Goal: Obtain resource: Download file/media

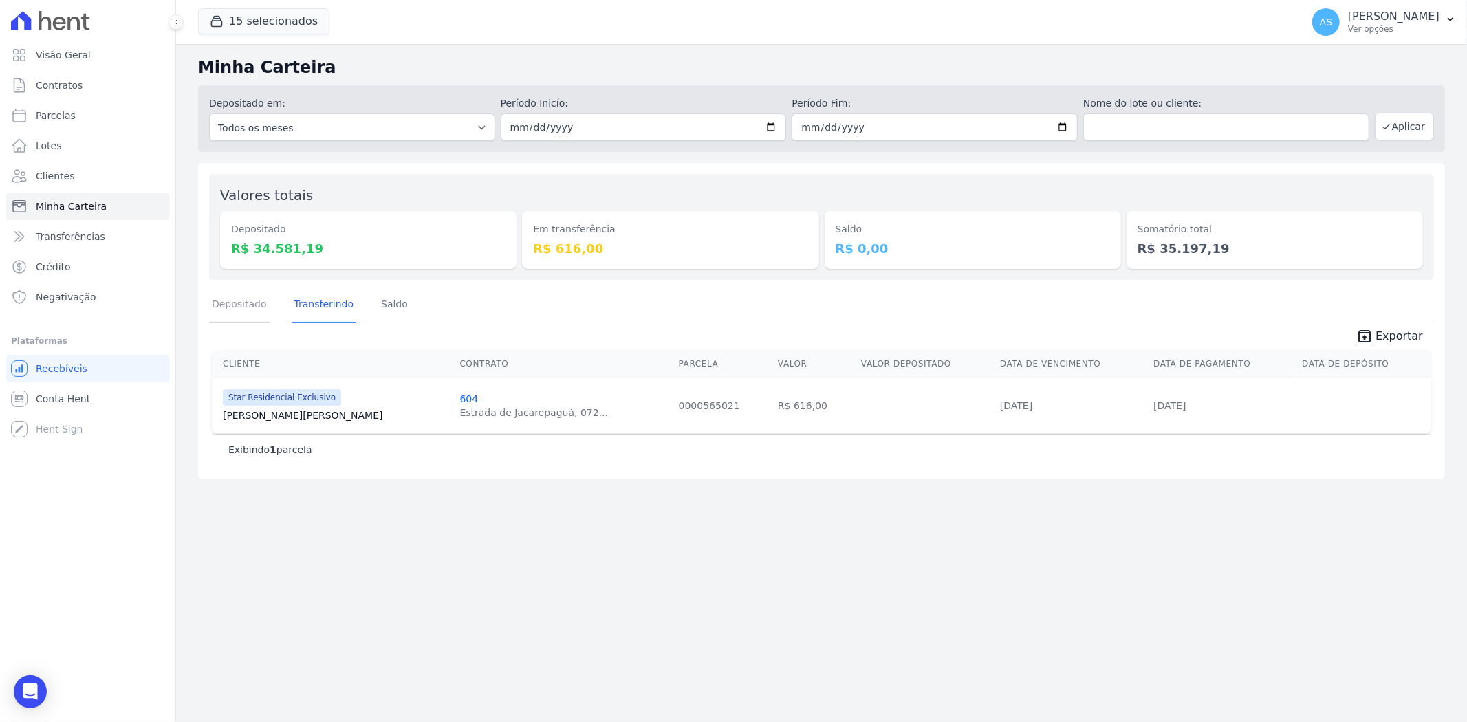
click at [224, 305] on link "Depositado" at bounding box center [239, 306] width 61 height 36
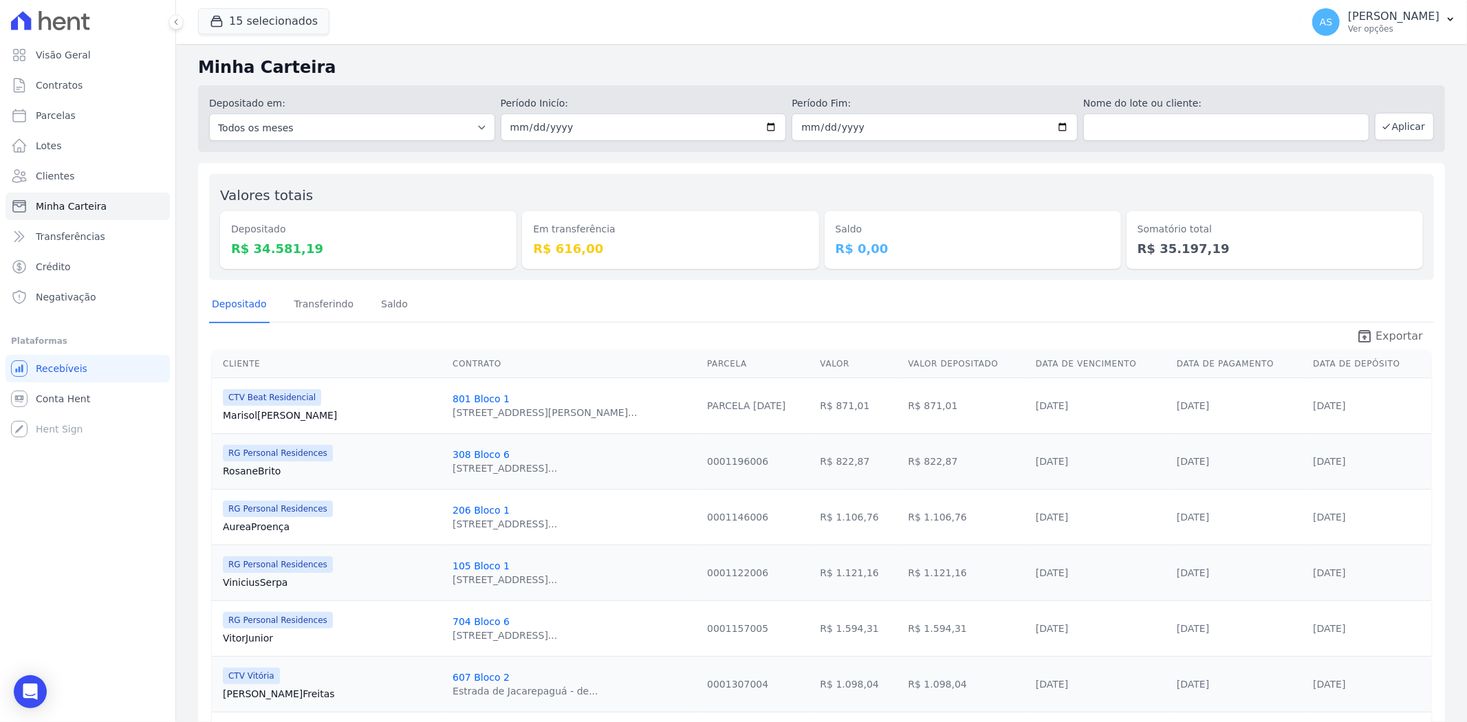
click at [1385, 330] on span "Exportar" at bounding box center [1399, 336] width 47 height 17
click at [1419, 14] on p "[PERSON_NAME]" at bounding box center [1394, 17] width 92 height 14
click at [1347, 154] on link "Exportar retornos" at bounding box center [1379, 151] width 176 height 25
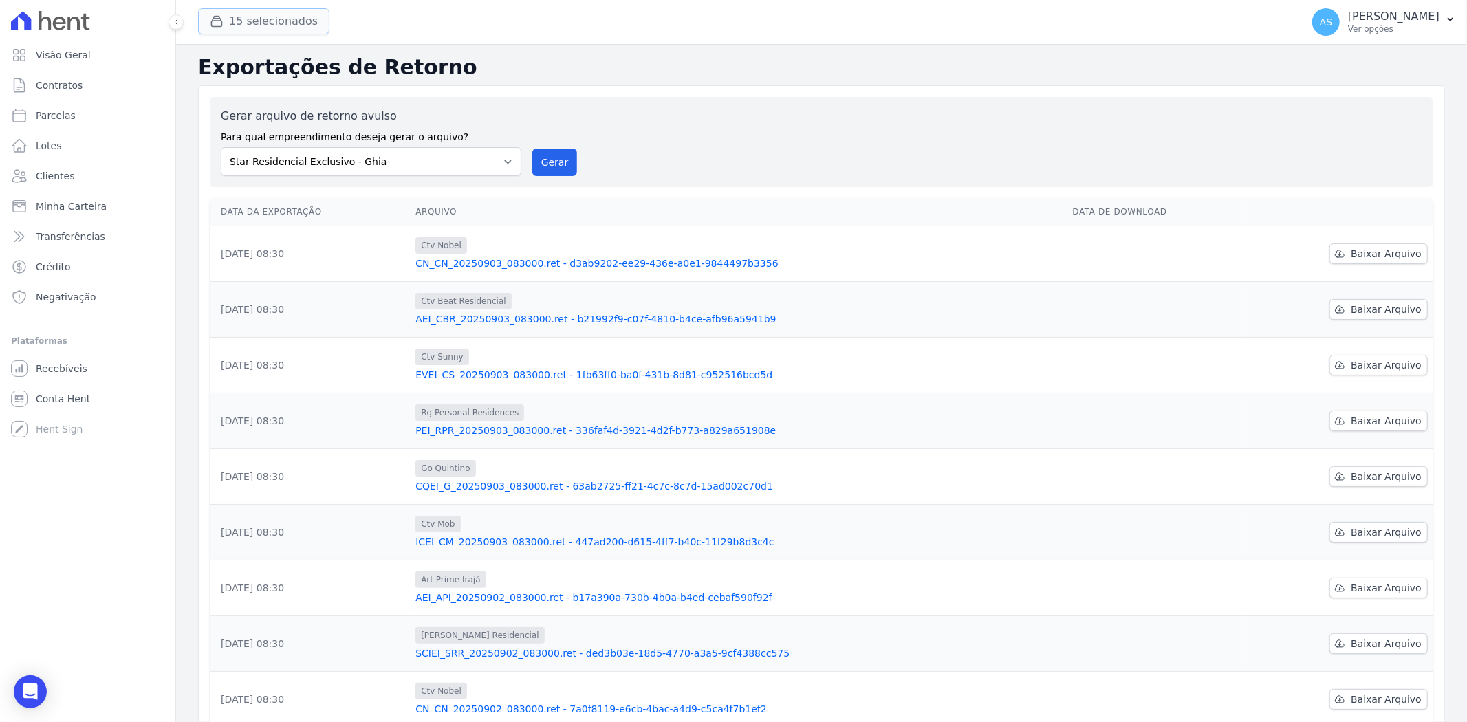
click at [221, 17] on icon "button" at bounding box center [217, 21] width 14 height 14
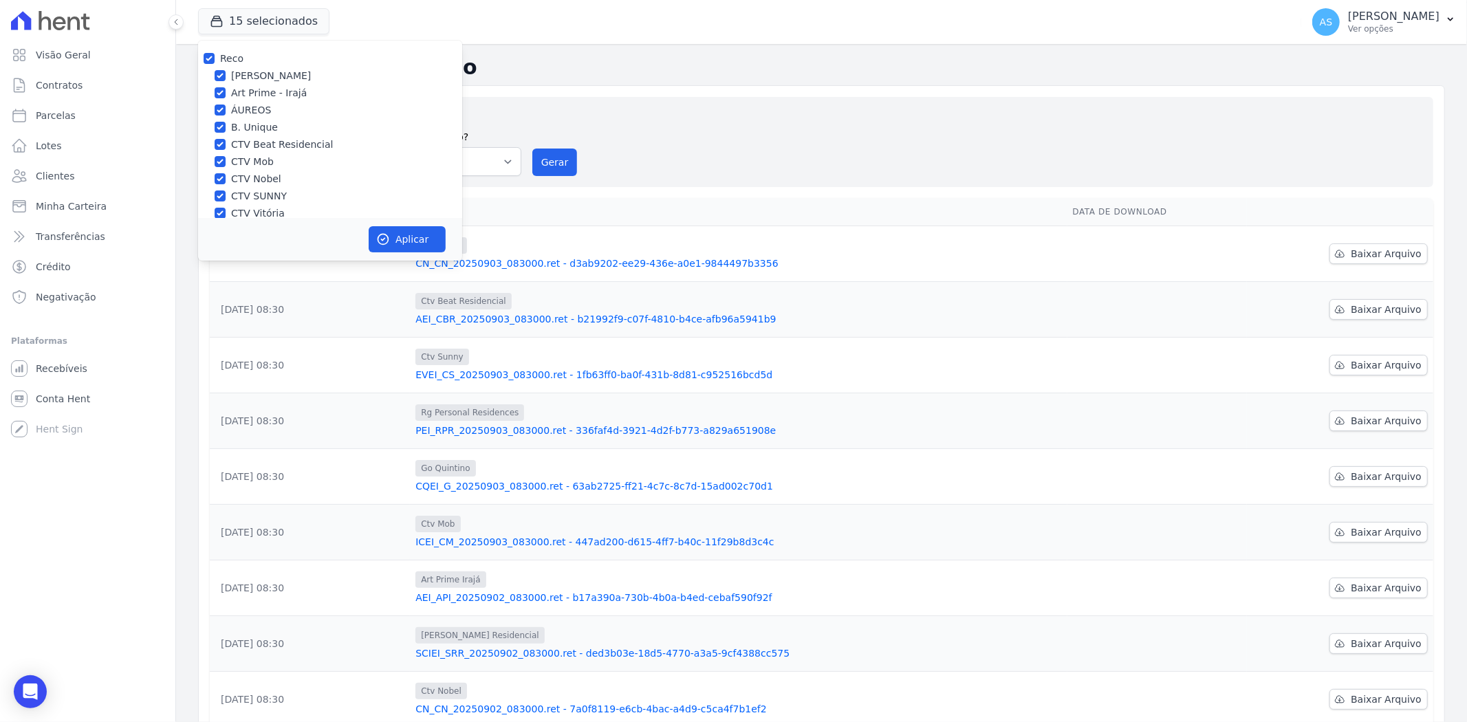
click at [217, 60] on div "Reco" at bounding box center [330, 59] width 264 height 14
click at [204, 56] on input "Reco" at bounding box center [209, 58] width 11 height 11
checkbox input "false"
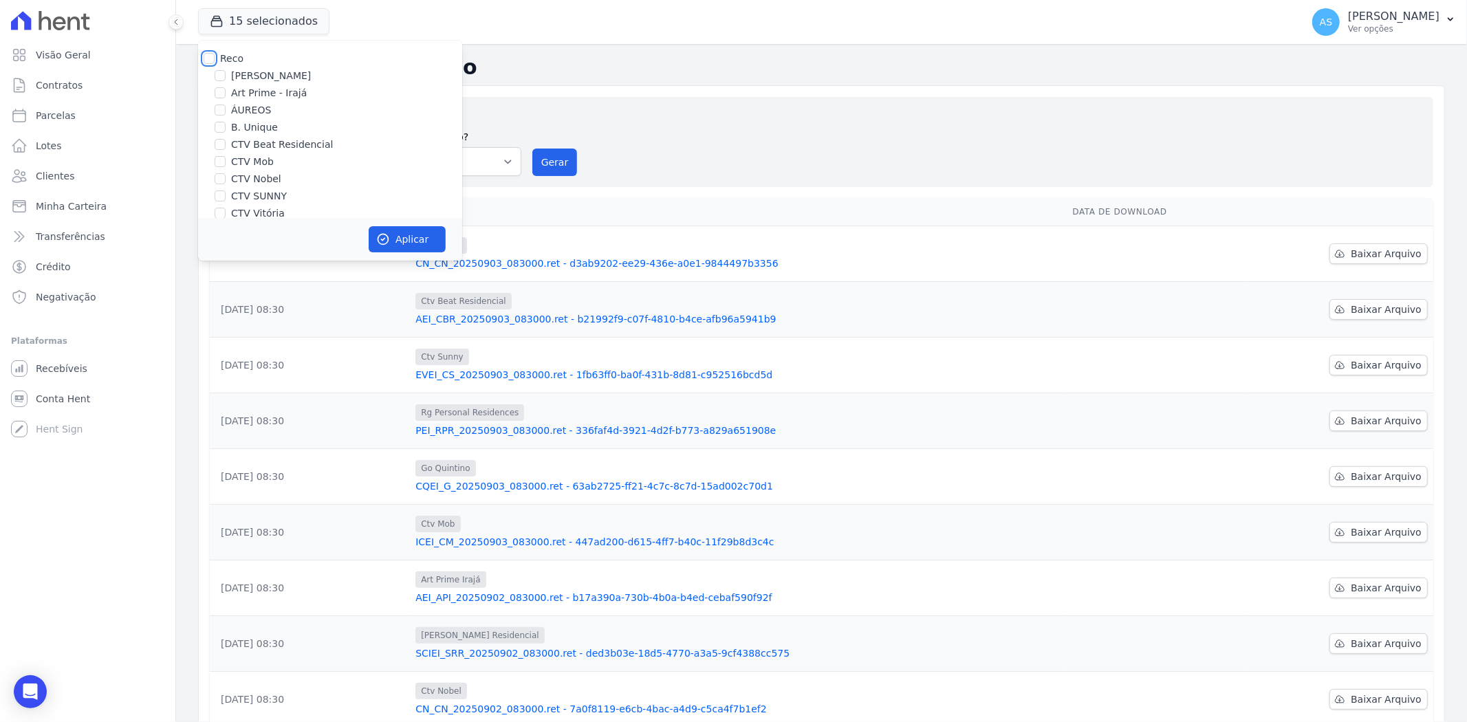
checkbox input "false"
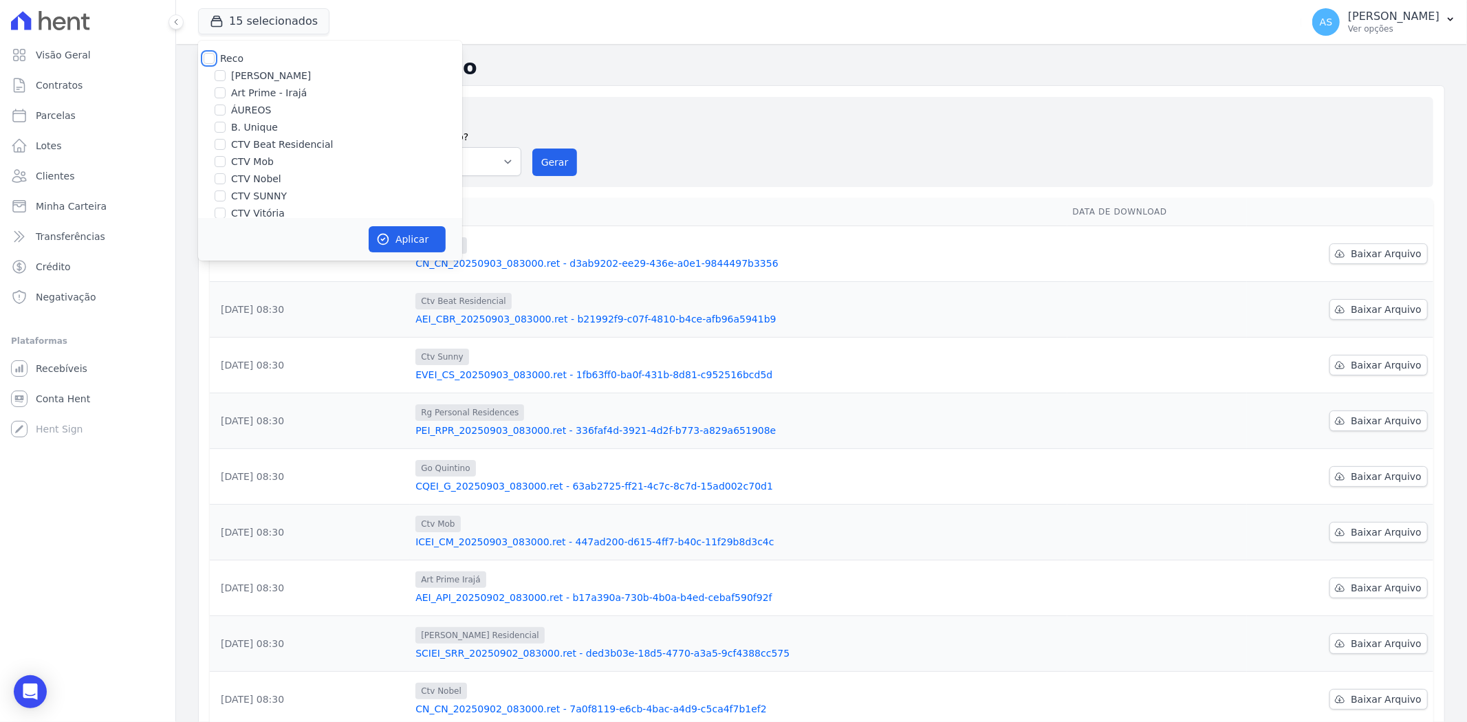
checkbox input "false"
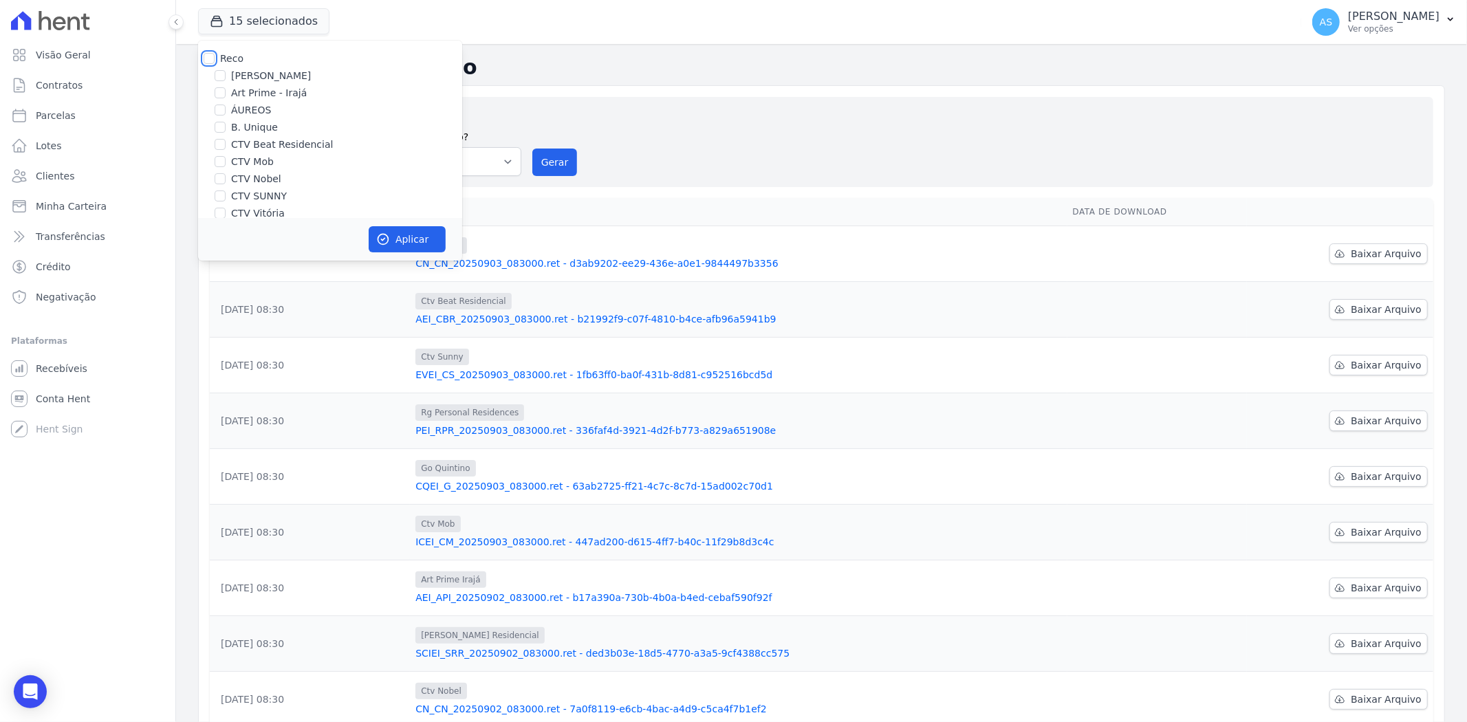
checkbox input "false"
click at [261, 145] on label "CTV Beat Residencial" at bounding box center [282, 145] width 102 height 14
click at [226, 145] on input "CTV Beat Residencial" at bounding box center [220, 144] width 11 height 11
checkbox input "true"
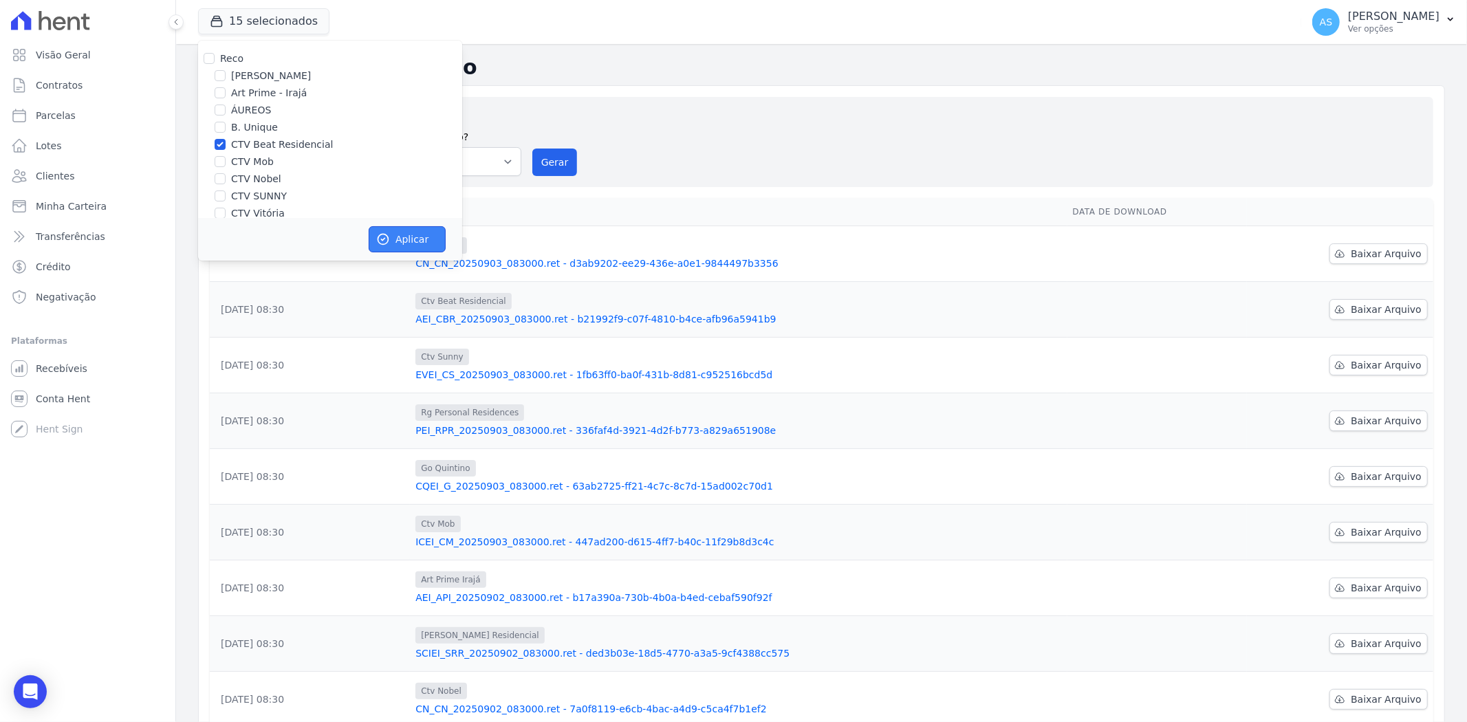
click at [393, 242] on button "Aplicar" at bounding box center [407, 239] width 77 height 26
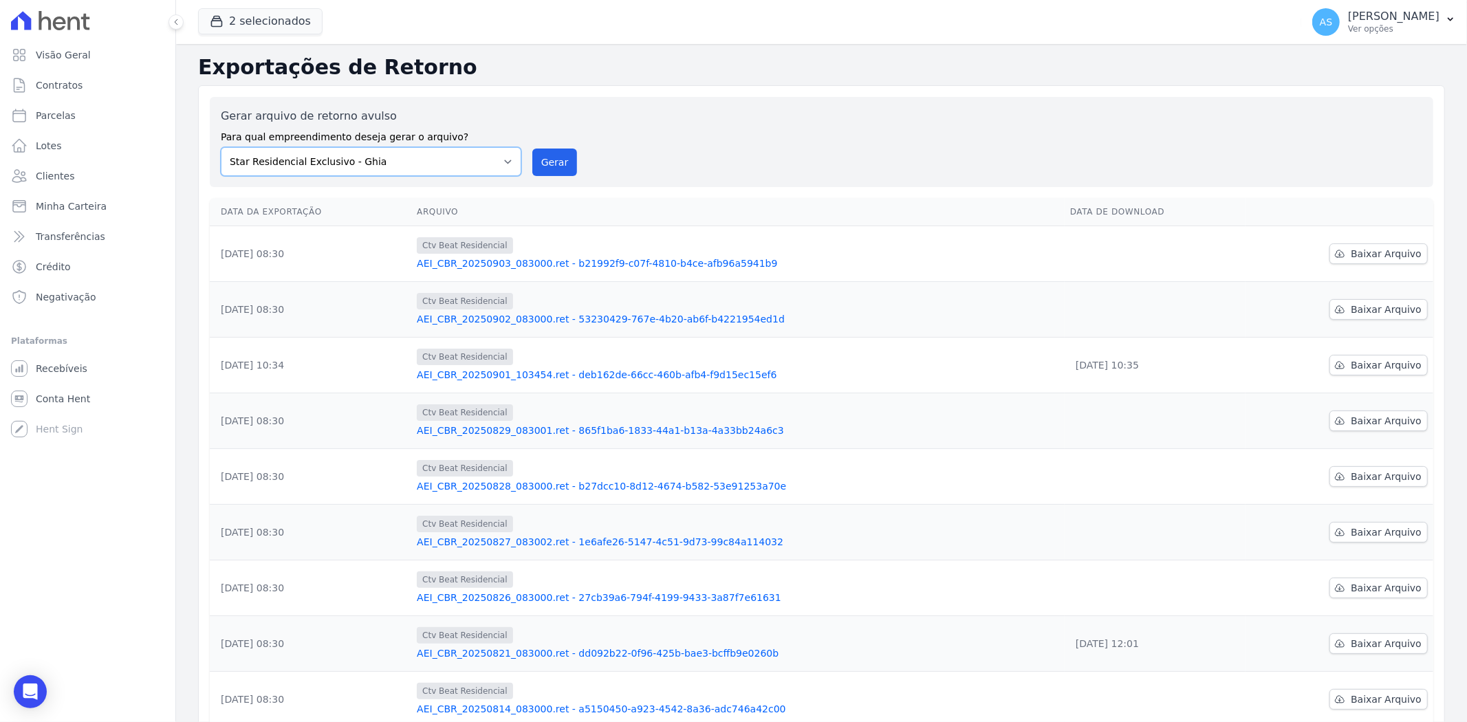
click at [504, 158] on select "Amaré Arpoador Art Prime - Irajá ÁUREOS B. Unique CTV Beat Residencial CTV Mob …" at bounding box center [371, 161] width 301 height 29
select select "6bea2700-4962-4cd4-a41b-110f03418db1"
click at [221, 147] on select "Amaré Arpoador Art Prime - Irajá ÁUREOS B. Unique CTV Beat Residencial CTV Mob …" at bounding box center [371, 161] width 301 height 29
click at [552, 161] on button "Gerar" at bounding box center [555, 163] width 45 height 28
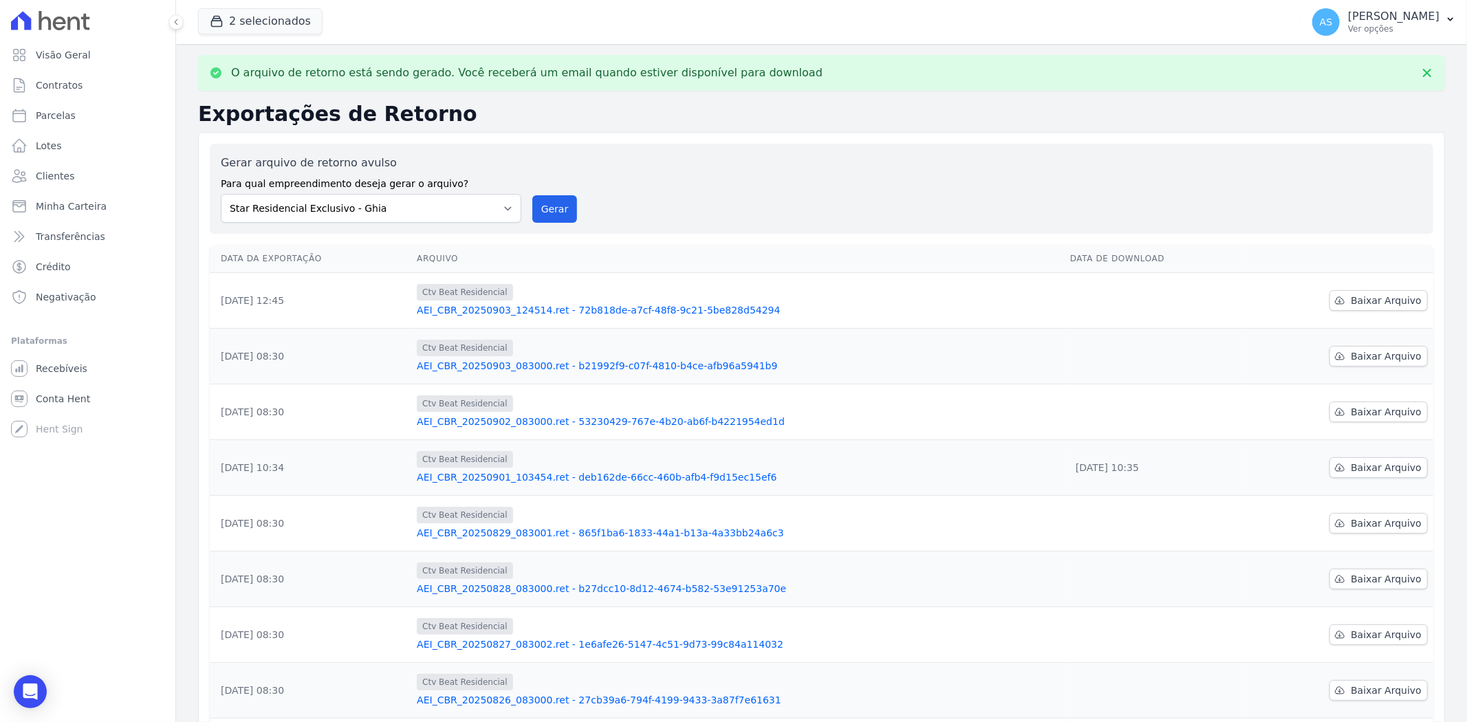
click at [602, 311] on link "AEI_CBR_20250903_124514.ret - 72b818de-a7cf-48f8-9c21-5be828d54294" at bounding box center [738, 310] width 643 height 14
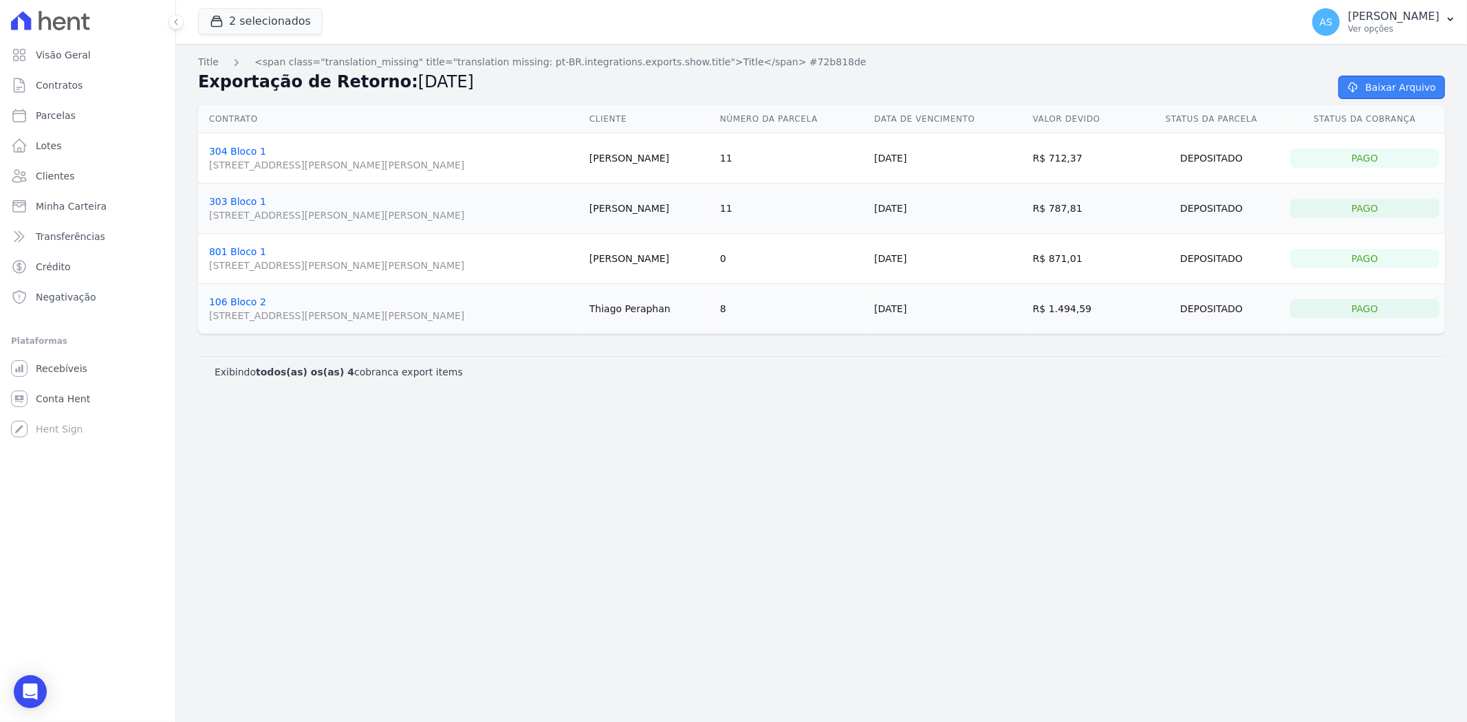
click at [1397, 90] on link "Baixar Arquivo" at bounding box center [1392, 87] width 107 height 23
click at [235, 18] on button "2 selecionados" at bounding box center [260, 21] width 125 height 26
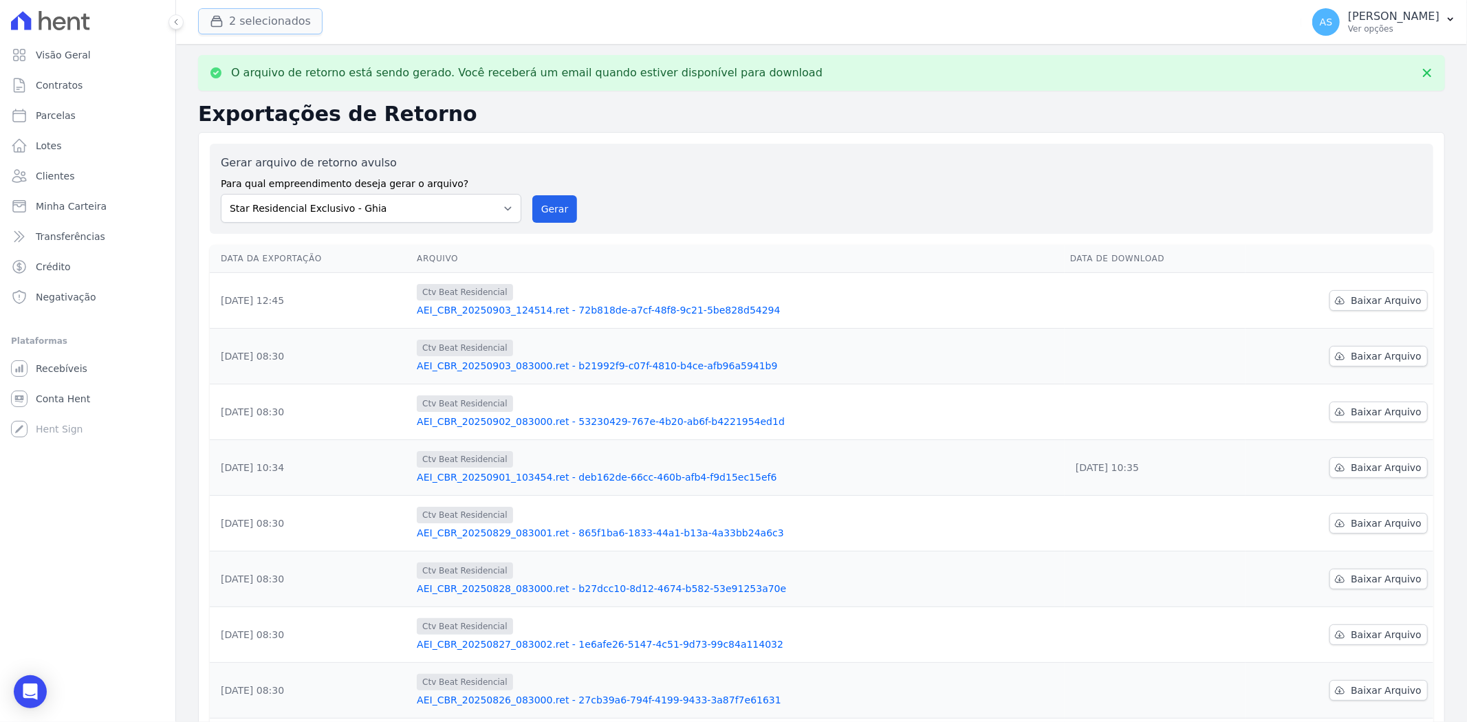
click at [239, 17] on button "2 selecionados" at bounding box center [260, 21] width 125 height 26
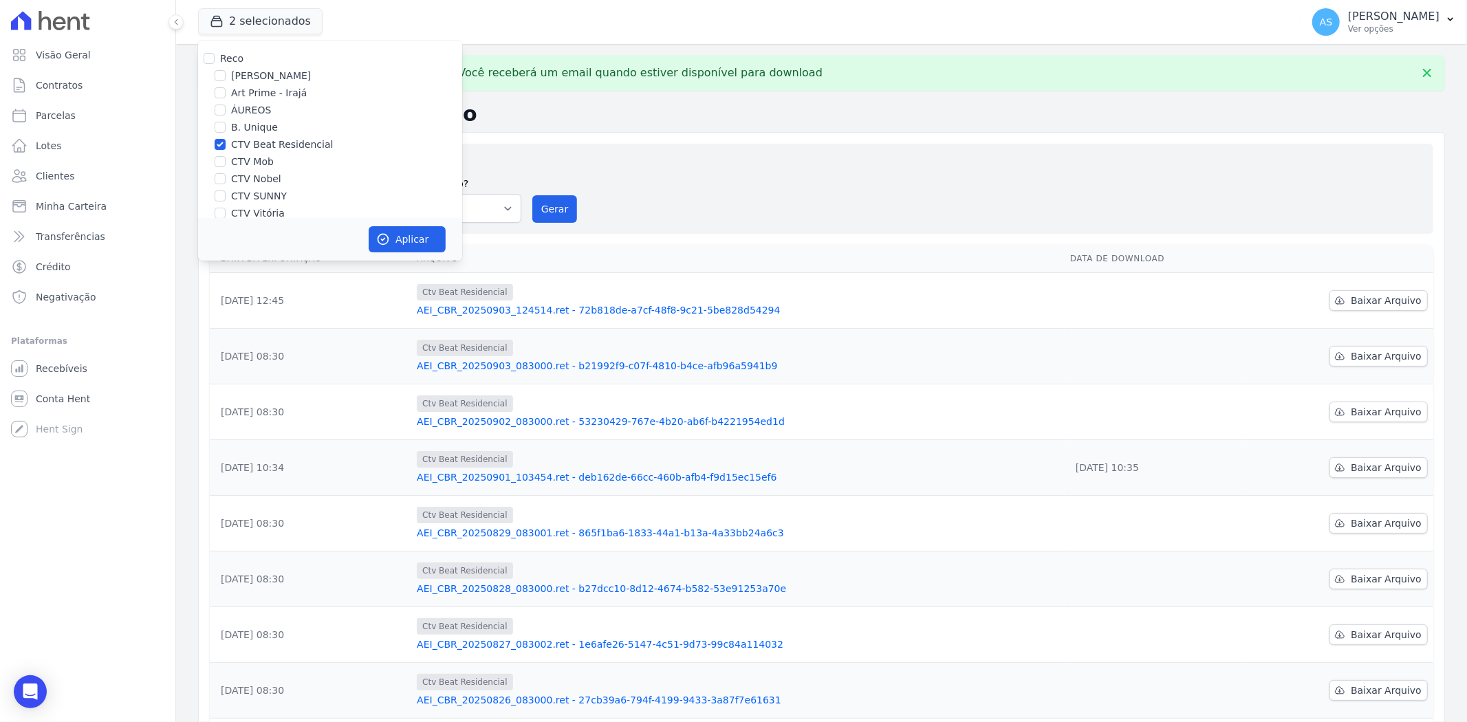
click at [237, 145] on label "CTV Beat Residencial" at bounding box center [282, 145] width 102 height 14
click at [226, 145] on input "CTV Beat Residencial" at bounding box center [220, 144] width 11 height 11
checkbox input "false"
click at [233, 166] on label "CTV Mob" at bounding box center [252, 162] width 43 height 14
click at [226, 166] on input "CTV Mob" at bounding box center [220, 161] width 11 height 11
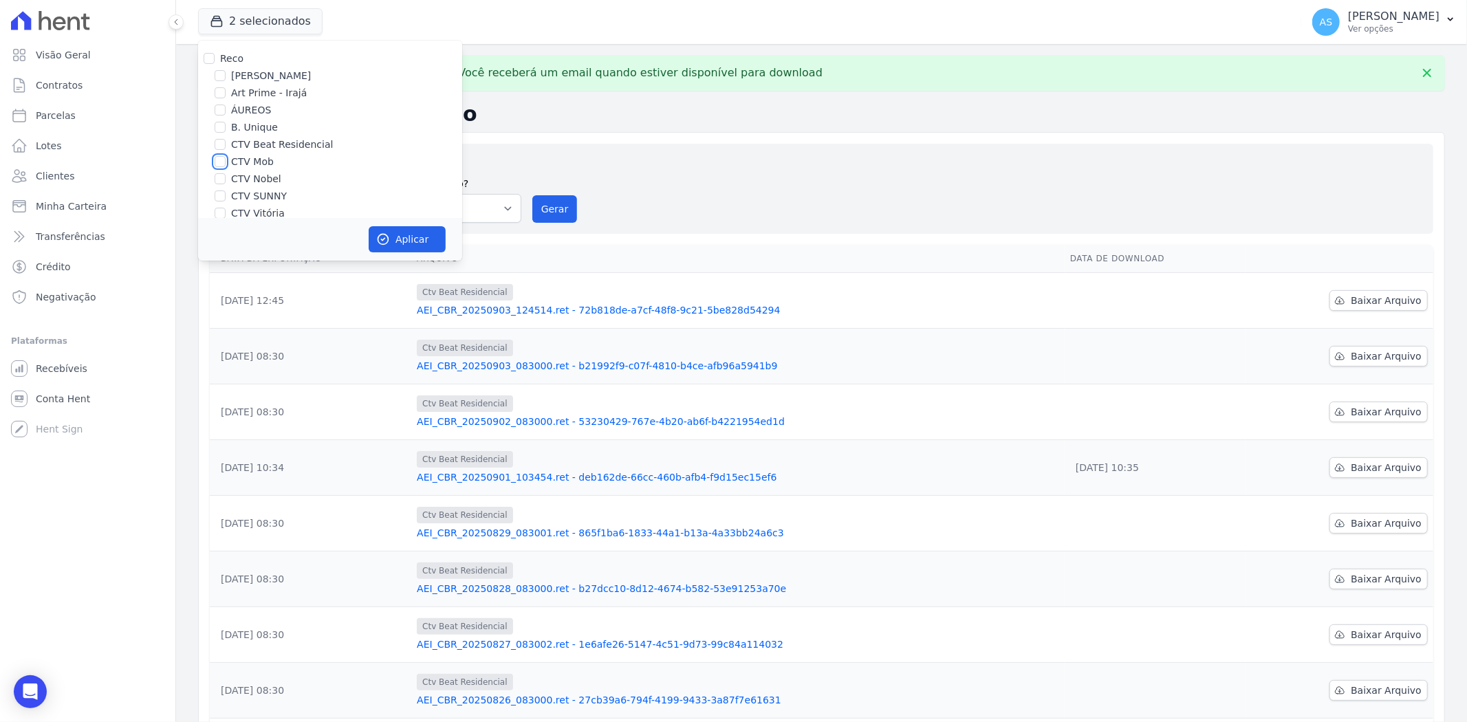
checkbox input "true"
click at [218, 193] on div at bounding box center [220, 200] width 11 height 14
click at [222, 202] on input "Star Residencial Exclusivo - Ghia" at bounding box center [220, 199] width 11 height 11
checkbox input "false"
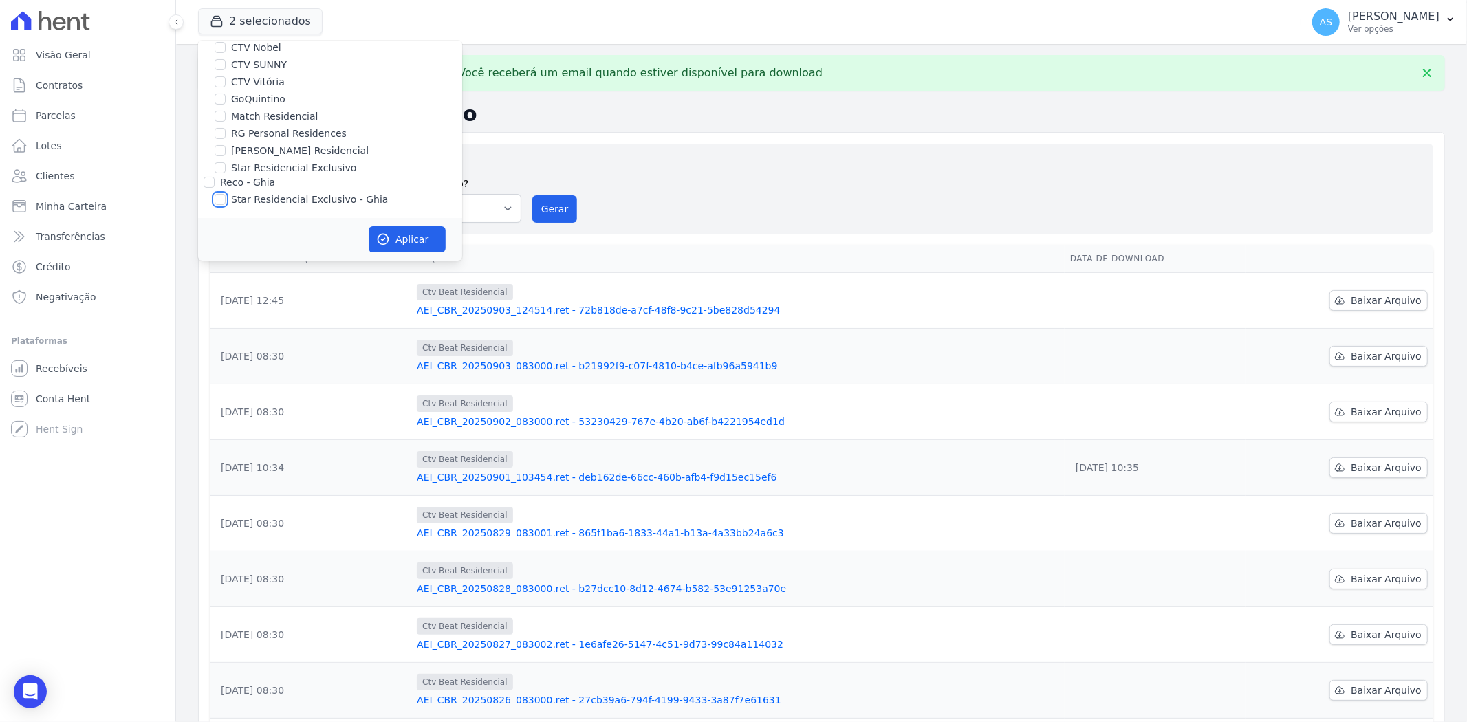
checkbox input "false"
click at [380, 242] on icon "button" at bounding box center [383, 240] width 14 height 14
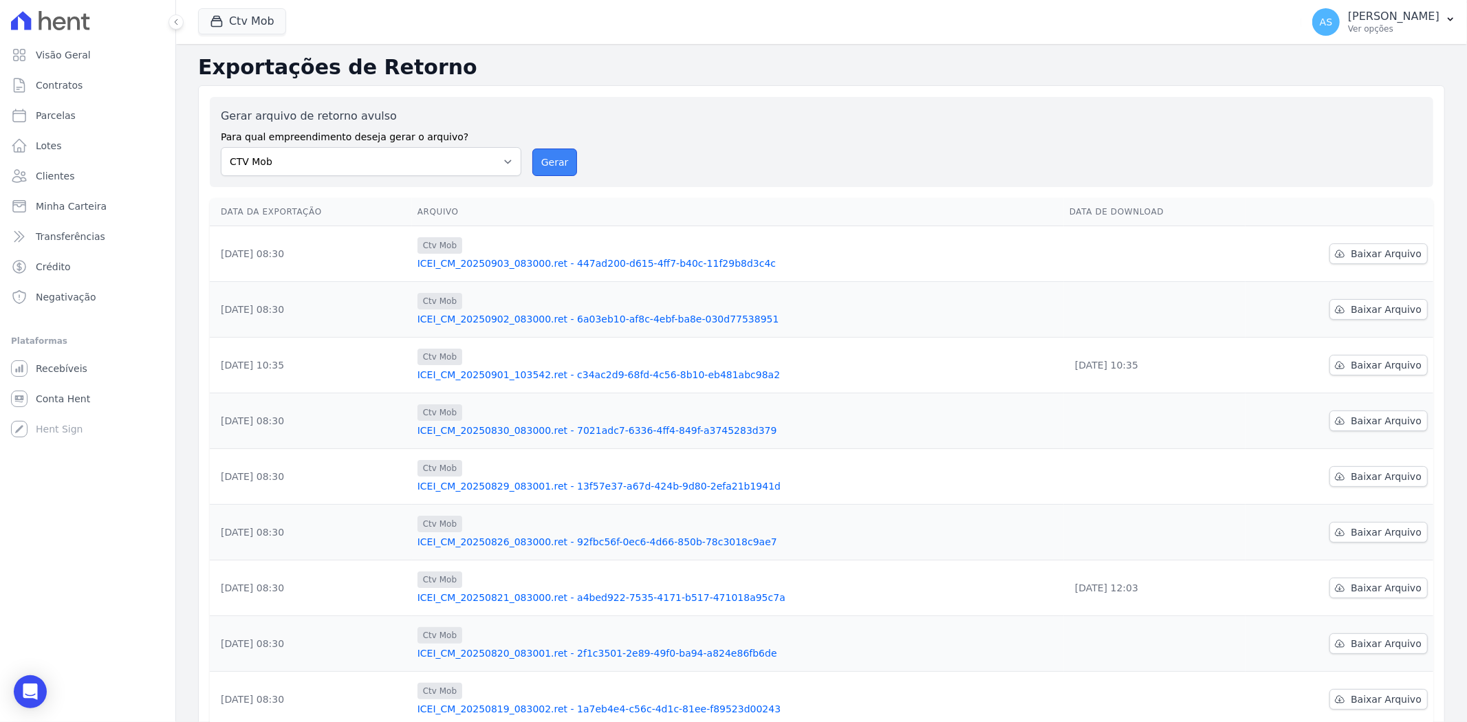
click at [547, 163] on button "Gerar" at bounding box center [555, 163] width 45 height 28
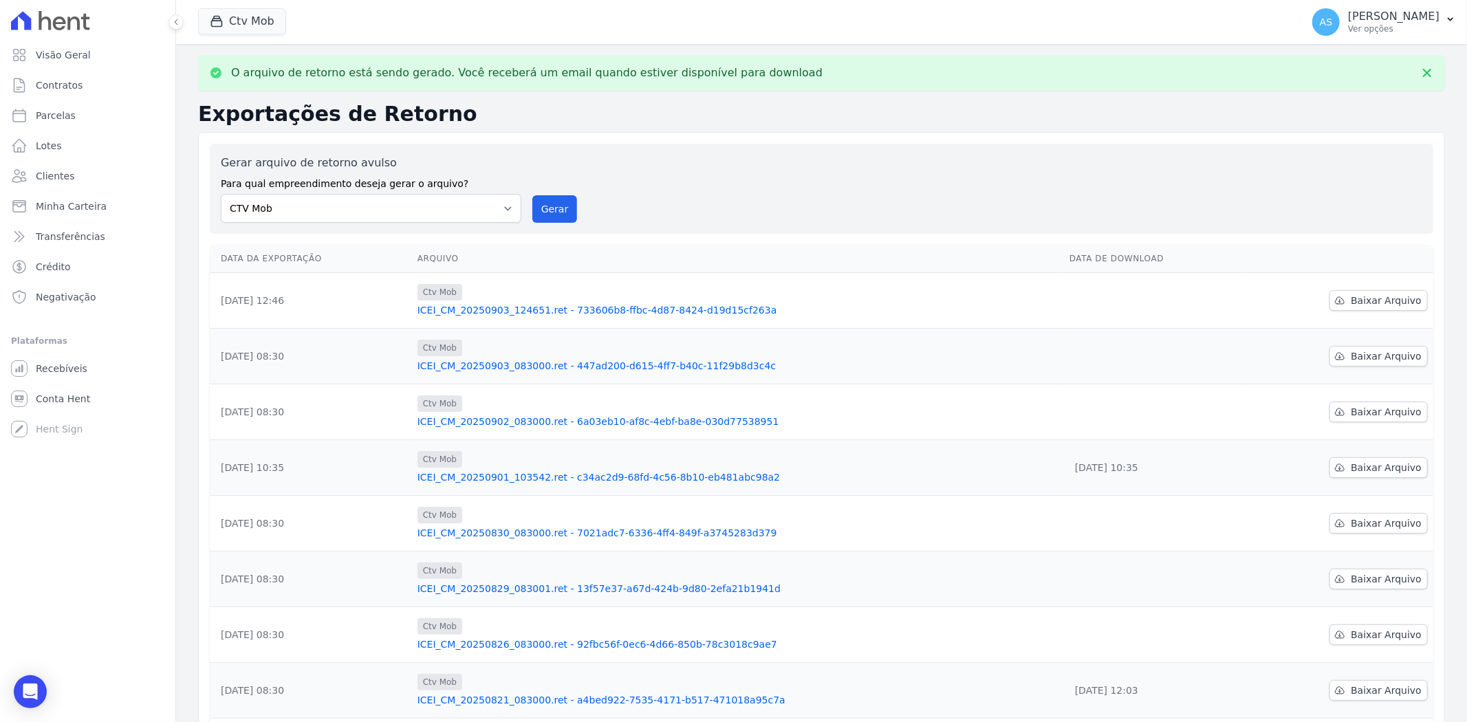
click at [549, 313] on link "ICEI_CM_20250903_124651.ret - 733606b8-ffbc-4d87-8424-d19d15cf263a" at bounding box center [738, 310] width 641 height 14
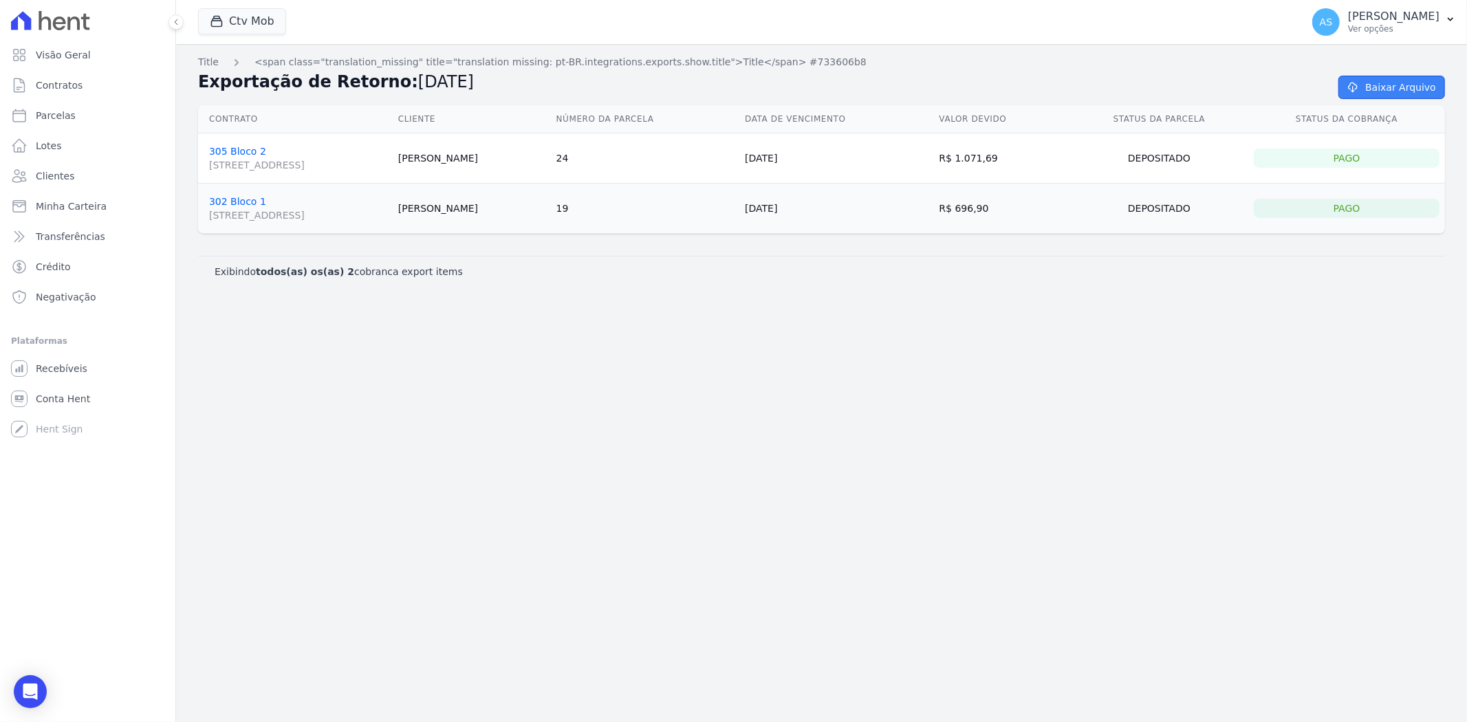
click at [1375, 83] on link "Baixar Arquivo" at bounding box center [1392, 87] width 107 height 23
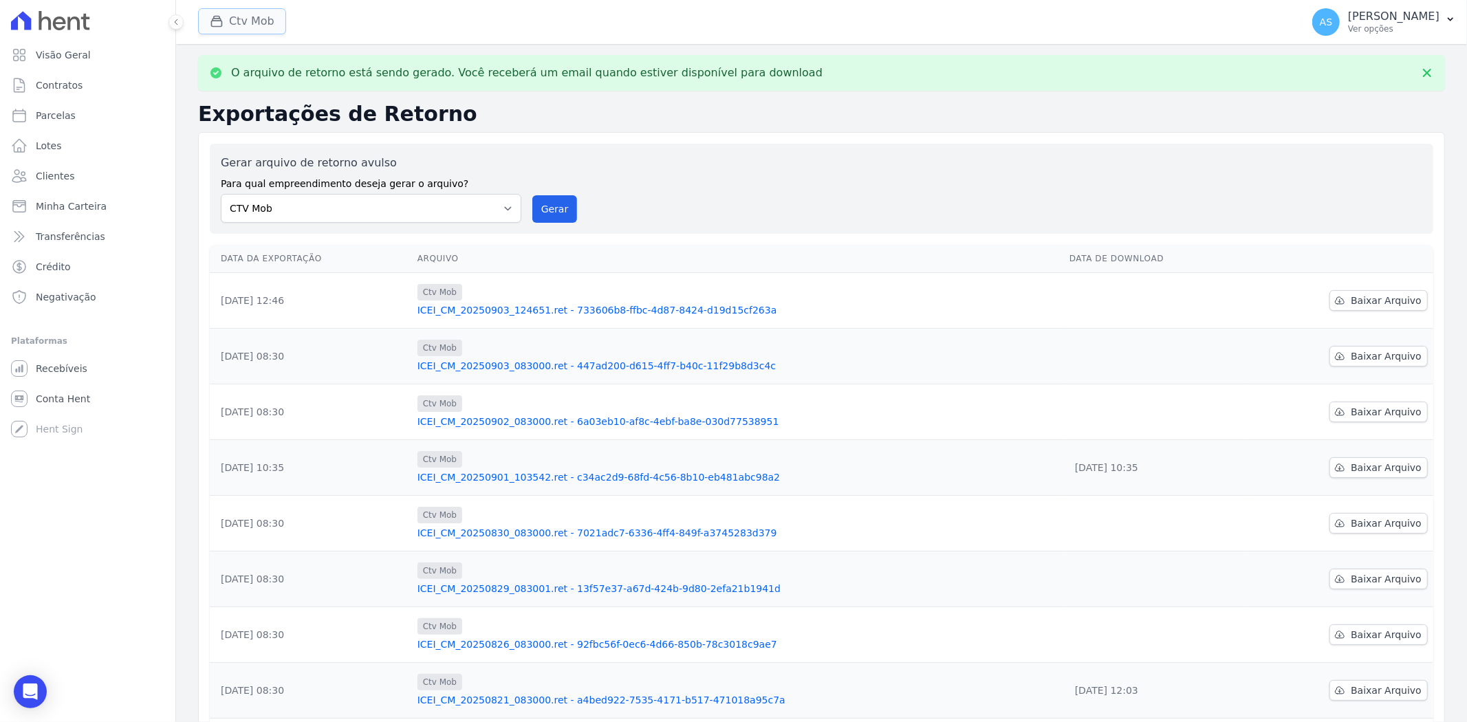
click at [249, 22] on button "Ctv Mob" at bounding box center [242, 21] width 88 height 26
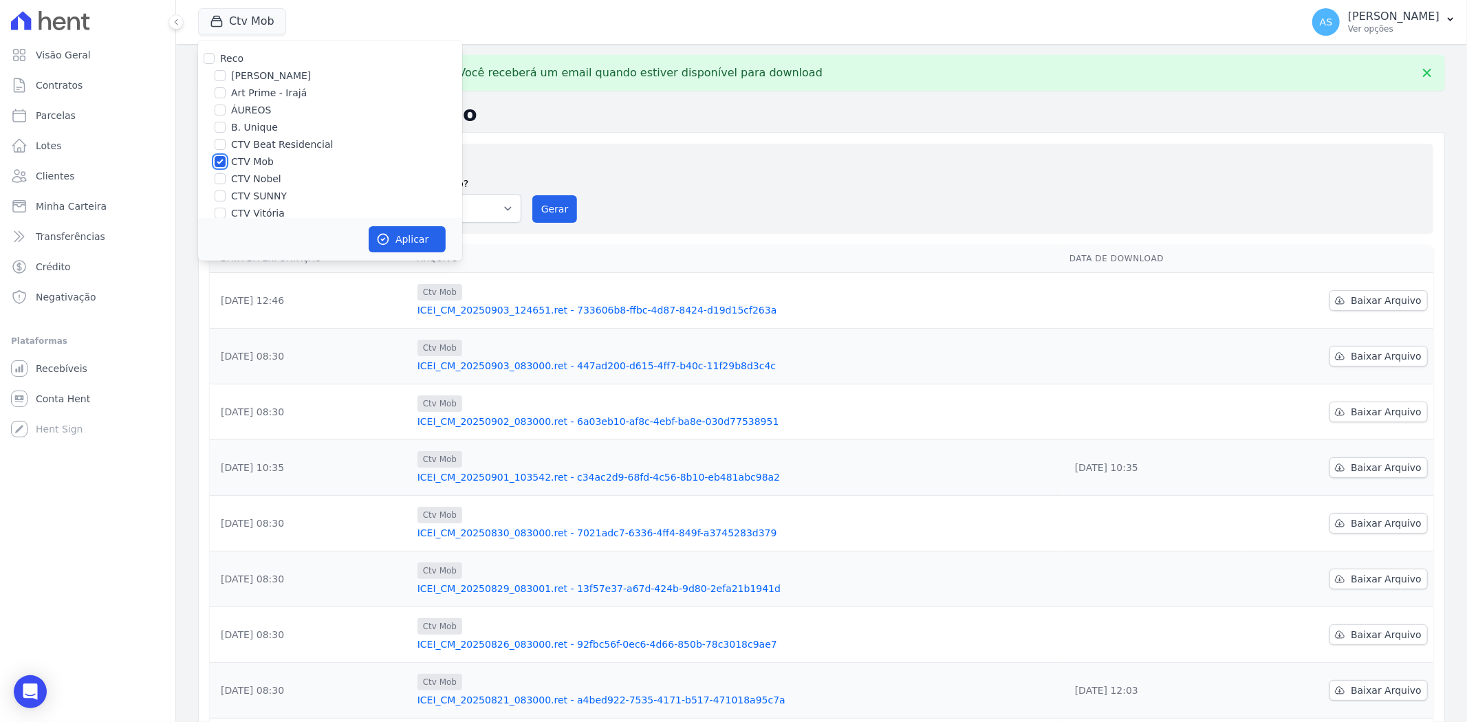
click at [217, 161] on input "CTV Mob" at bounding box center [220, 161] width 11 height 11
checkbox input "false"
click at [217, 181] on input "CTV Nobel" at bounding box center [220, 178] width 11 height 11
checkbox input "true"
click at [397, 241] on button "Aplicar" at bounding box center [407, 239] width 77 height 26
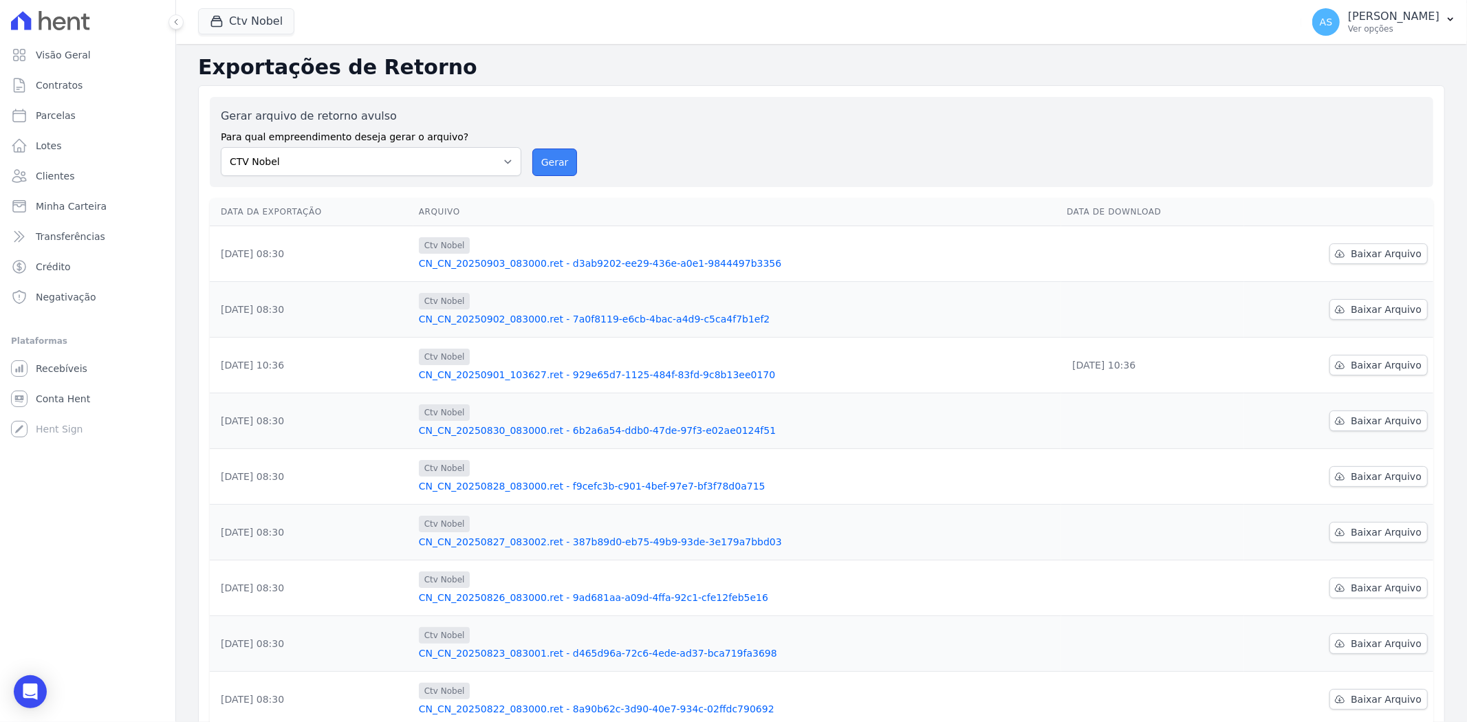
click at [554, 159] on button "Gerar" at bounding box center [555, 163] width 45 height 28
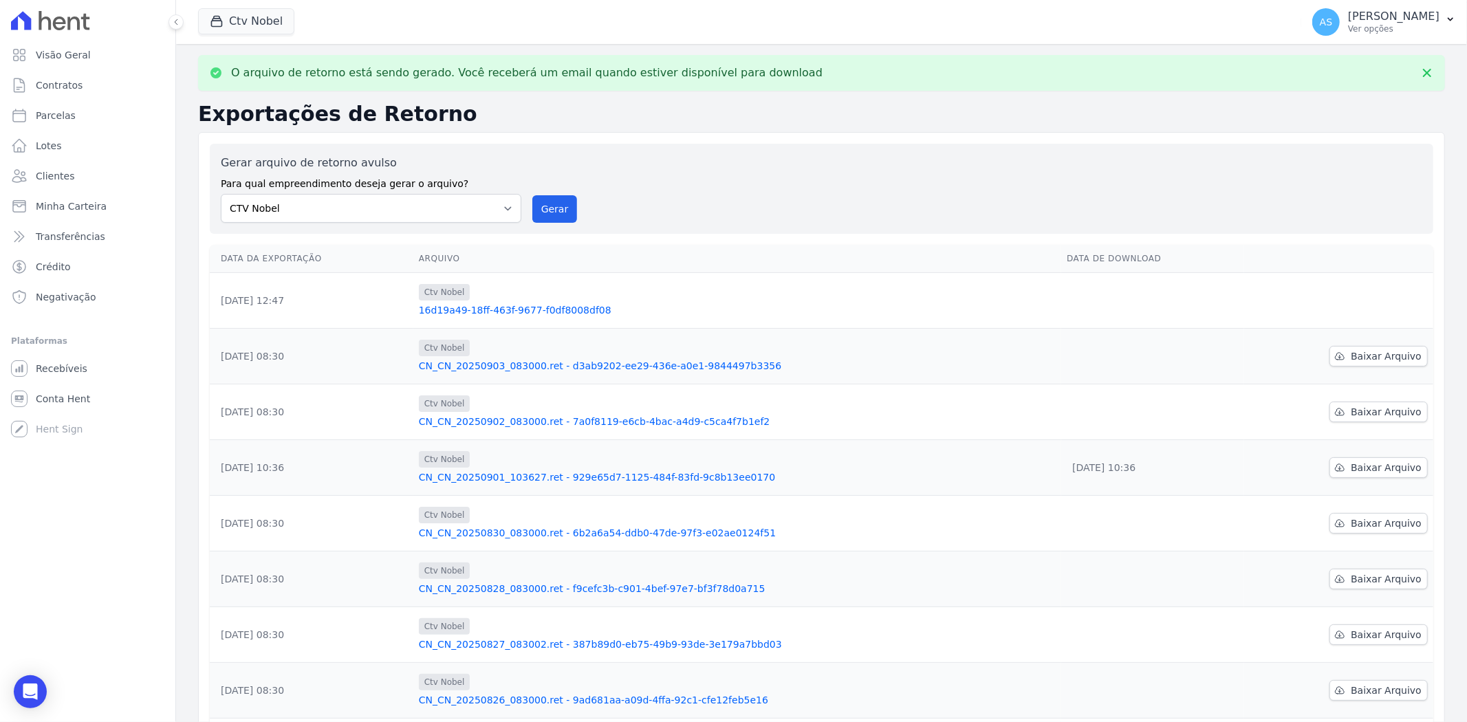
click at [512, 308] on link "16d19a49-18ff-463f-9677-f0df8008df08" at bounding box center [737, 310] width 637 height 14
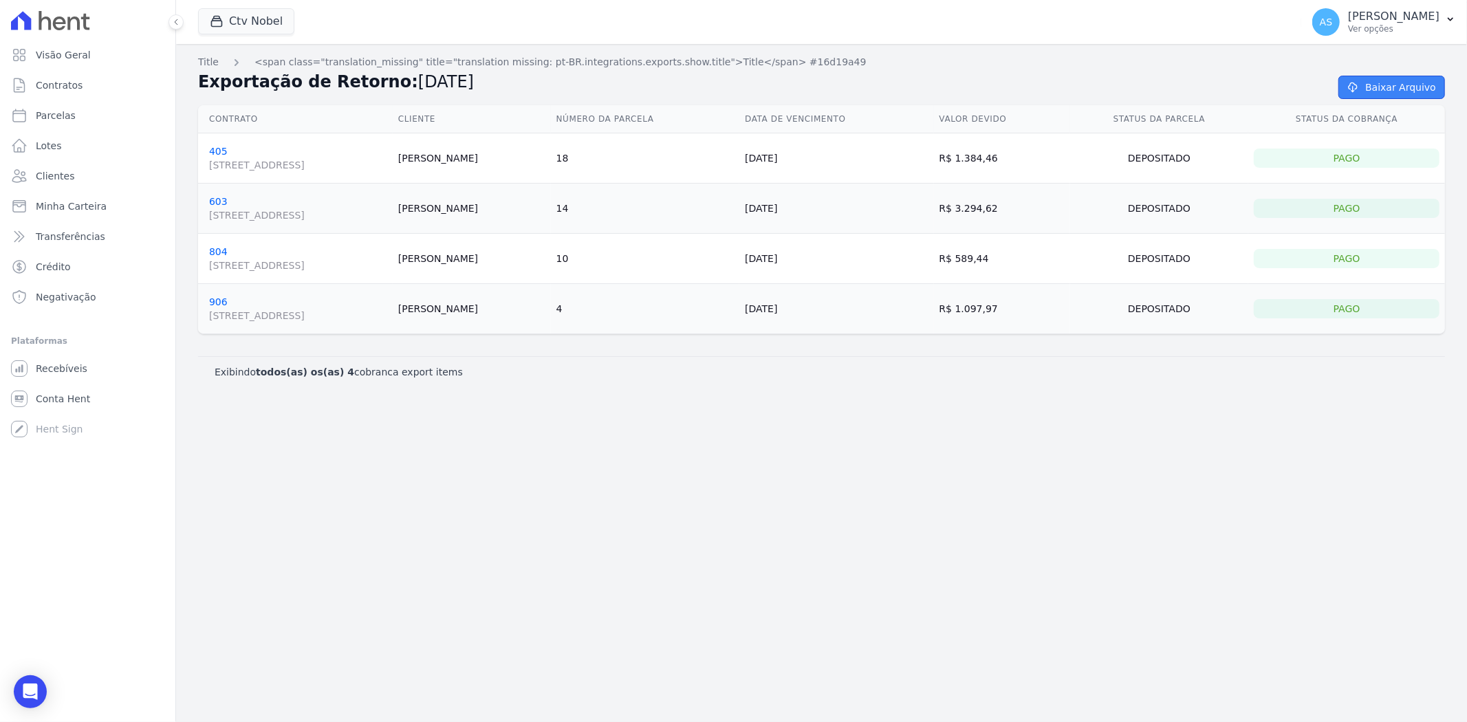
click at [1410, 89] on link "Baixar Arquivo" at bounding box center [1392, 87] width 107 height 23
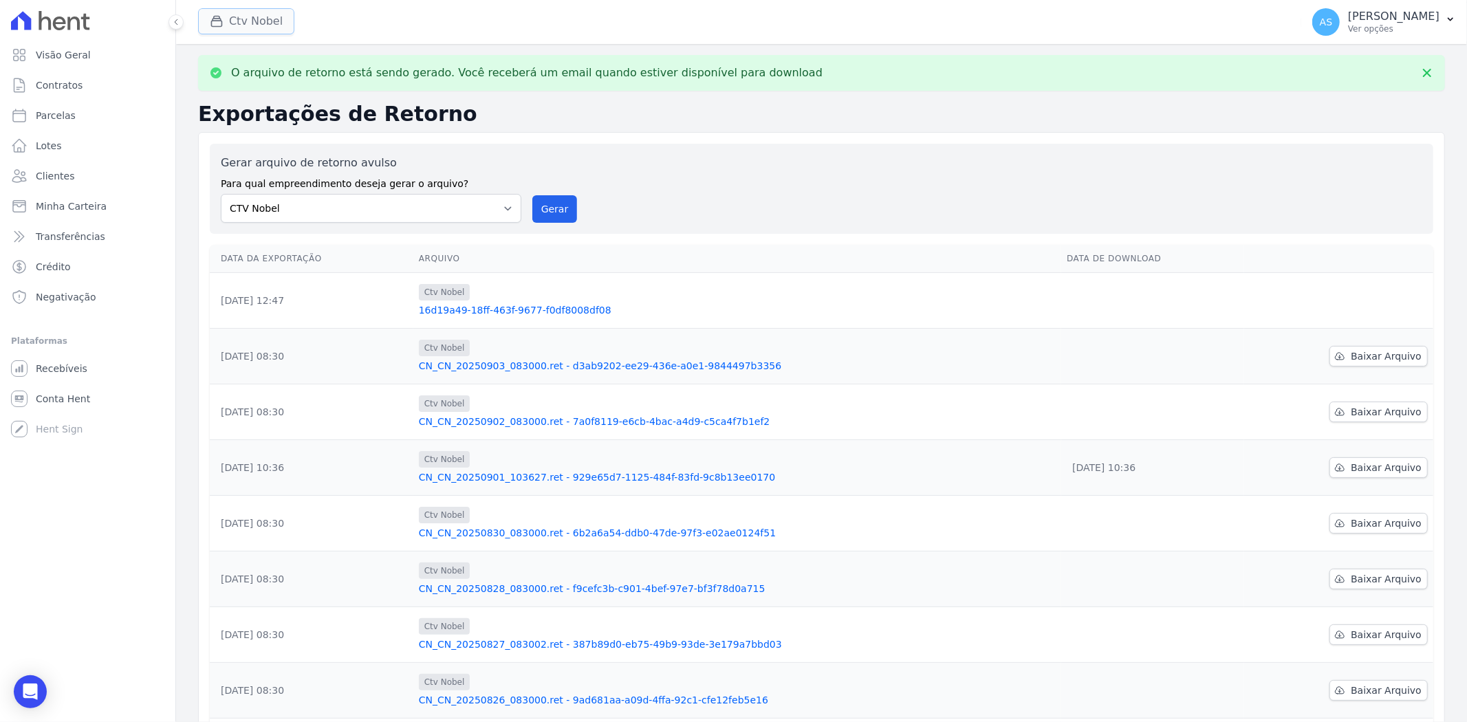
click at [244, 17] on button "Ctv Nobel" at bounding box center [246, 21] width 96 height 26
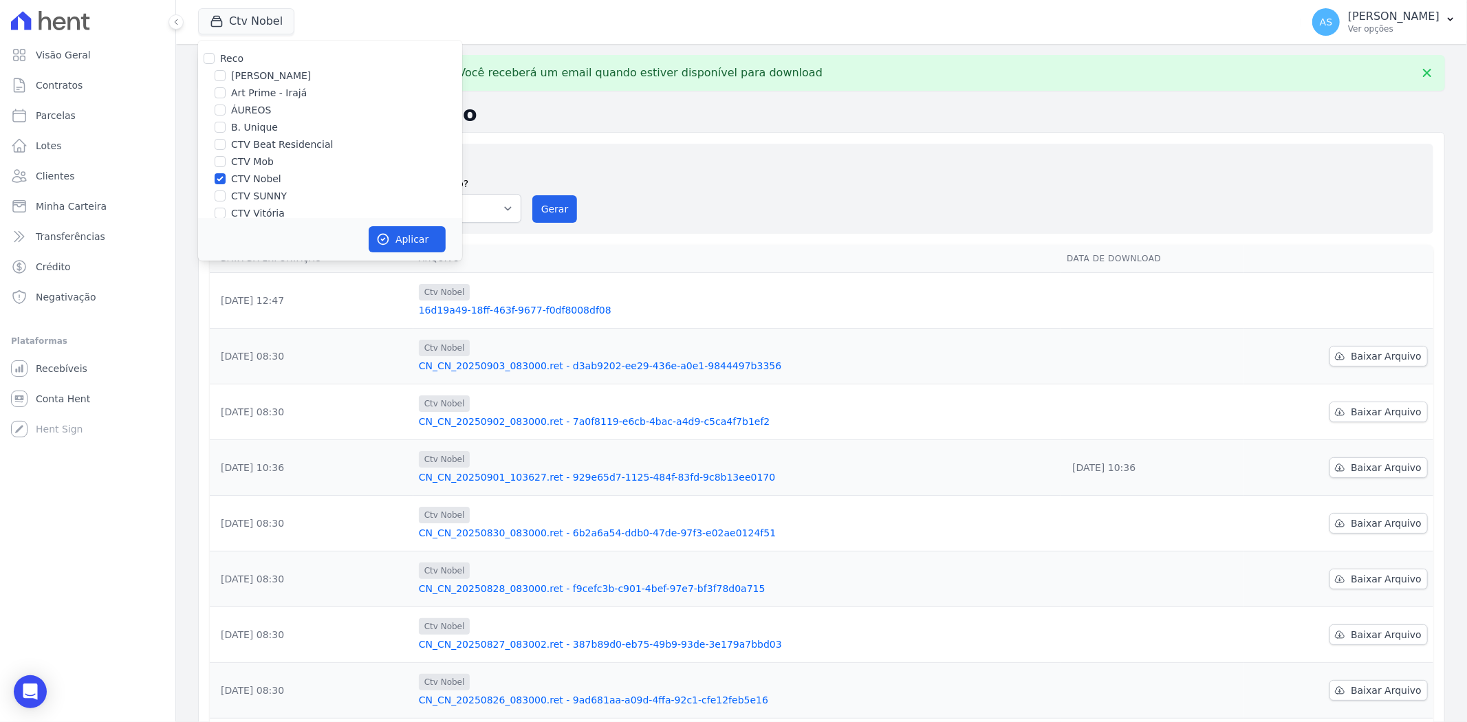
click at [246, 180] on label "CTV Nobel" at bounding box center [256, 179] width 50 height 14
click at [226, 180] on input "CTV Nobel" at bounding box center [220, 178] width 11 height 11
checkbox input "false"
click at [241, 193] on label "CTV SUNNY" at bounding box center [259, 196] width 56 height 14
click at [226, 193] on input "CTV SUNNY" at bounding box center [220, 196] width 11 height 11
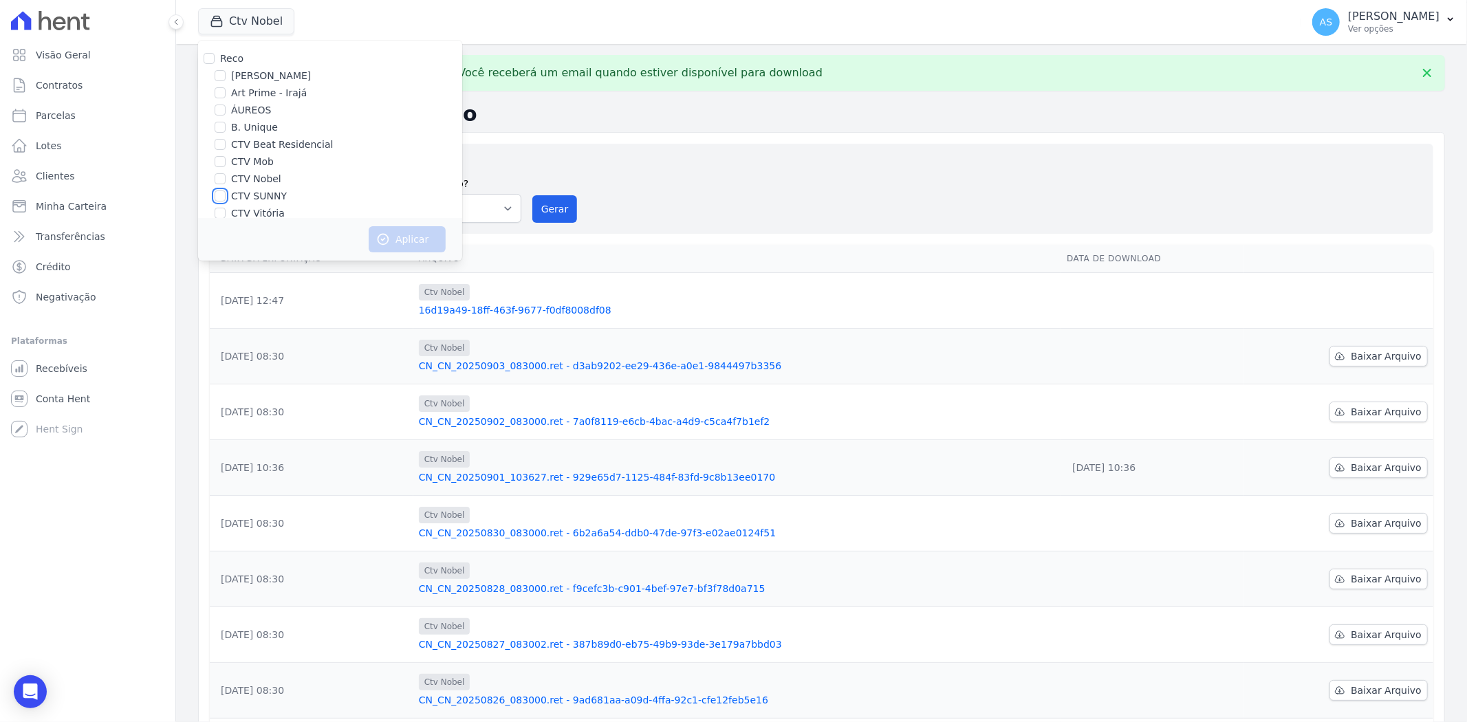
checkbox input "true"
click at [410, 241] on button "Aplicar" at bounding box center [407, 239] width 77 height 26
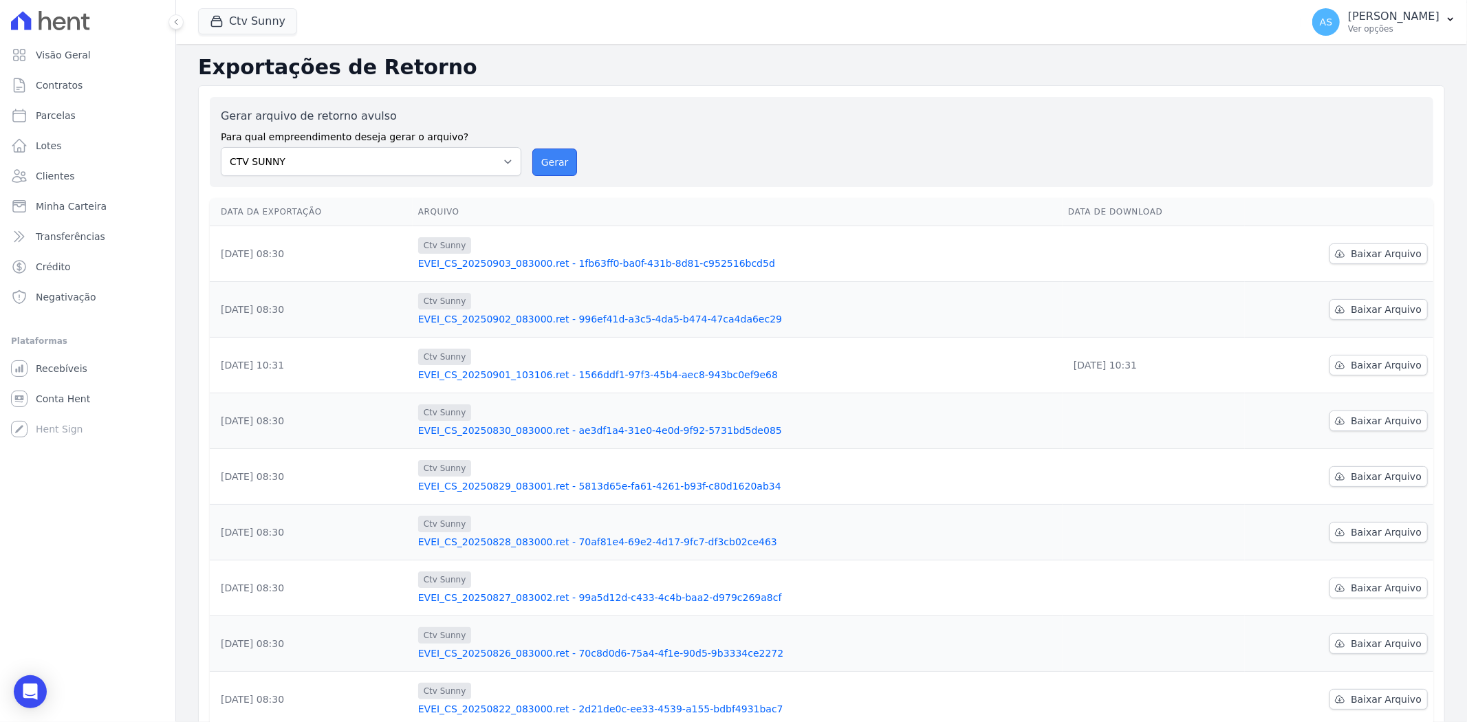
click at [555, 156] on button "Gerar" at bounding box center [555, 163] width 45 height 28
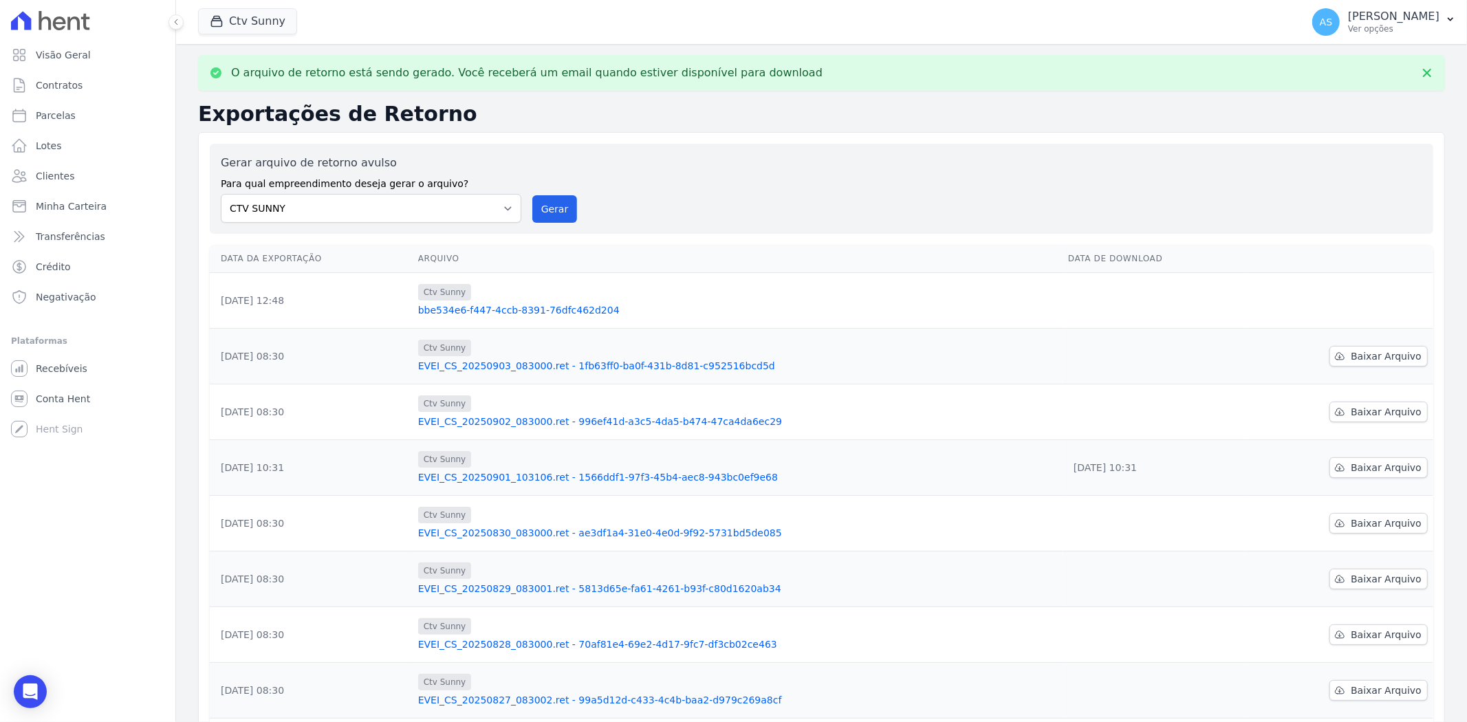
click at [545, 313] on link "bbe534e6-f447-4ccb-8391-76dfc462d204" at bounding box center [737, 310] width 639 height 14
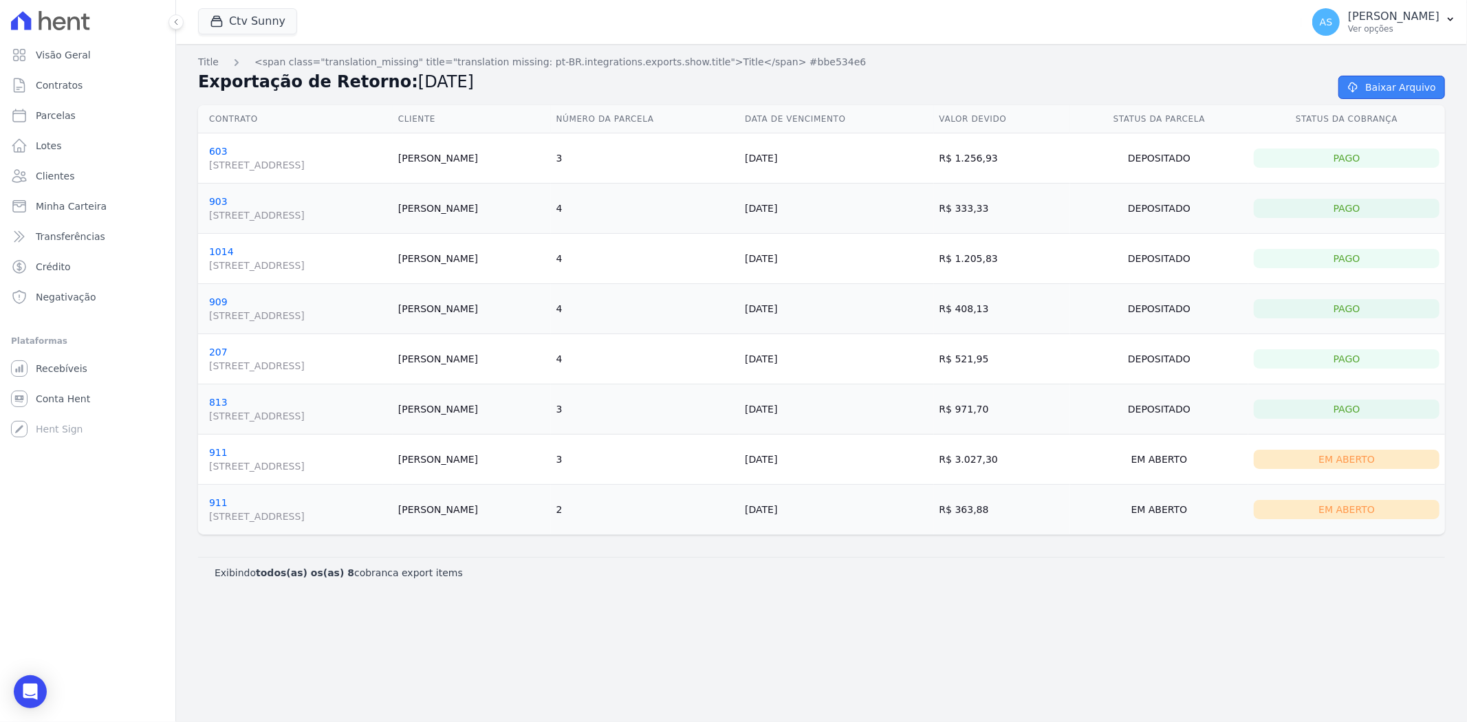
click at [1400, 85] on link "Baixar Arquivo" at bounding box center [1392, 87] width 107 height 23
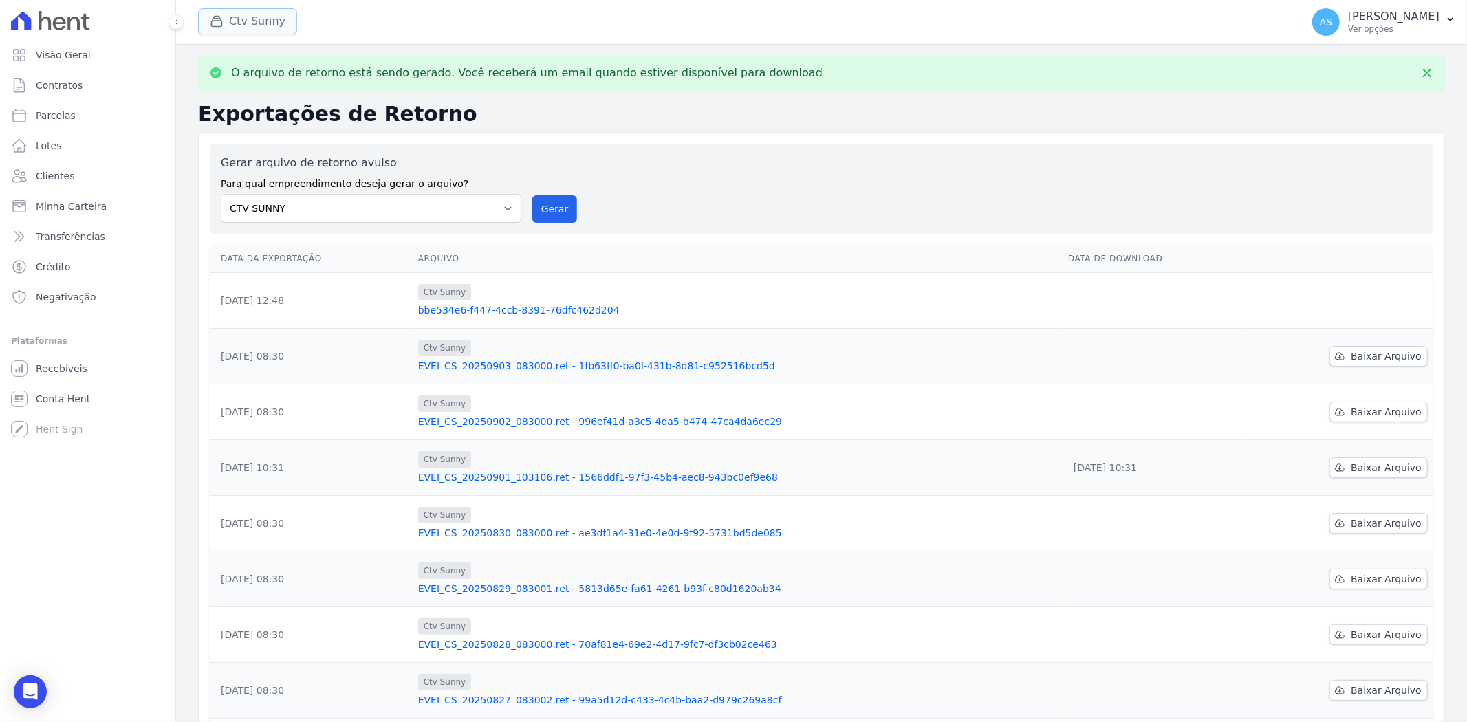
click at [246, 19] on button "Ctv Sunny" at bounding box center [247, 21] width 99 height 26
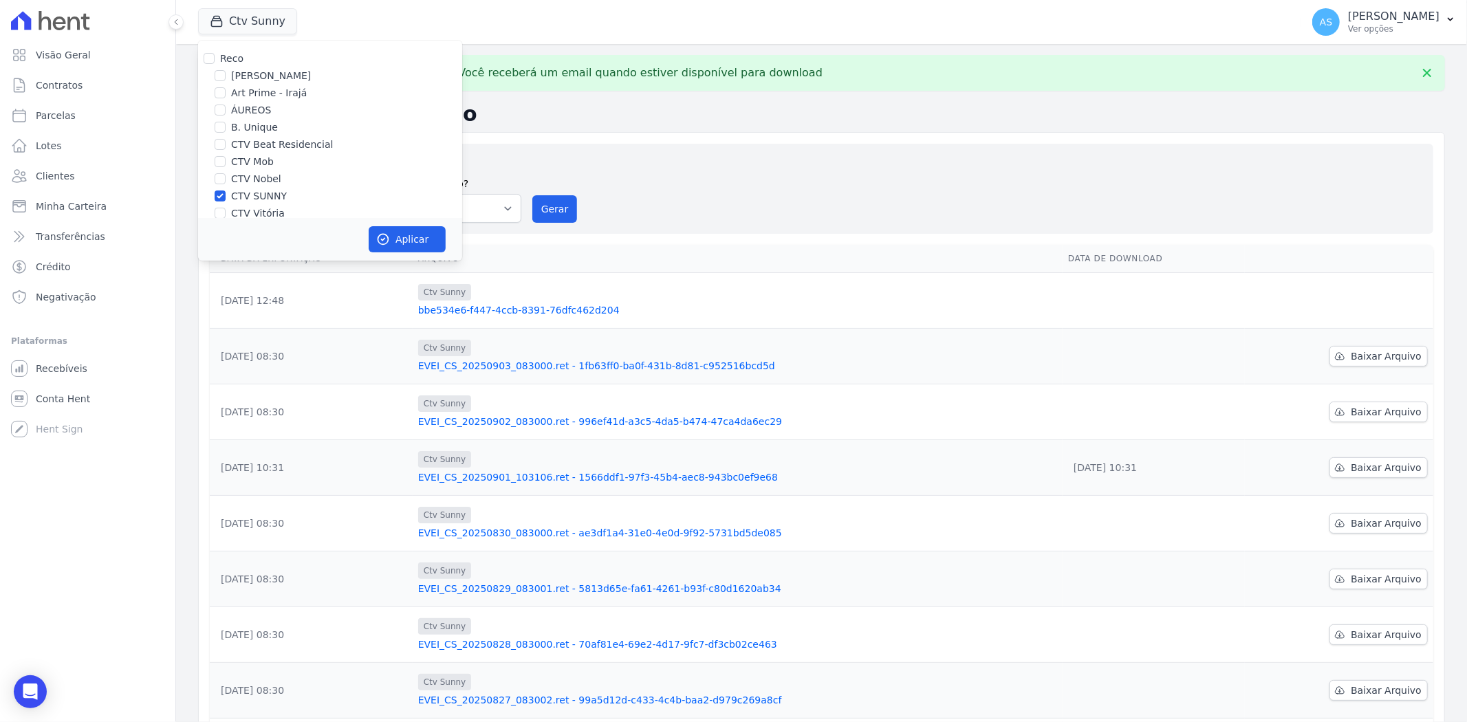
click at [252, 194] on label "CTV SUNNY" at bounding box center [259, 196] width 56 height 14
click at [226, 194] on input "CTV SUNNY" at bounding box center [220, 196] width 11 height 11
checkbox input "false"
click at [228, 210] on div "CTV Vitória" at bounding box center [330, 213] width 264 height 14
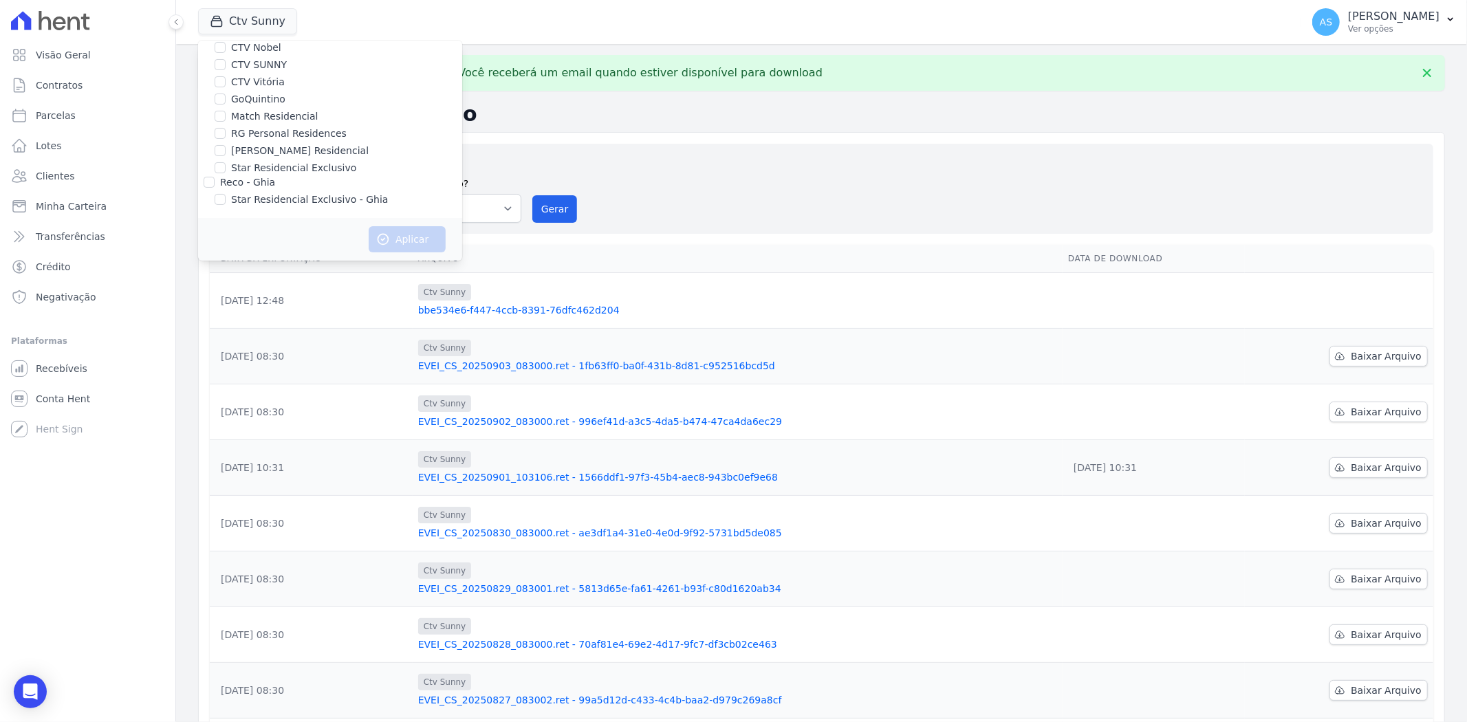
click at [260, 78] on label "CTV Vitória" at bounding box center [258, 82] width 54 height 14
click at [226, 78] on input "CTV Vitória" at bounding box center [220, 81] width 11 height 11
checkbox input "true"
click at [389, 233] on icon "button" at bounding box center [383, 240] width 14 height 14
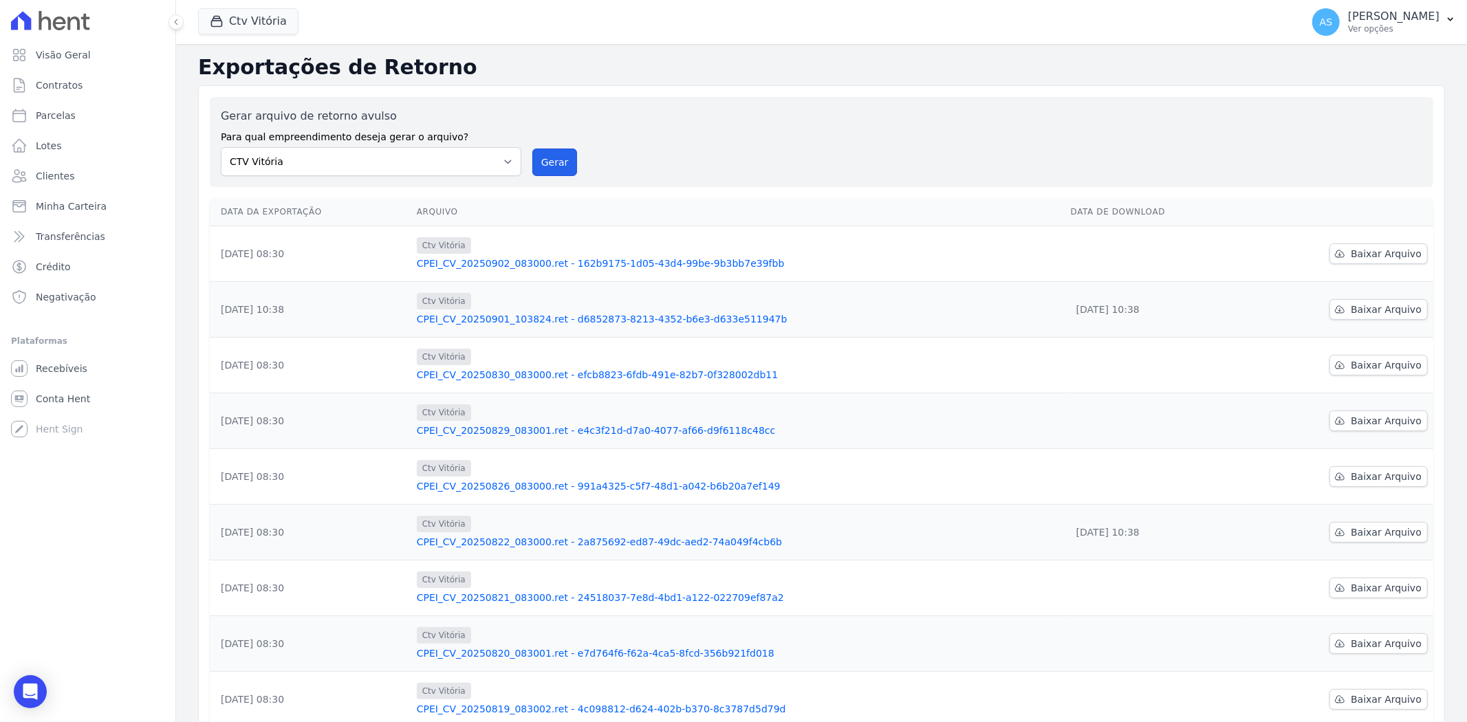
click at [548, 164] on button "Gerar" at bounding box center [555, 163] width 45 height 28
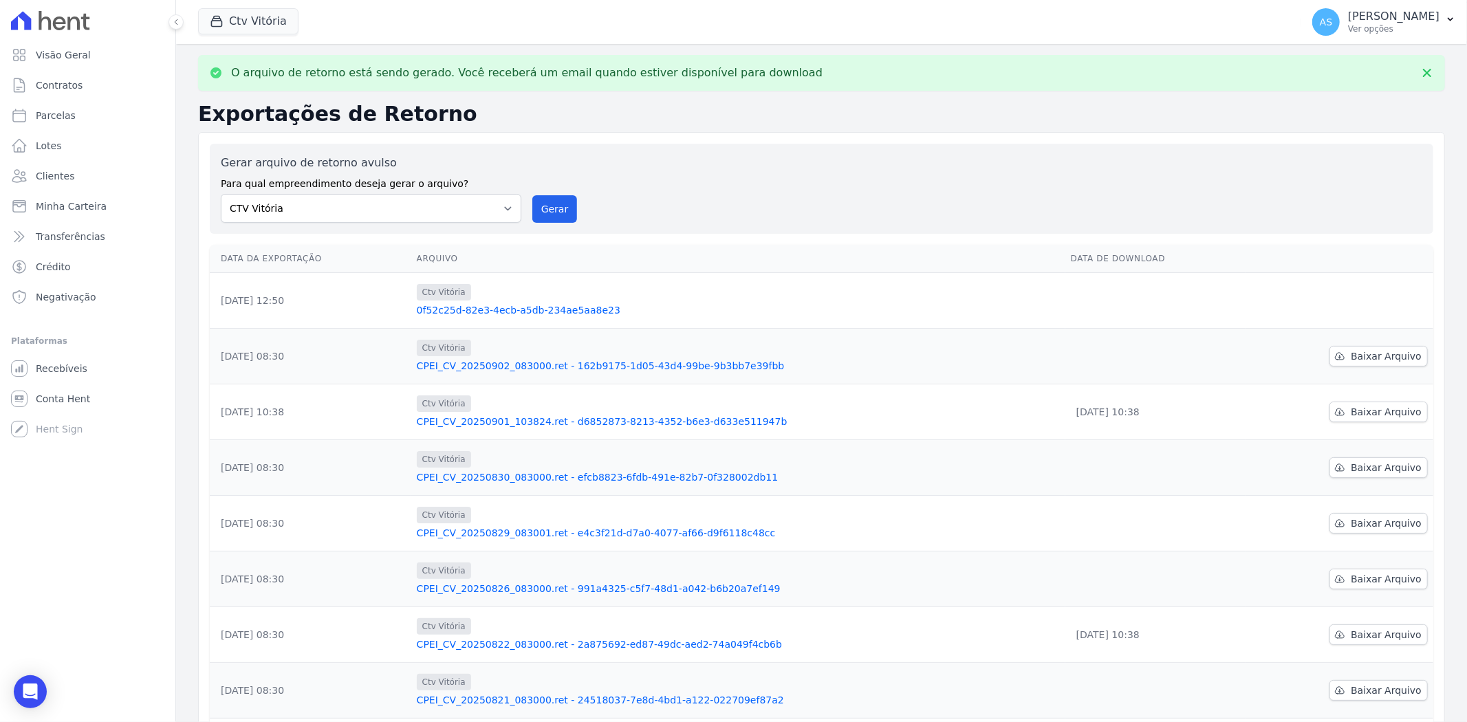
click at [504, 315] on link "0f52c25d-82e3-4ecb-a5db-234ae5aa8e23" at bounding box center [738, 310] width 643 height 14
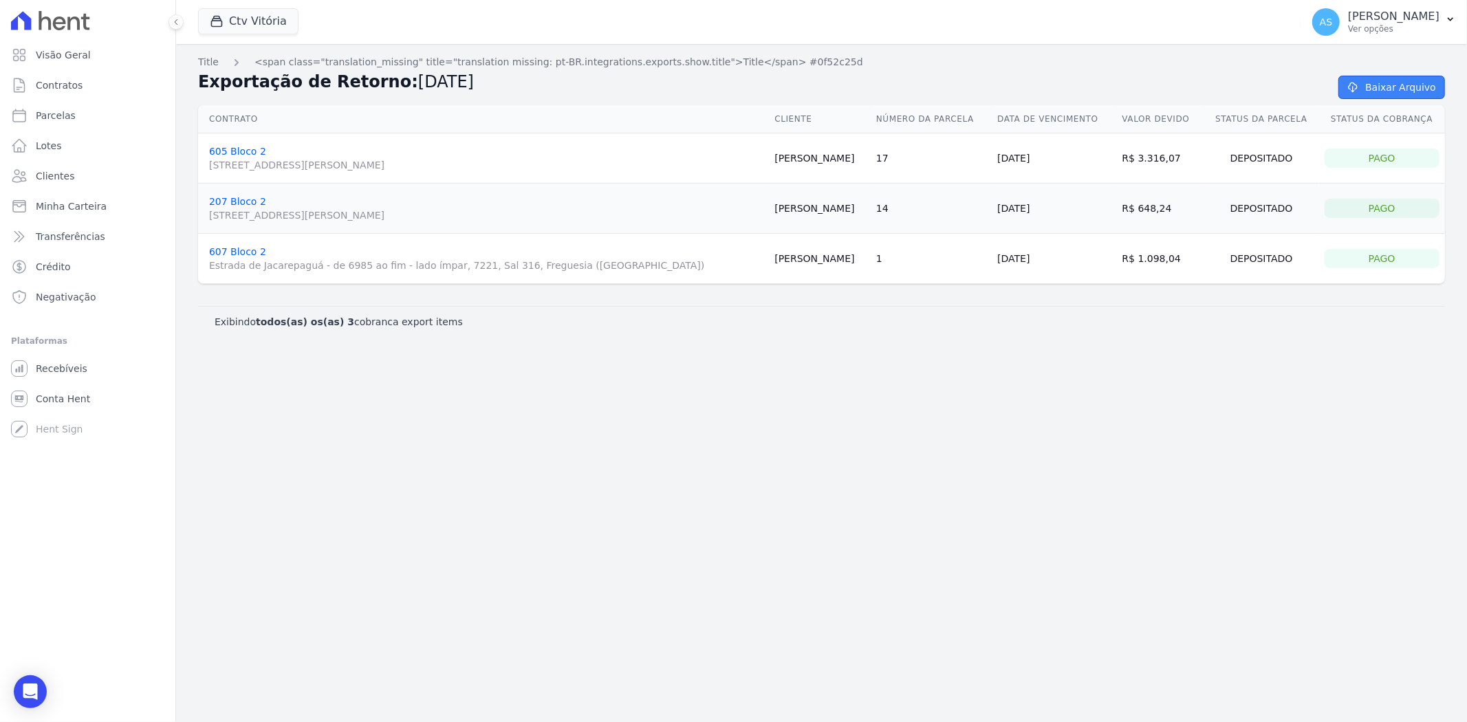
click at [1406, 86] on link "Baixar Arquivo" at bounding box center [1392, 87] width 107 height 23
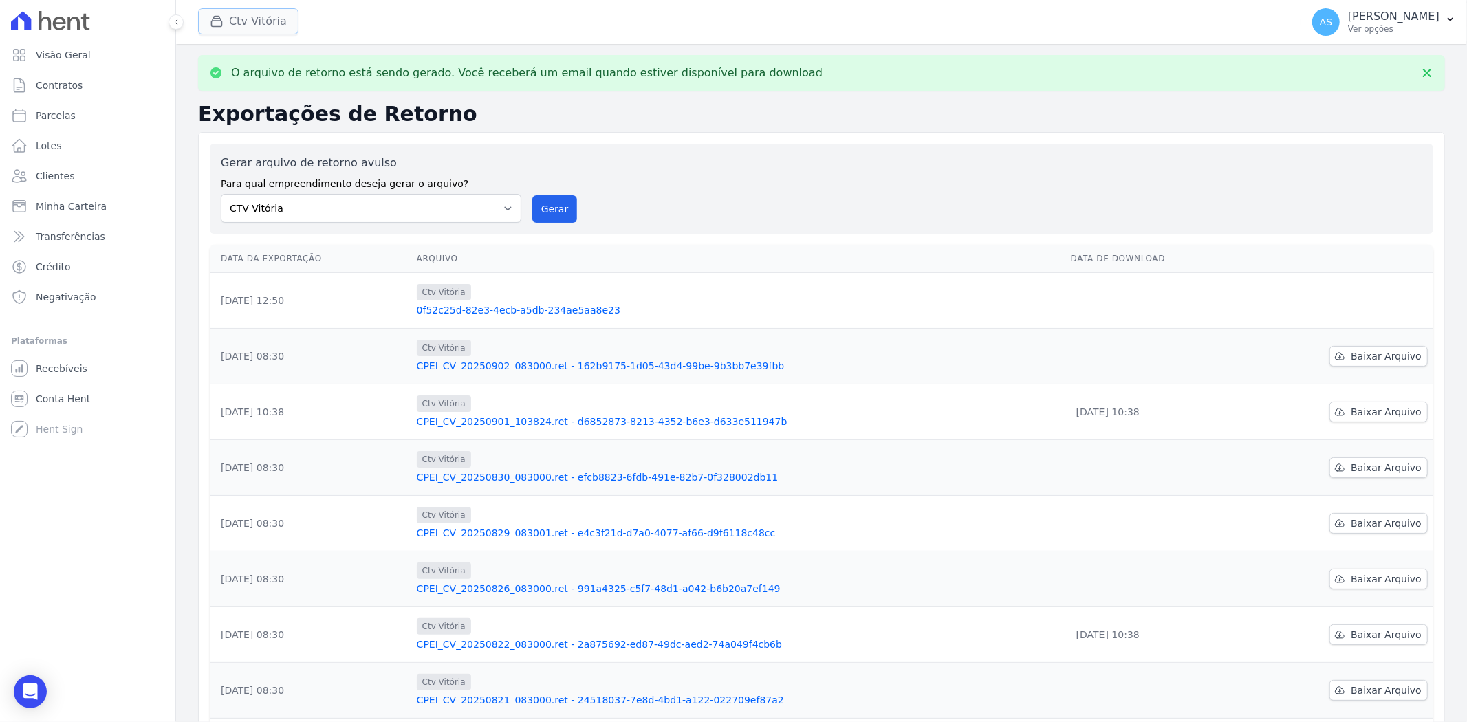
click at [228, 21] on div "button" at bounding box center [219, 21] width 19 height 14
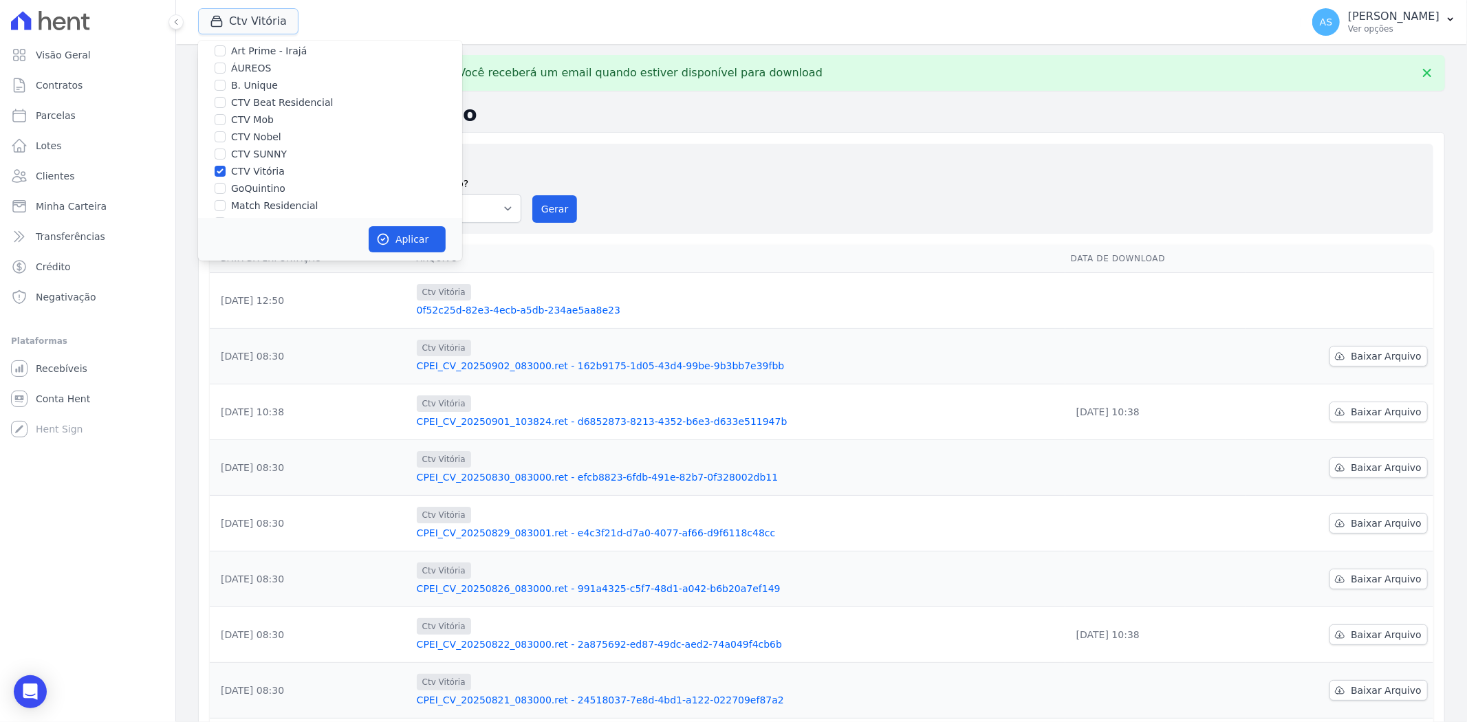
scroll to position [76, 0]
click at [270, 133] on label "CTV Vitória" at bounding box center [258, 137] width 54 height 14
click at [226, 133] on input "CTV Vitória" at bounding box center [220, 136] width 11 height 11
checkbox input "false"
click at [260, 186] on label "RG Personal Residences" at bounding box center [289, 189] width 116 height 14
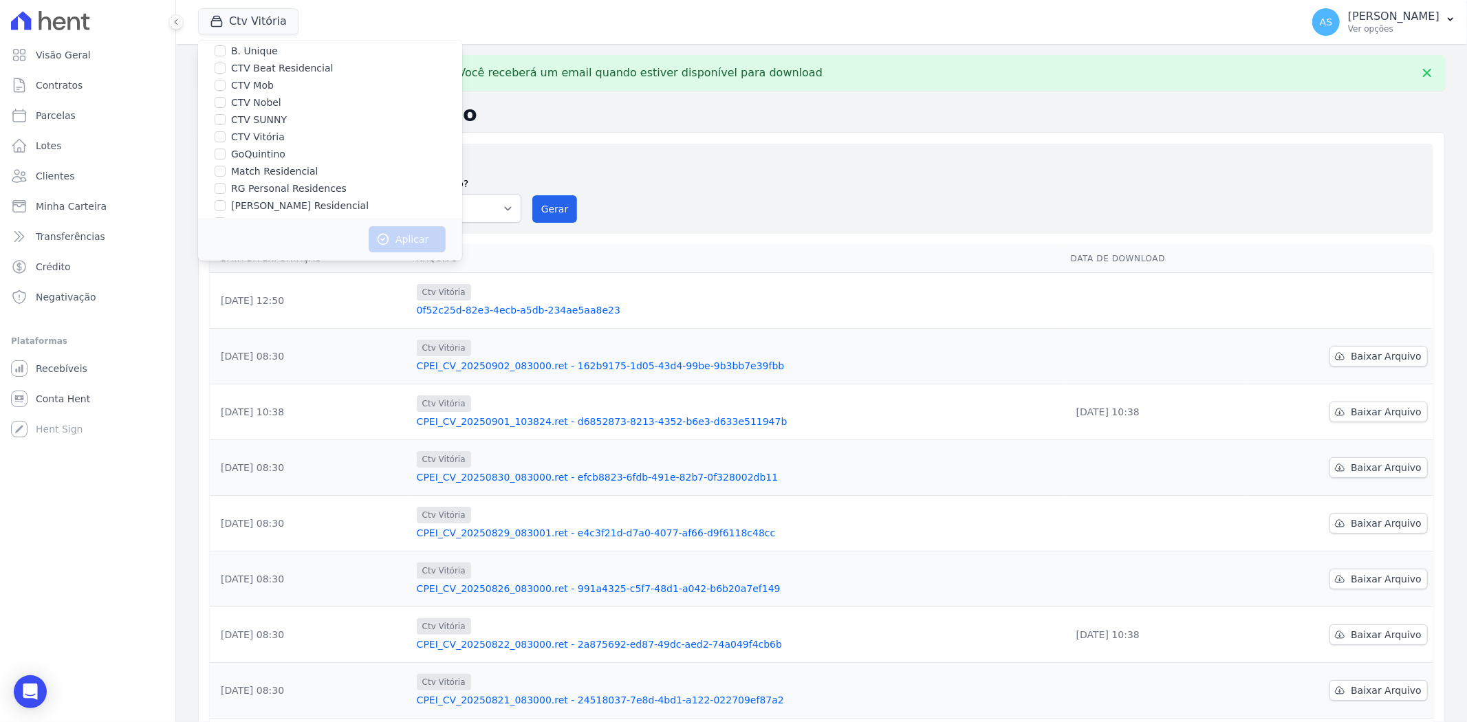
click at [226, 186] on input "RG Personal Residences" at bounding box center [220, 188] width 11 height 11
checkbox input "true"
click at [395, 245] on button "Aplicar" at bounding box center [407, 239] width 77 height 26
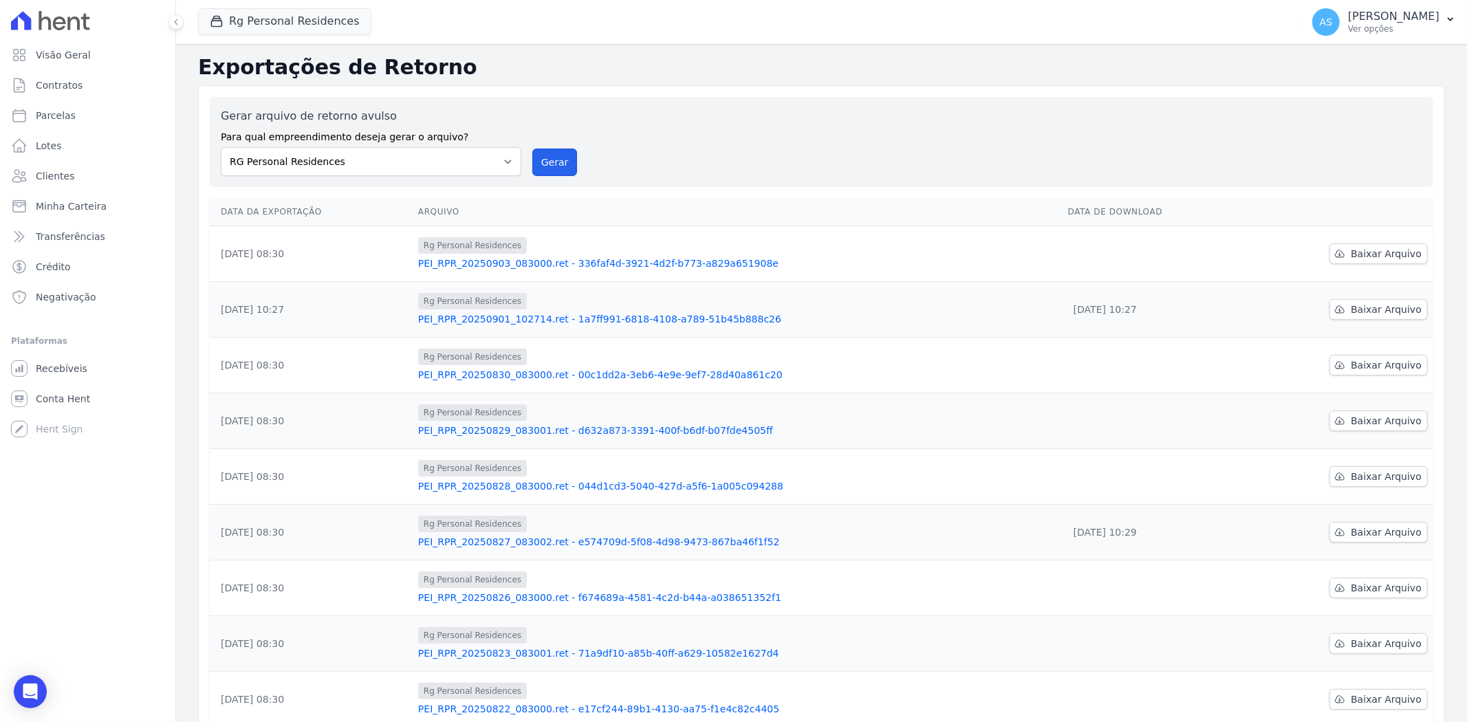
click at [552, 166] on button "Gerar" at bounding box center [555, 163] width 45 height 28
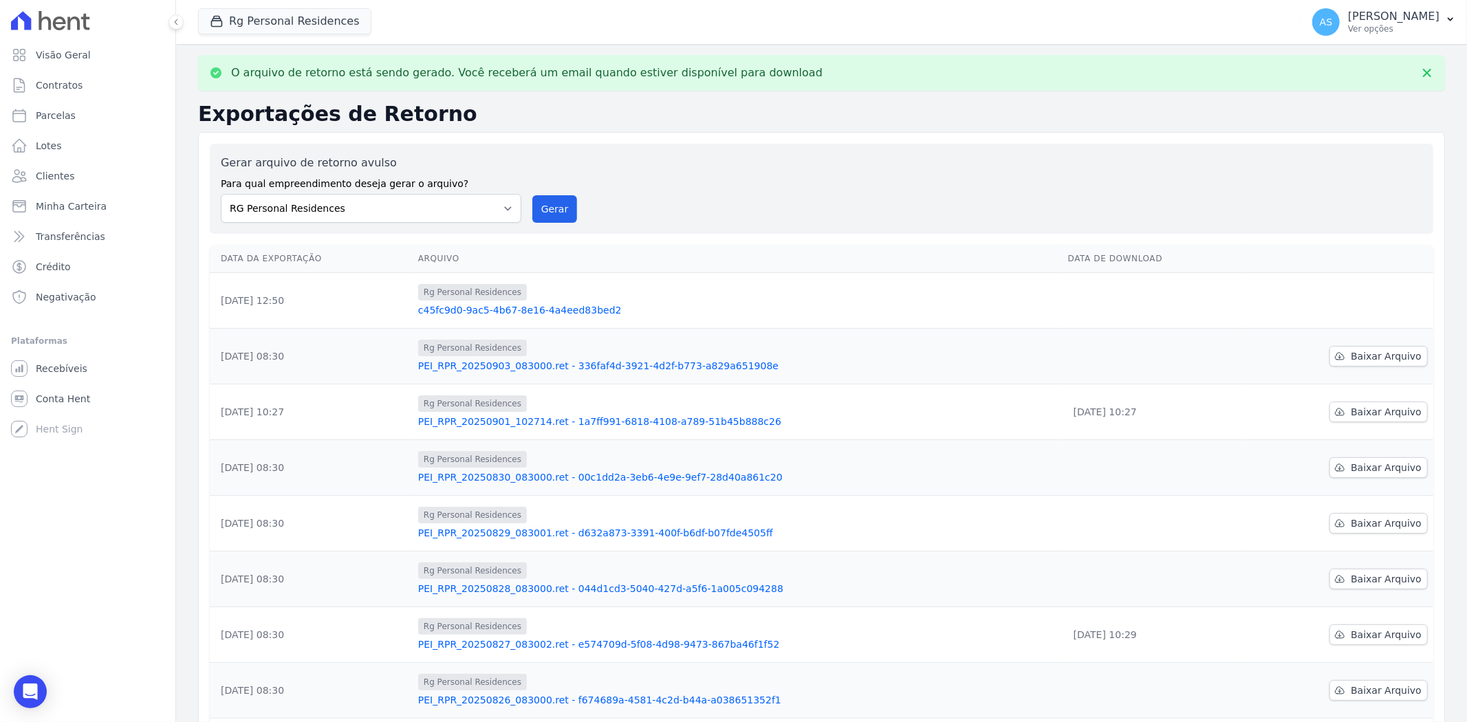
click at [526, 308] on link "c45fc9d0-9ac5-4b67-8e16-4a4eed83bed2" at bounding box center [737, 310] width 639 height 14
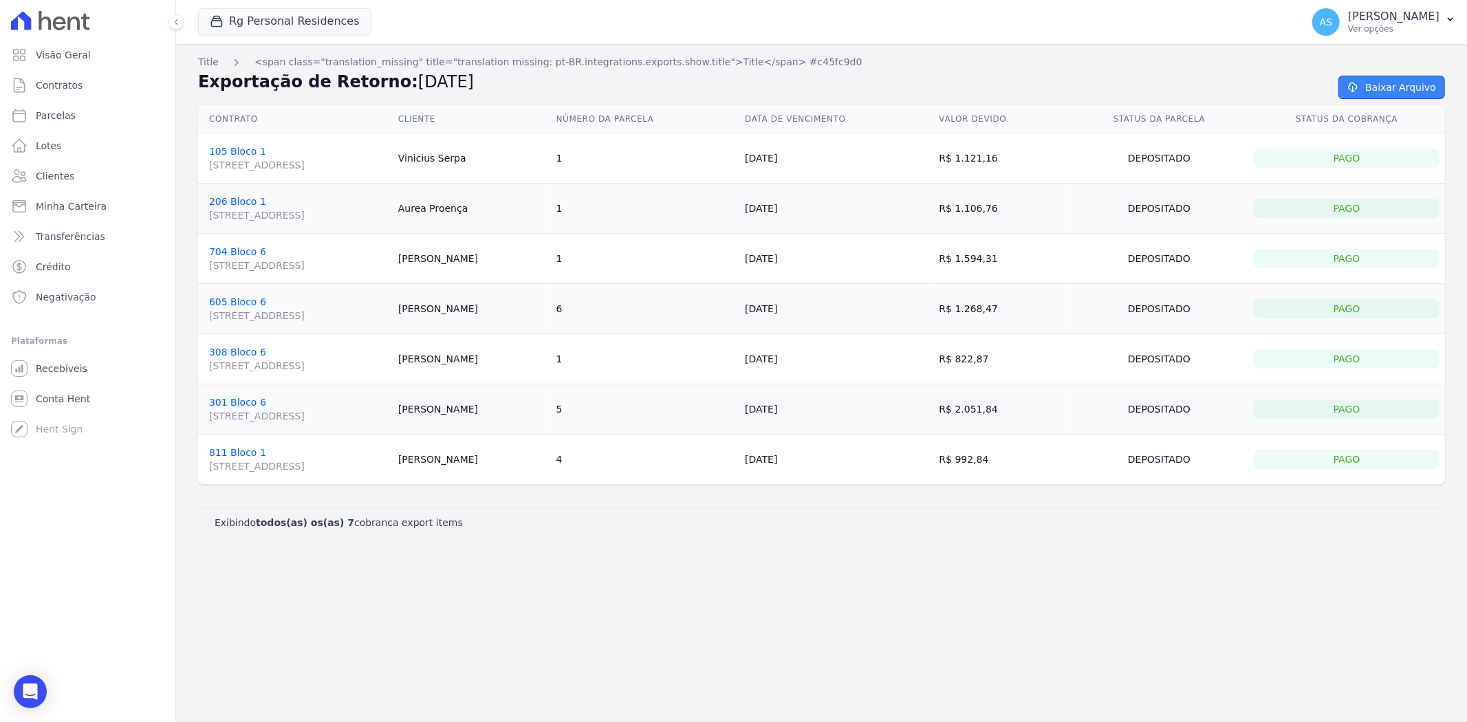
click at [1397, 85] on link "Baixar Arquivo" at bounding box center [1392, 87] width 107 height 23
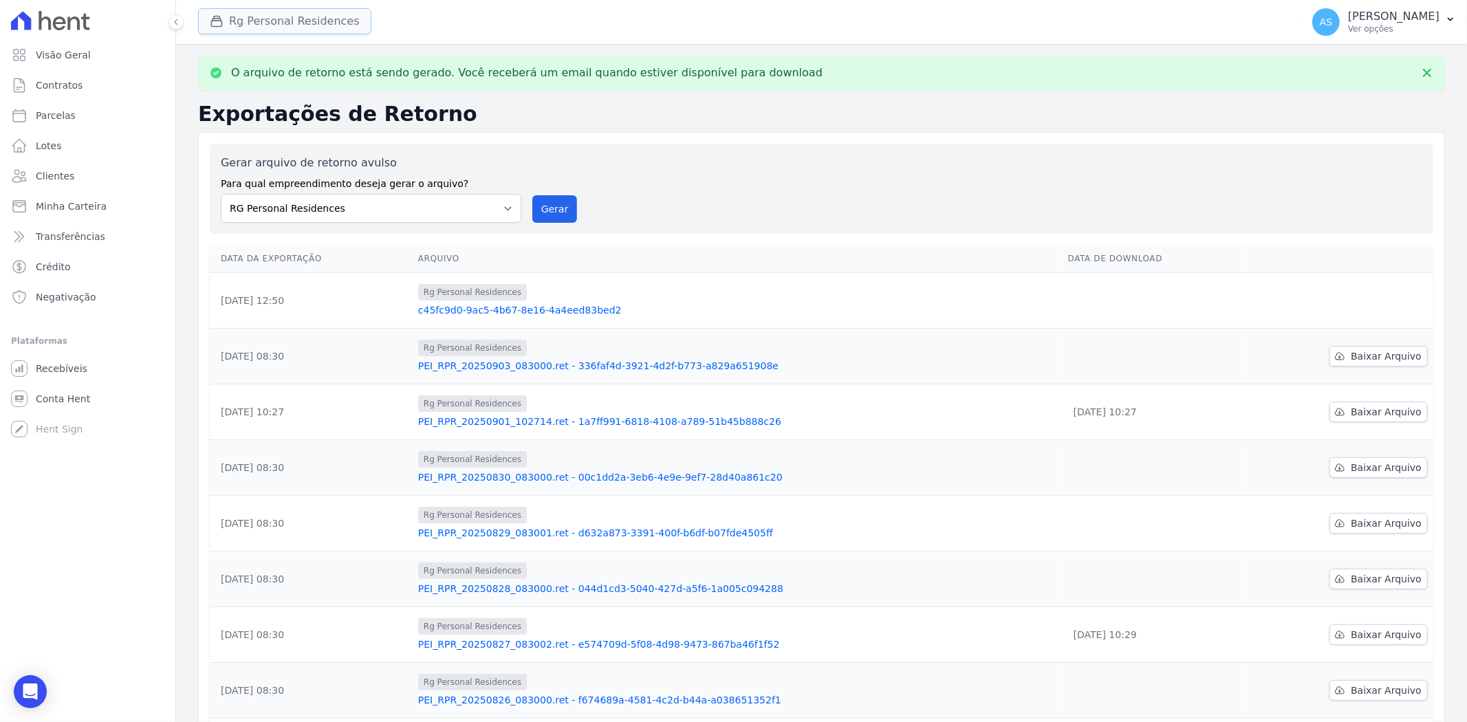
click at [264, 19] on button "Rg Personal Residences" at bounding box center [284, 21] width 173 height 26
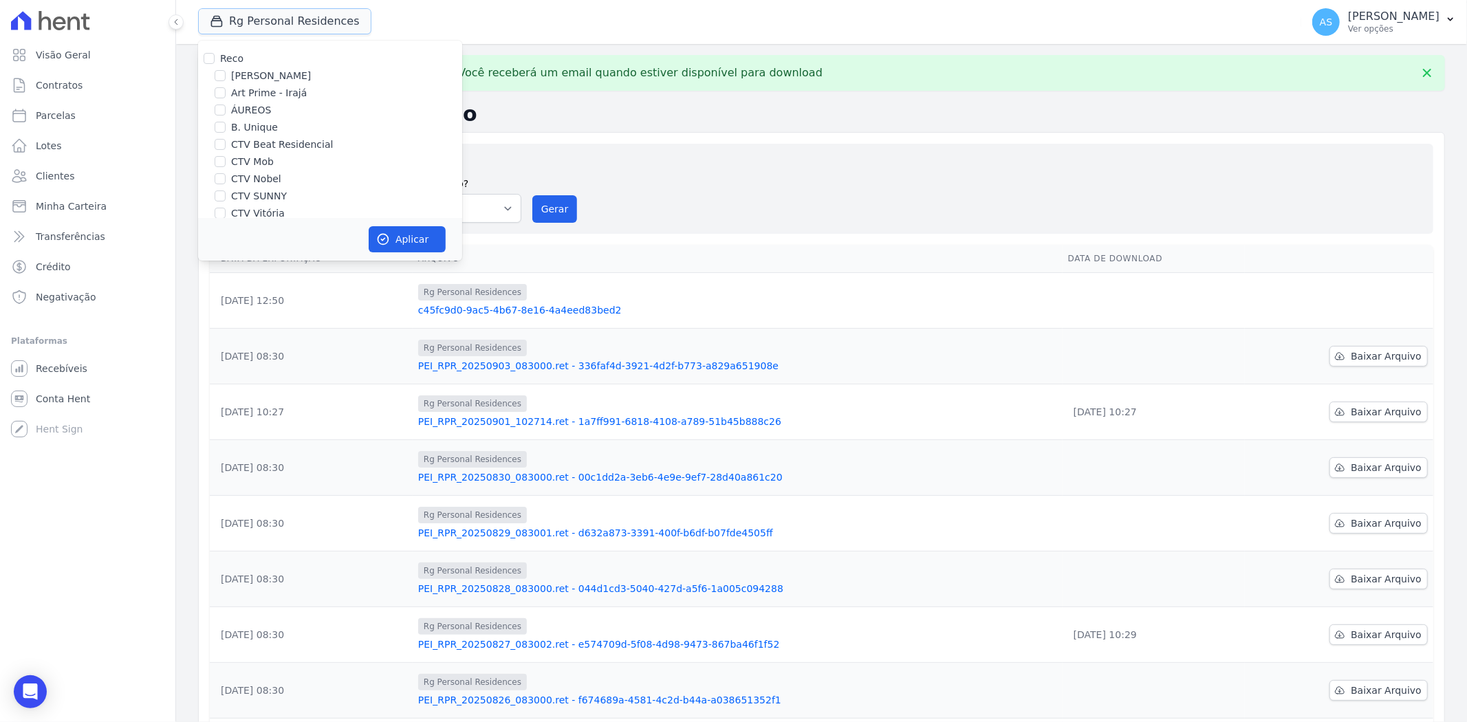
scroll to position [131, 0]
click at [262, 132] on label "RG Personal Residences" at bounding box center [289, 134] width 116 height 14
click at [226, 132] on input "RG Personal Residences" at bounding box center [220, 133] width 11 height 11
checkbox input "false"
click at [255, 145] on label "[PERSON_NAME] Residencial" at bounding box center [300, 151] width 138 height 14
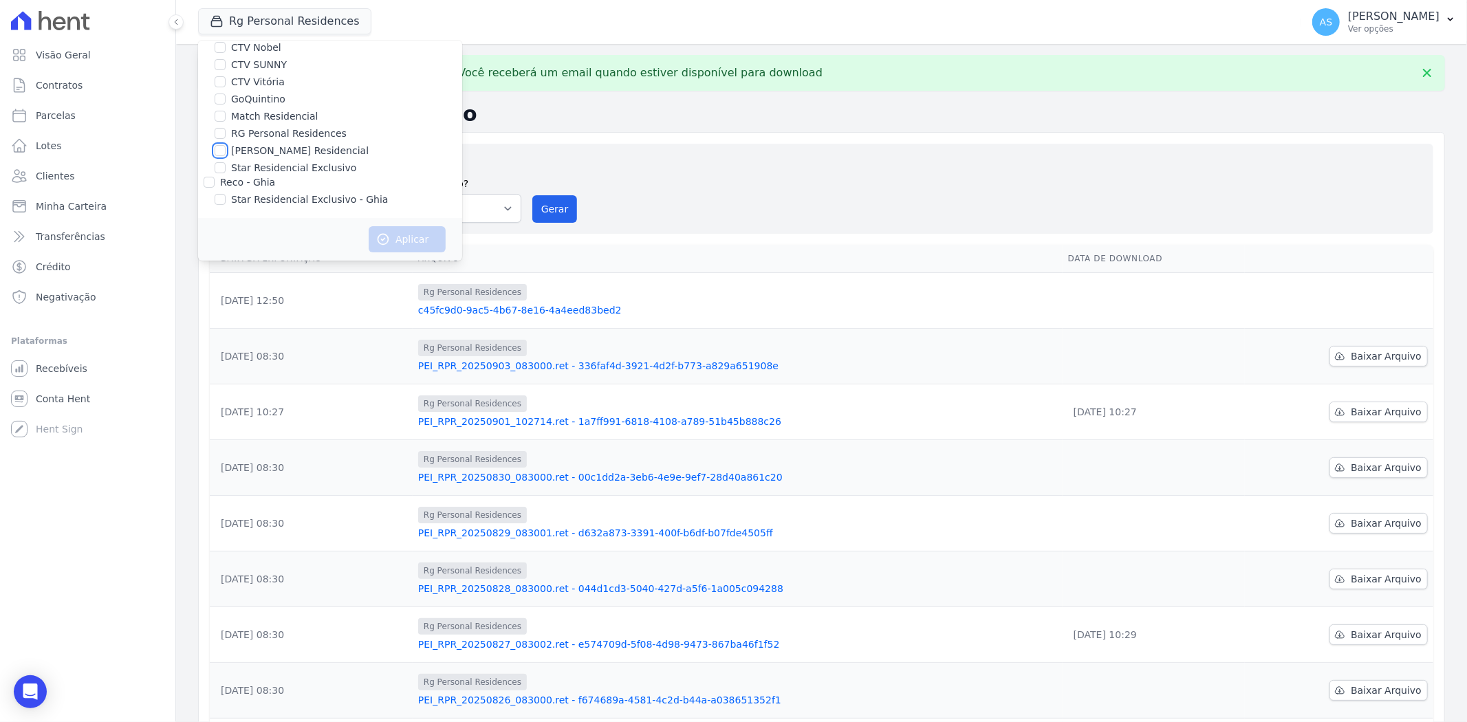
click at [226, 145] on input "[PERSON_NAME] Residencial" at bounding box center [220, 150] width 11 height 11
checkbox input "true"
click at [391, 238] on button "Aplicar" at bounding box center [407, 239] width 77 height 26
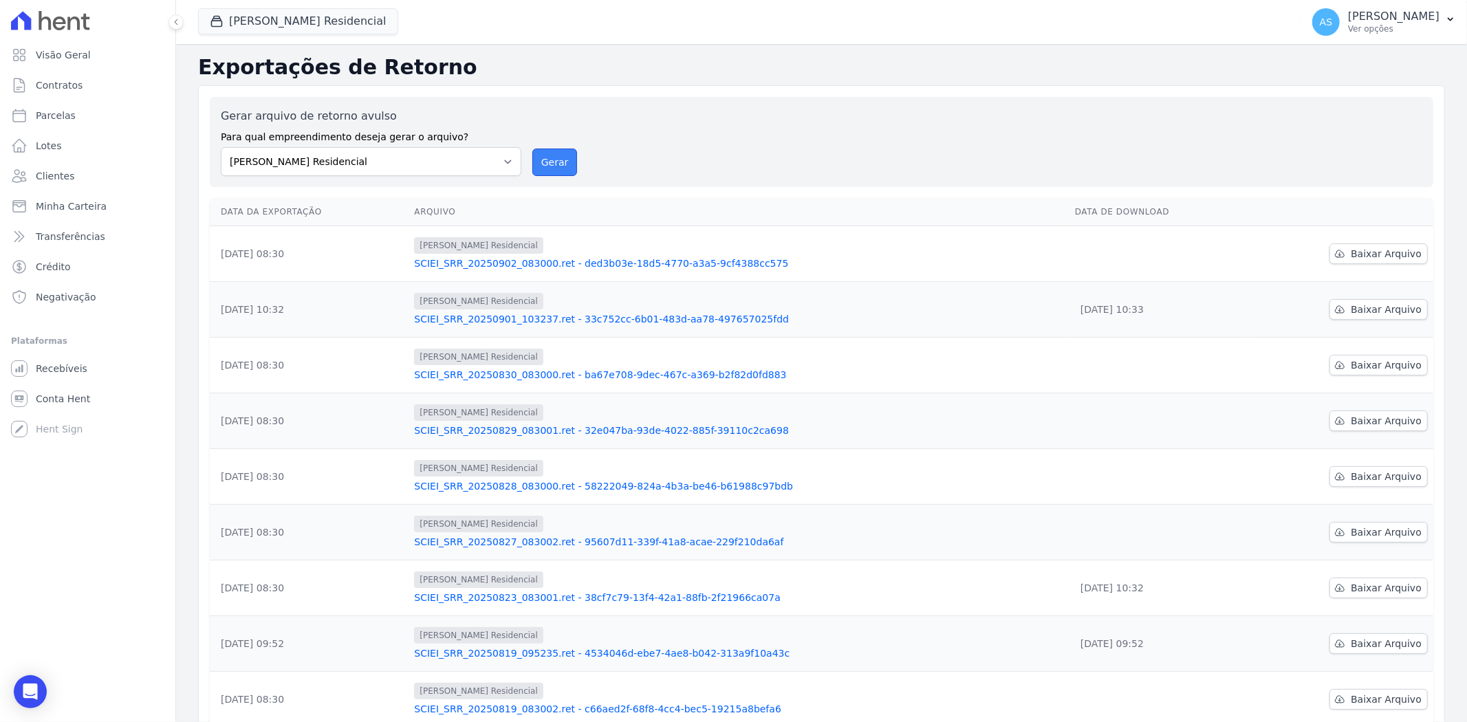
click at [555, 162] on button "Gerar" at bounding box center [555, 163] width 45 height 28
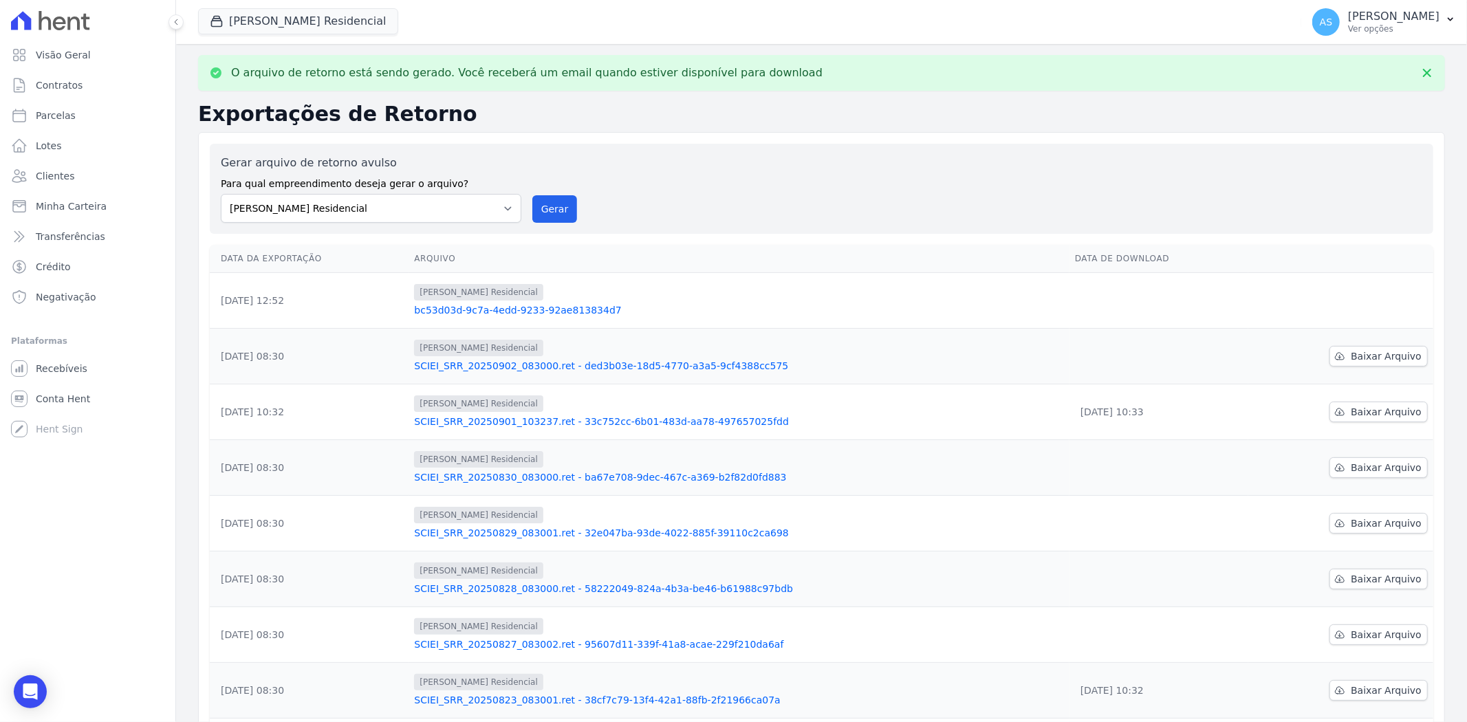
click at [514, 301] on div "Sal Rio Residencial bc53d03d-9c7a-4edd-9233-92ae813834d7" at bounding box center [739, 300] width 650 height 33
click at [512, 308] on link "bc53d03d-9c7a-4edd-9233-92ae813834d7" at bounding box center [739, 310] width 650 height 14
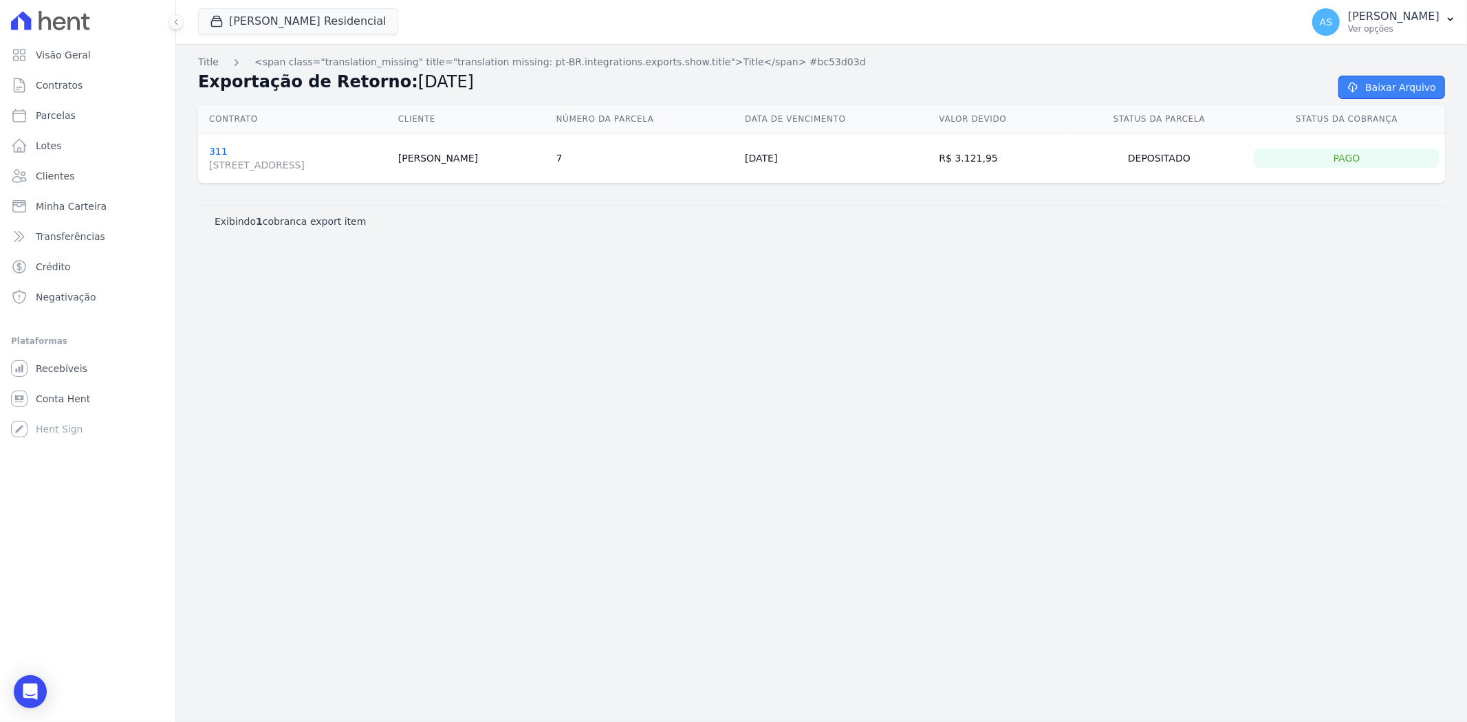
click at [1384, 77] on link "Baixar Arquivo" at bounding box center [1392, 87] width 107 height 23
click at [238, 25] on button "[PERSON_NAME] Residencial" at bounding box center [298, 21] width 200 height 26
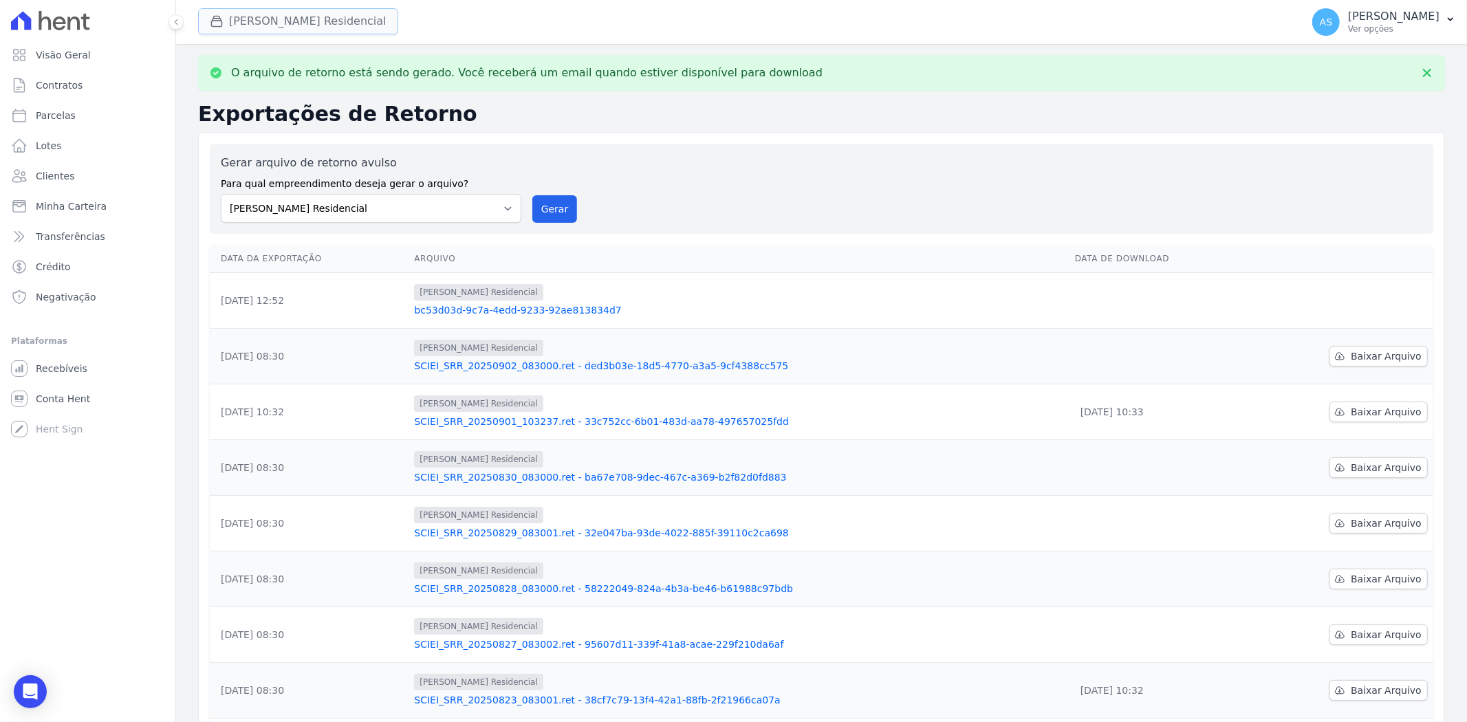
click at [292, 19] on button "[PERSON_NAME] Residencial" at bounding box center [298, 21] width 200 height 26
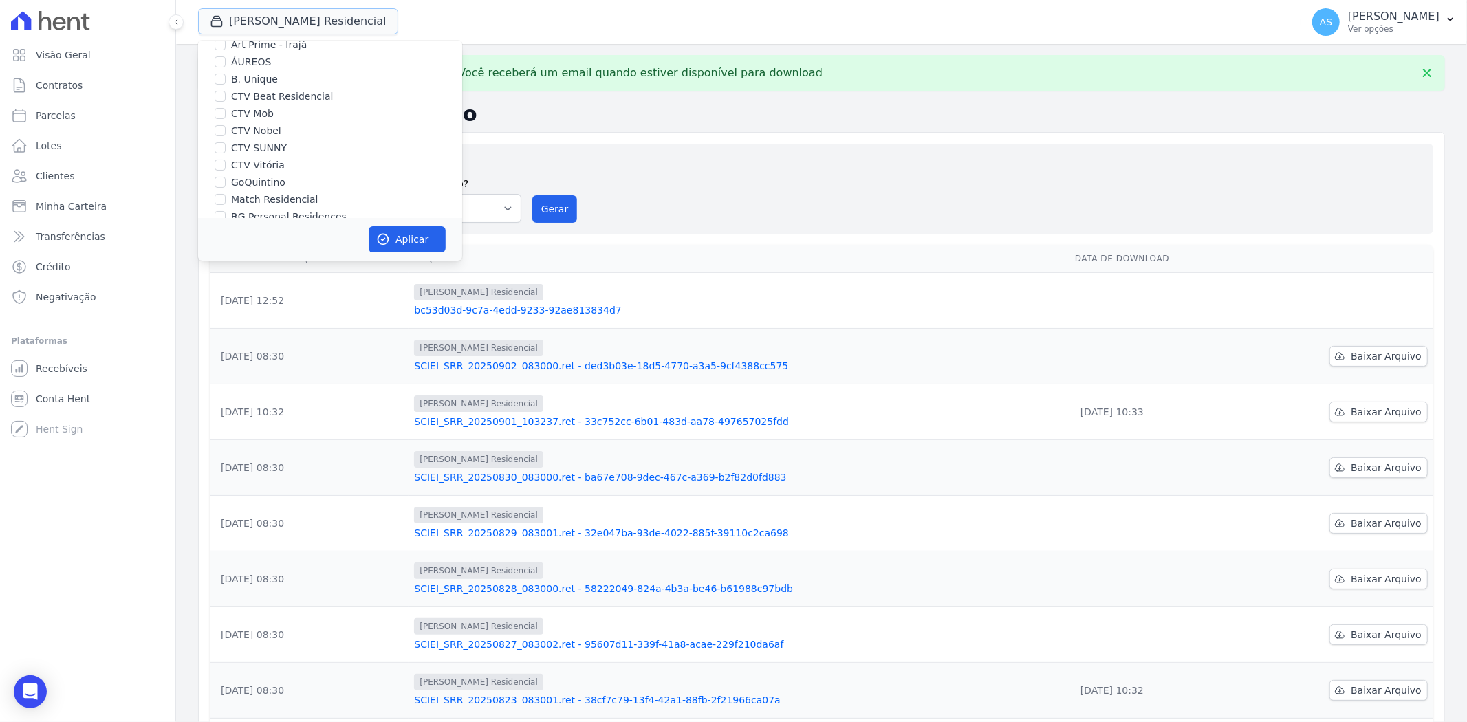
scroll to position [131, 0]
click at [288, 149] on label "[PERSON_NAME] Residencial" at bounding box center [300, 151] width 138 height 14
click at [226, 149] on input "[PERSON_NAME] Residencial" at bounding box center [220, 150] width 11 height 11
checkbox input "false"
click at [283, 163] on label "Star Residencial Exclusivo" at bounding box center [293, 168] width 125 height 14
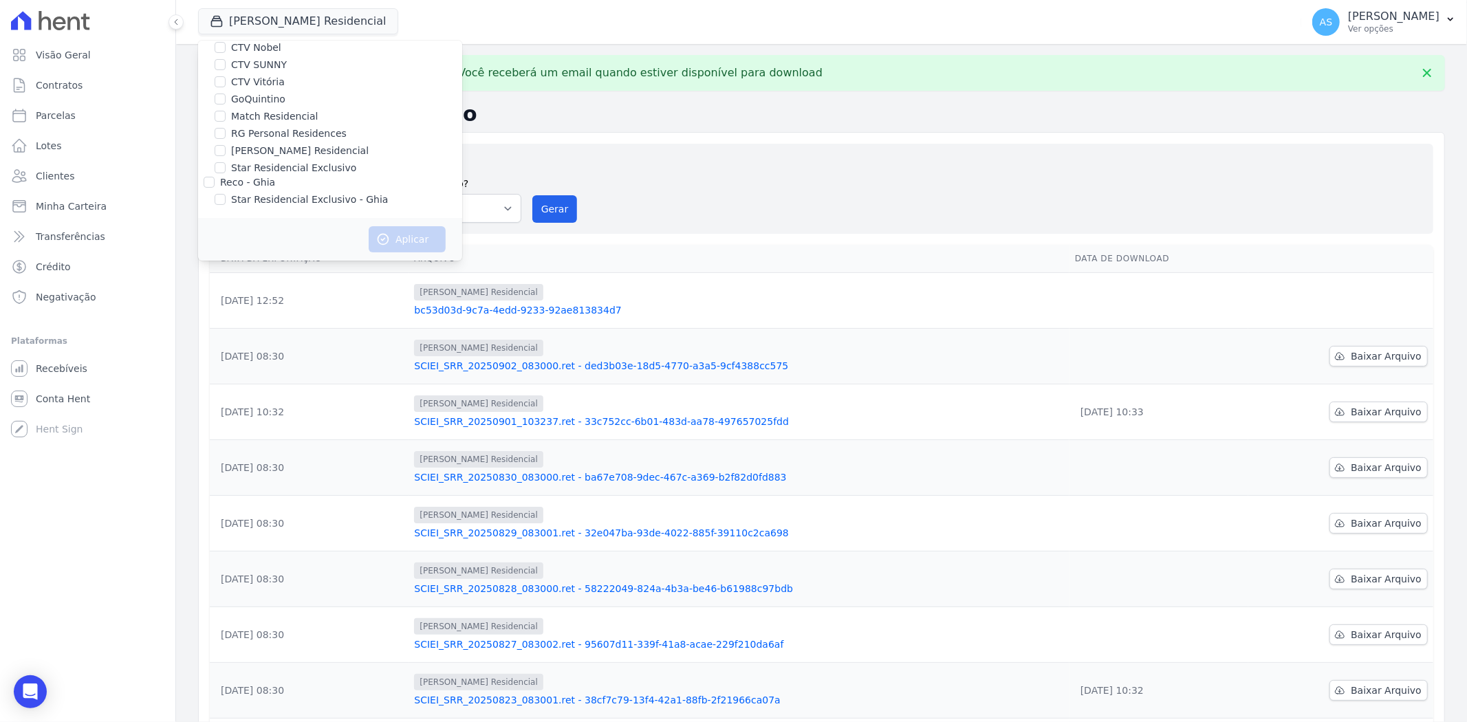
click at [226, 163] on input "Star Residencial Exclusivo" at bounding box center [220, 167] width 11 height 11
checkbox input "true"
click at [407, 241] on button "Aplicar" at bounding box center [407, 239] width 77 height 26
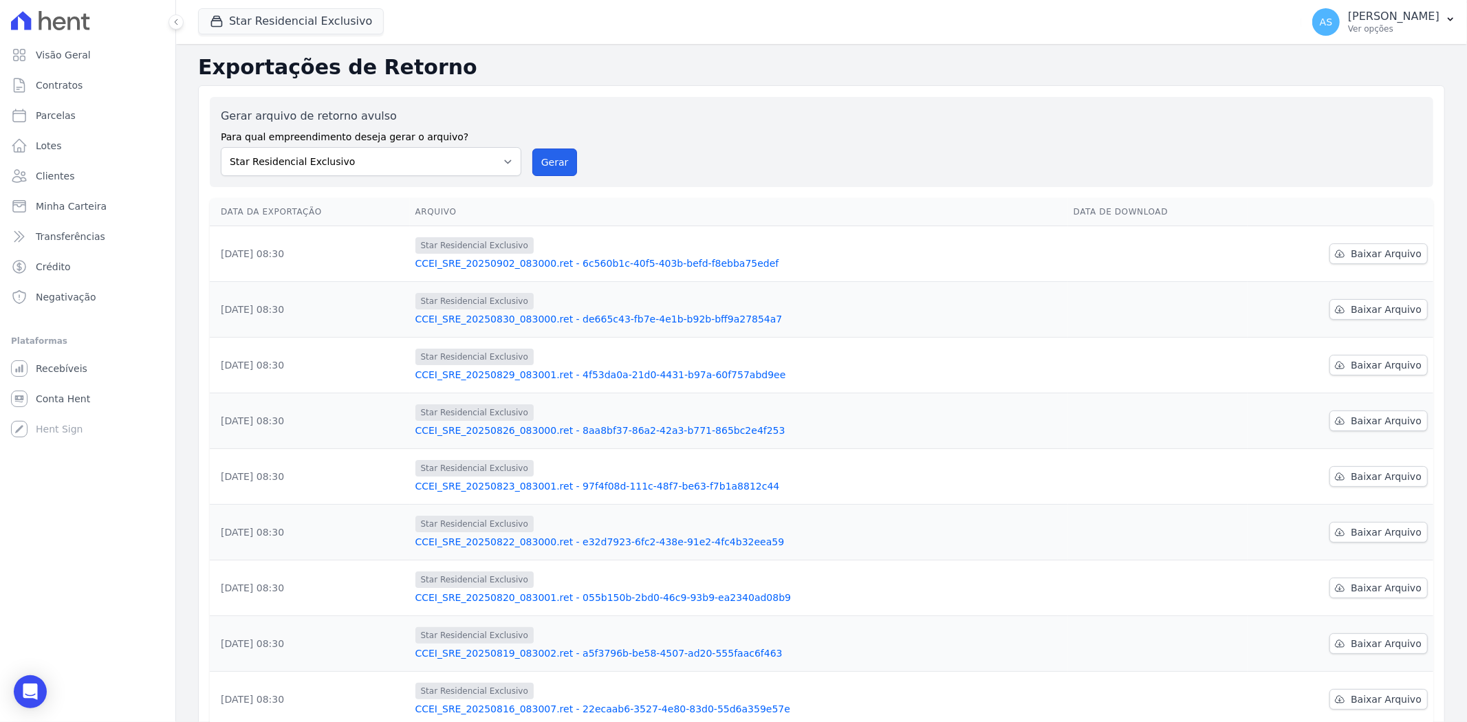
drag, startPoint x: 552, startPoint y: 160, endPoint x: 784, endPoint y: 140, distance: 232.8
click at [553, 160] on button "Gerar" at bounding box center [555, 163] width 45 height 28
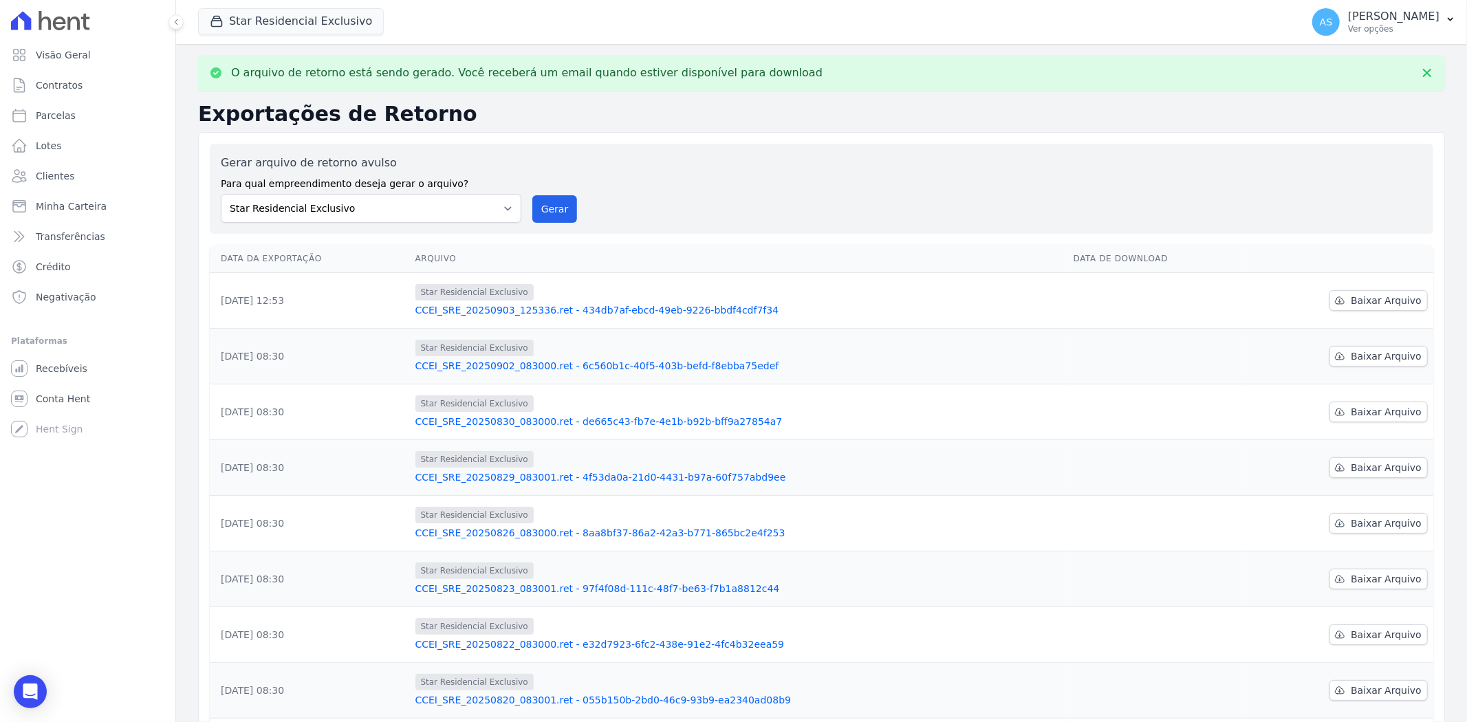
click at [575, 308] on link "CCEI_SRE_20250903_125336.ret - 434db7af-ebcd-49eb-9226-bbdf4cdf7f34" at bounding box center [739, 310] width 647 height 14
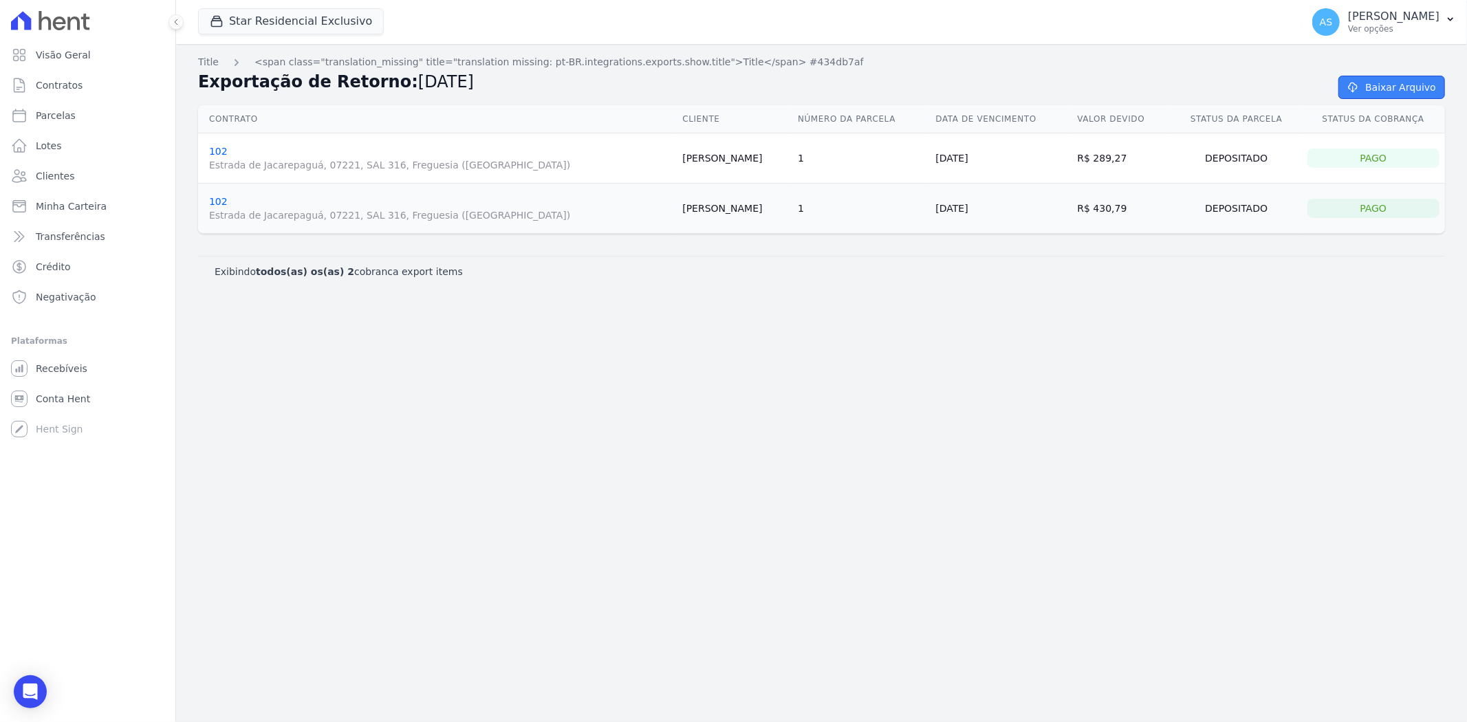
click at [1404, 92] on link "Baixar Arquivo" at bounding box center [1392, 87] width 107 height 23
click at [48, 208] on span "Minha Carteira" at bounding box center [71, 207] width 71 height 14
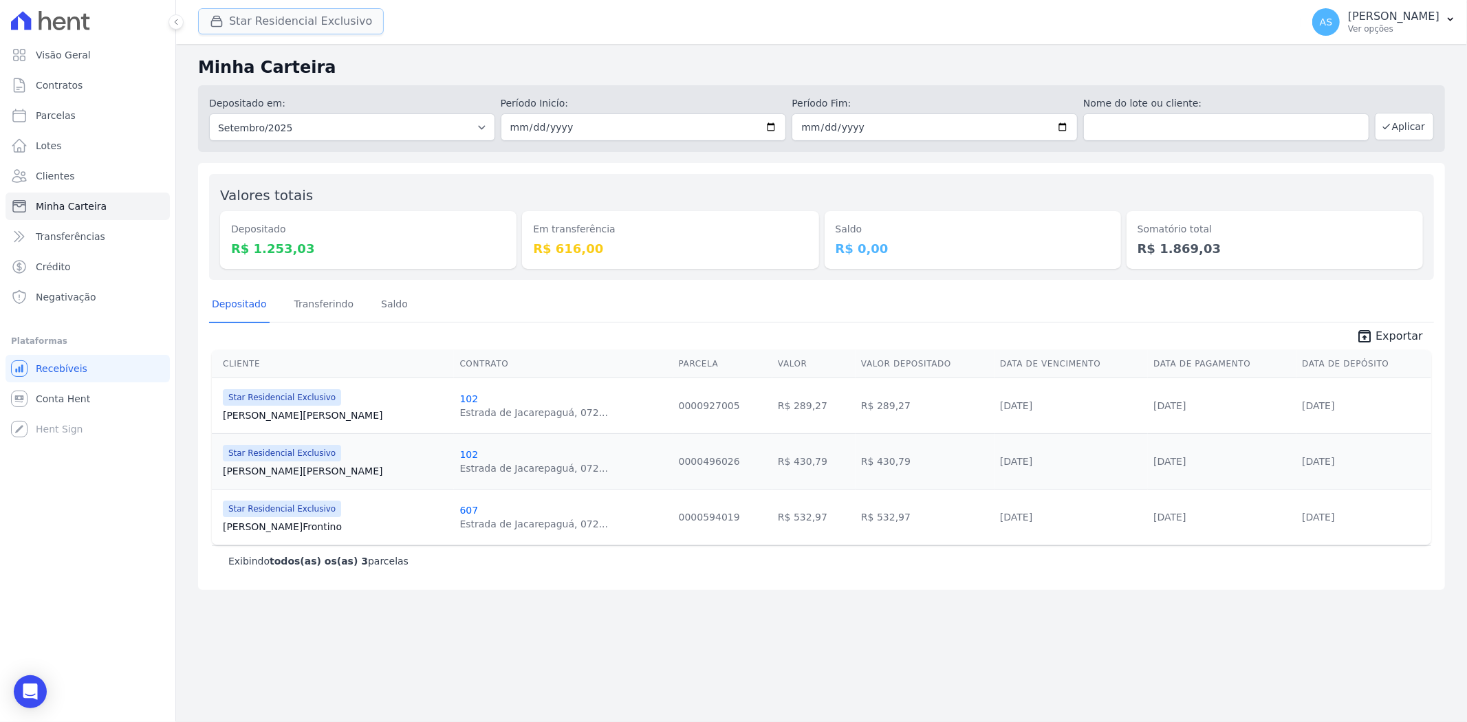
click at [226, 17] on div "button" at bounding box center [219, 21] width 19 height 14
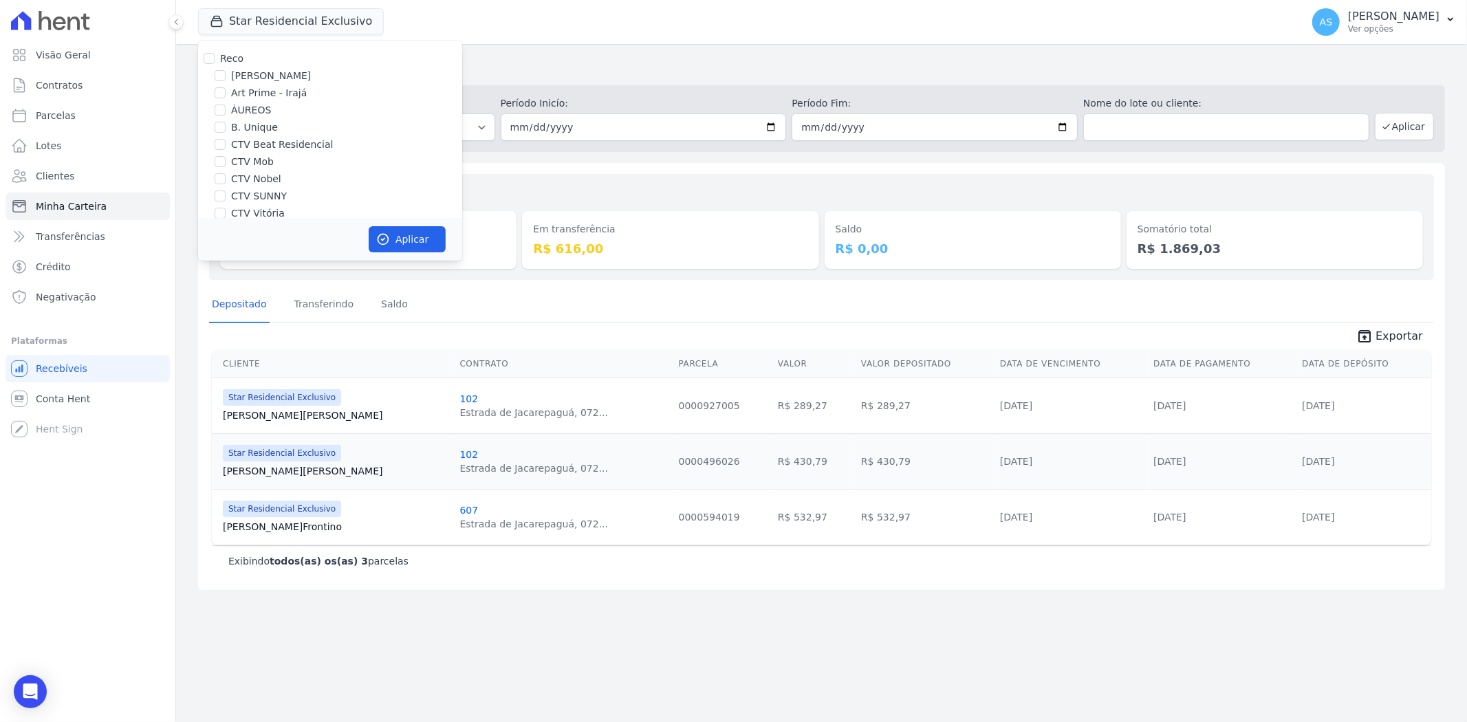
click at [207, 50] on div "Reco Amaré Arpoador Art Prime - Irajá ÁUREOS B. Unique CTV Beat Residencial CTV…" at bounding box center [330, 195] width 264 height 309
click at [207, 55] on input "Reco" at bounding box center [209, 58] width 11 height 11
checkbox input "true"
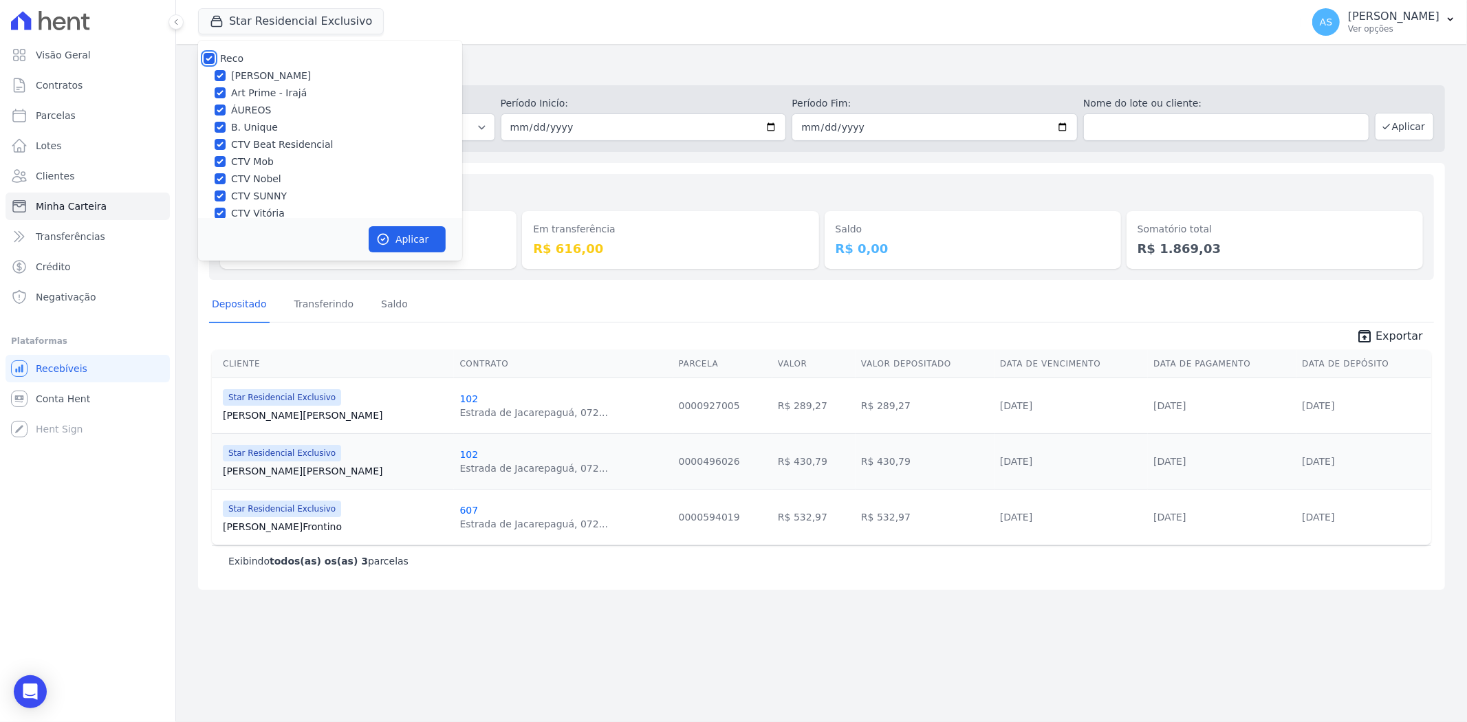
checkbox input "true"
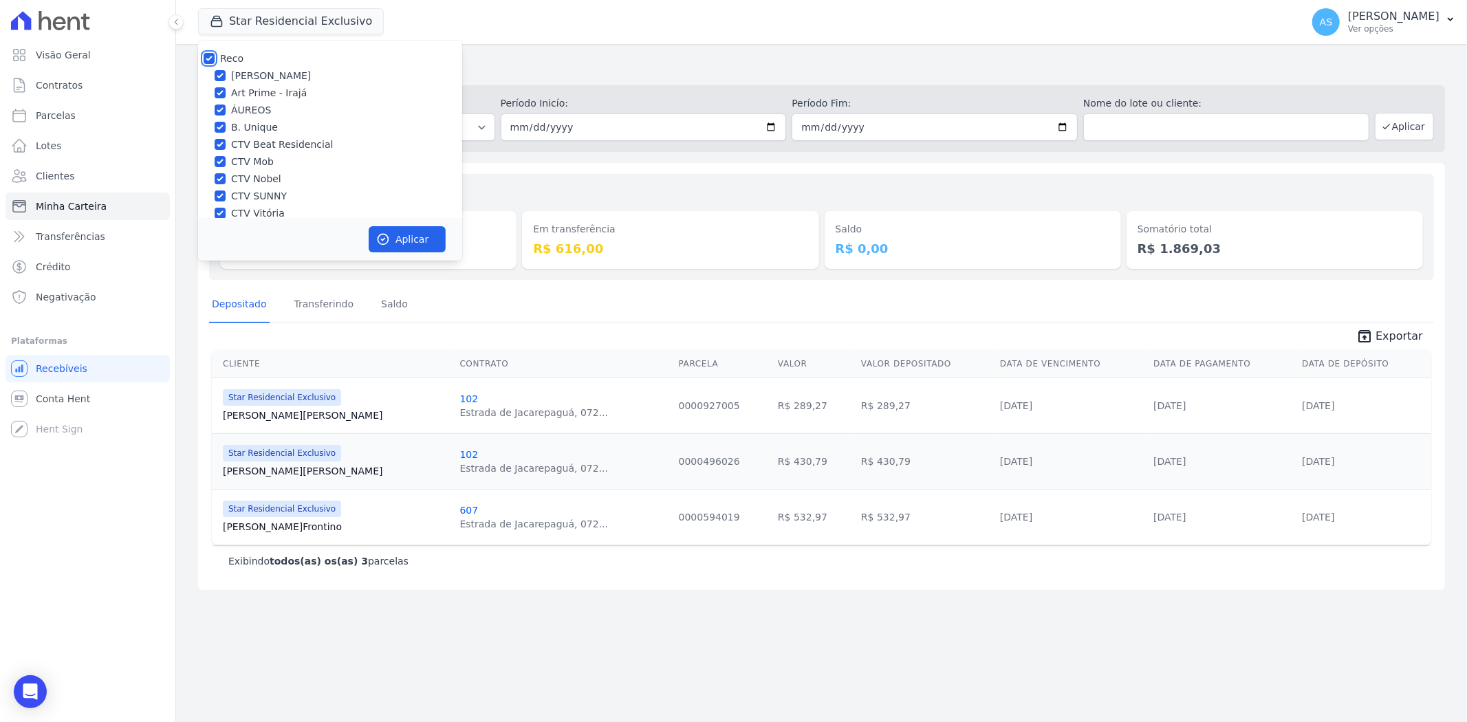
checkbox input "true"
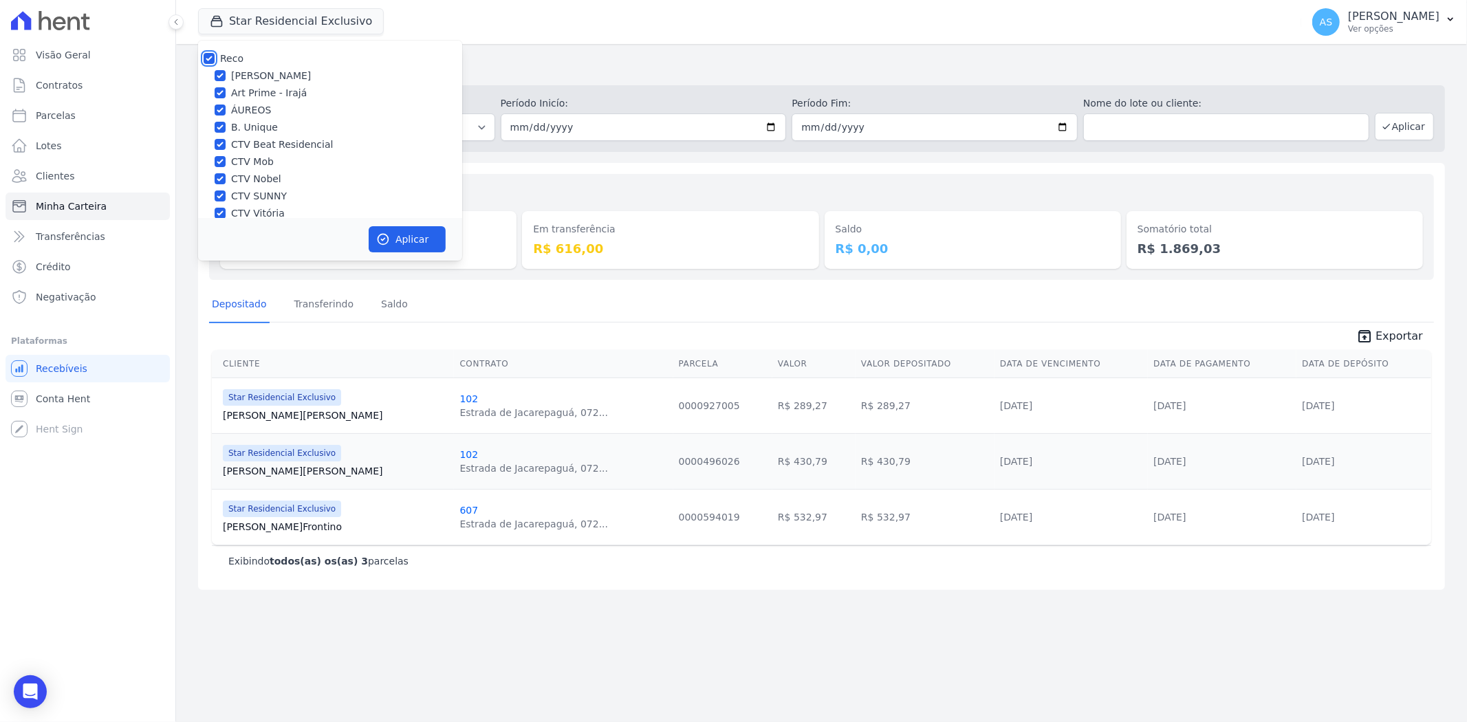
checkbox input "true"
click at [403, 244] on button "Aplicar" at bounding box center [407, 239] width 77 height 26
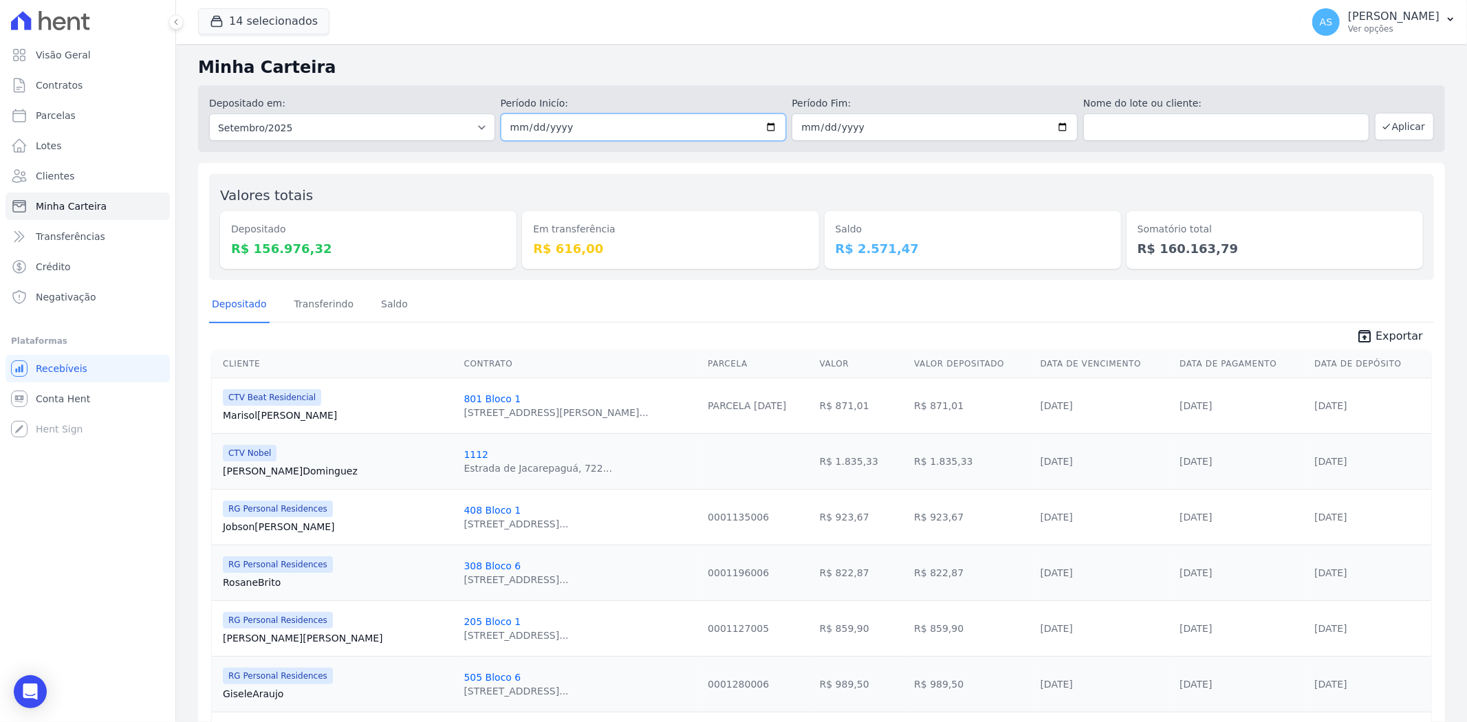
click at [768, 122] on input "2025-09-01" at bounding box center [644, 128] width 286 height 28
type input "[DATE]"
click at [1056, 129] on input "2025-09-30" at bounding box center [935, 128] width 286 height 28
type input "[DATE]"
click at [1386, 132] on button "Aplicar" at bounding box center [1404, 127] width 59 height 28
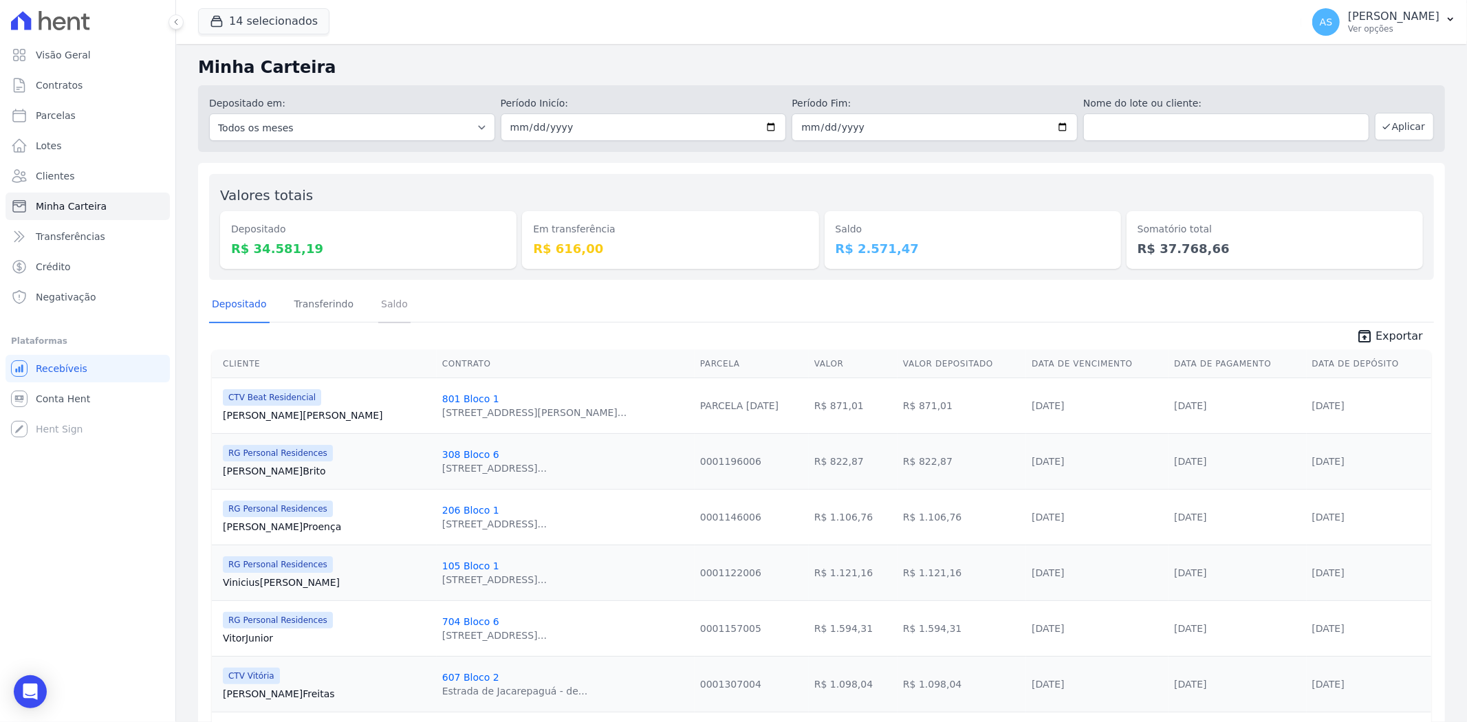
click at [388, 305] on link "Saldo" at bounding box center [394, 306] width 32 height 36
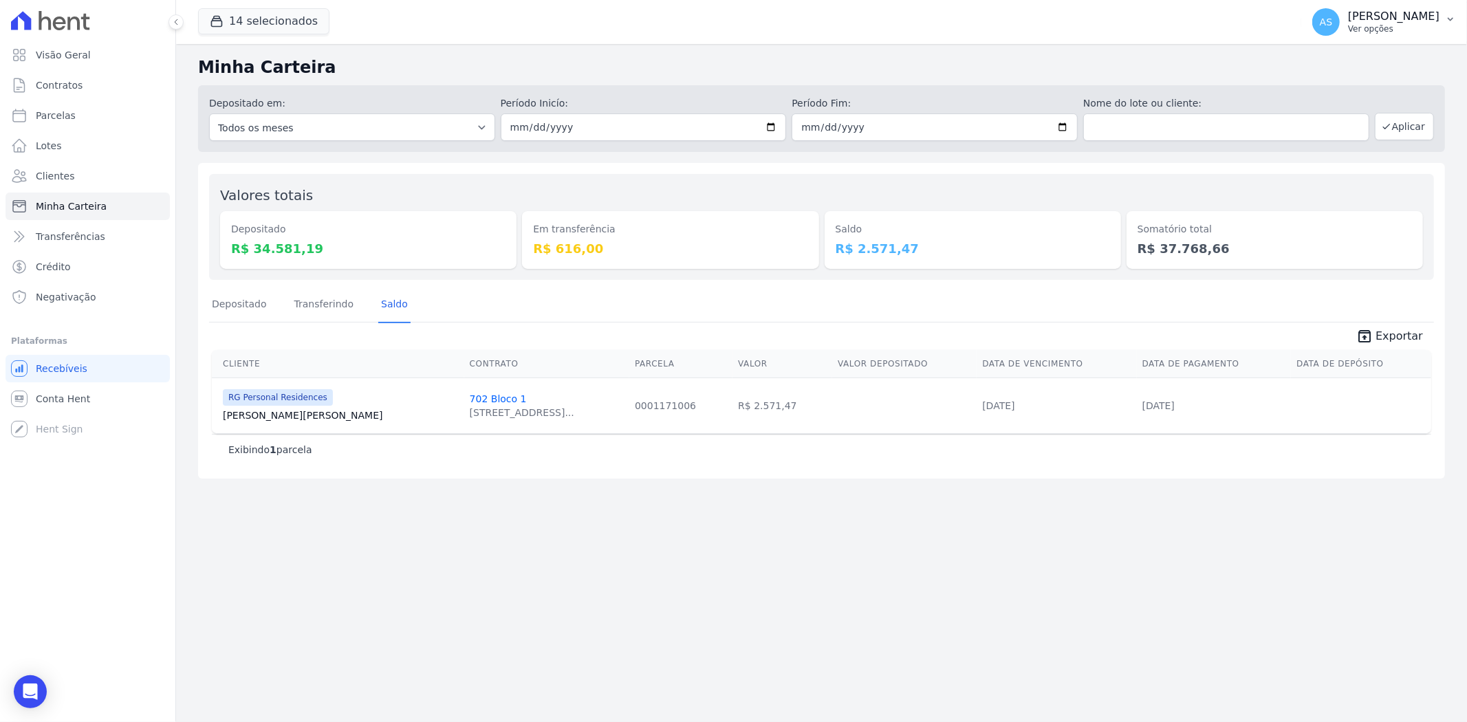
click at [1387, 19] on p "[PERSON_NAME]" at bounding box center [1394, 17] width 92 height 14
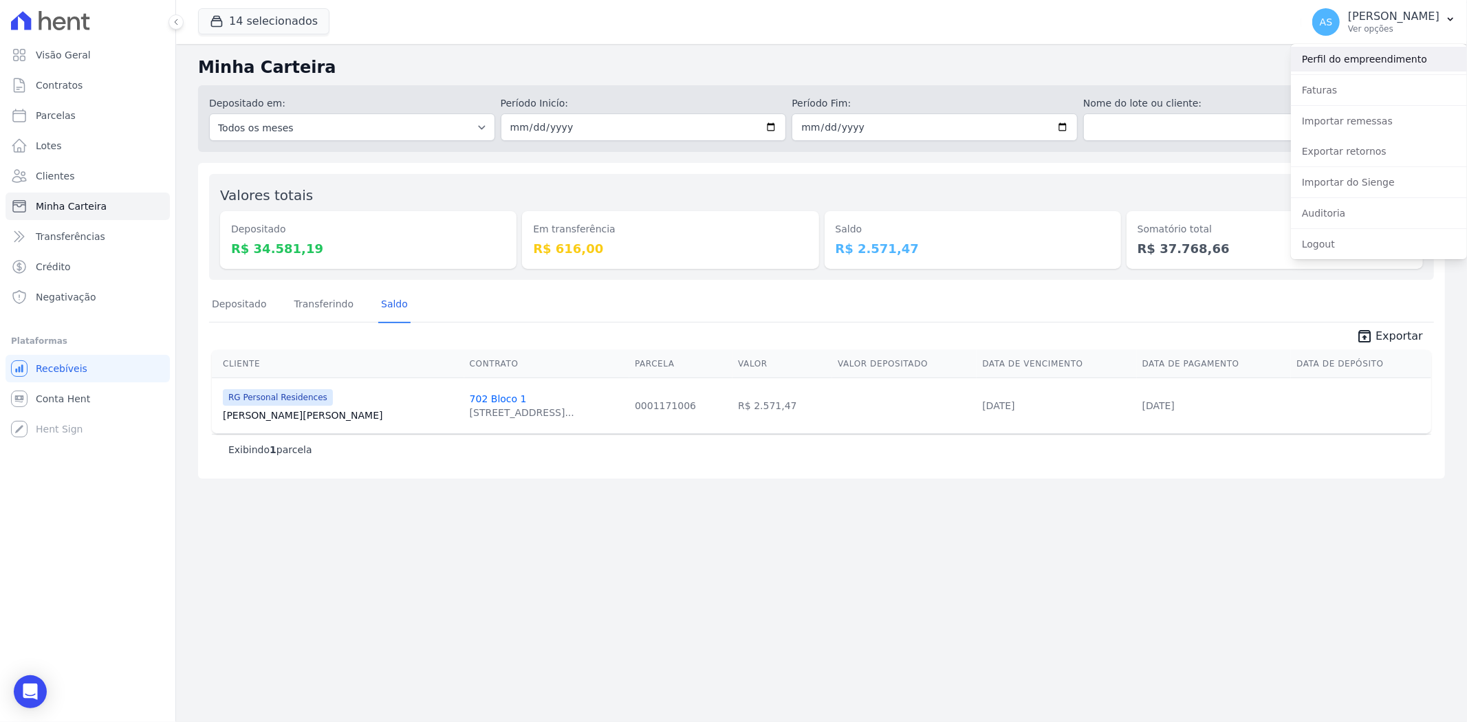
click at [1317, 63] on link "Perfil do empreendimento" at bounding box center [1379, 59] width 176 height 25
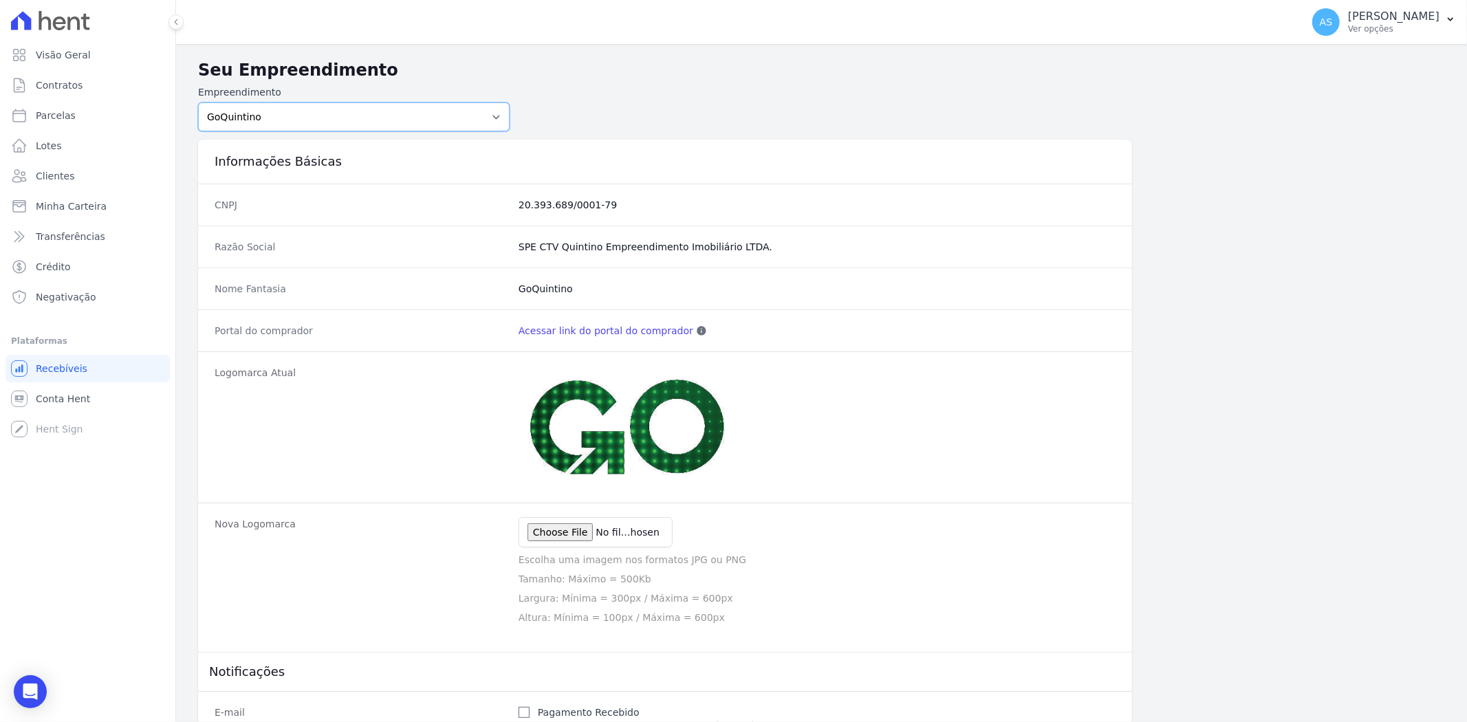
click at [491, 119] on select "Amaré Arpoador Art Prime - Irajá ÁUREOS B. Unique CTV Beat Residencial CTV Mob …" at bounding box center [354, 117] width 312 height 29
select select "b17e7358-9534-40e2-982b-e02326ff4464"
click at [198, 103] on select "Amaré Arpoador Art Prime - Irajá ÁUREOS B. Unique CTV Beat Residencial CTV Mob …" at bounding box center [354, 117] width 312 height 29
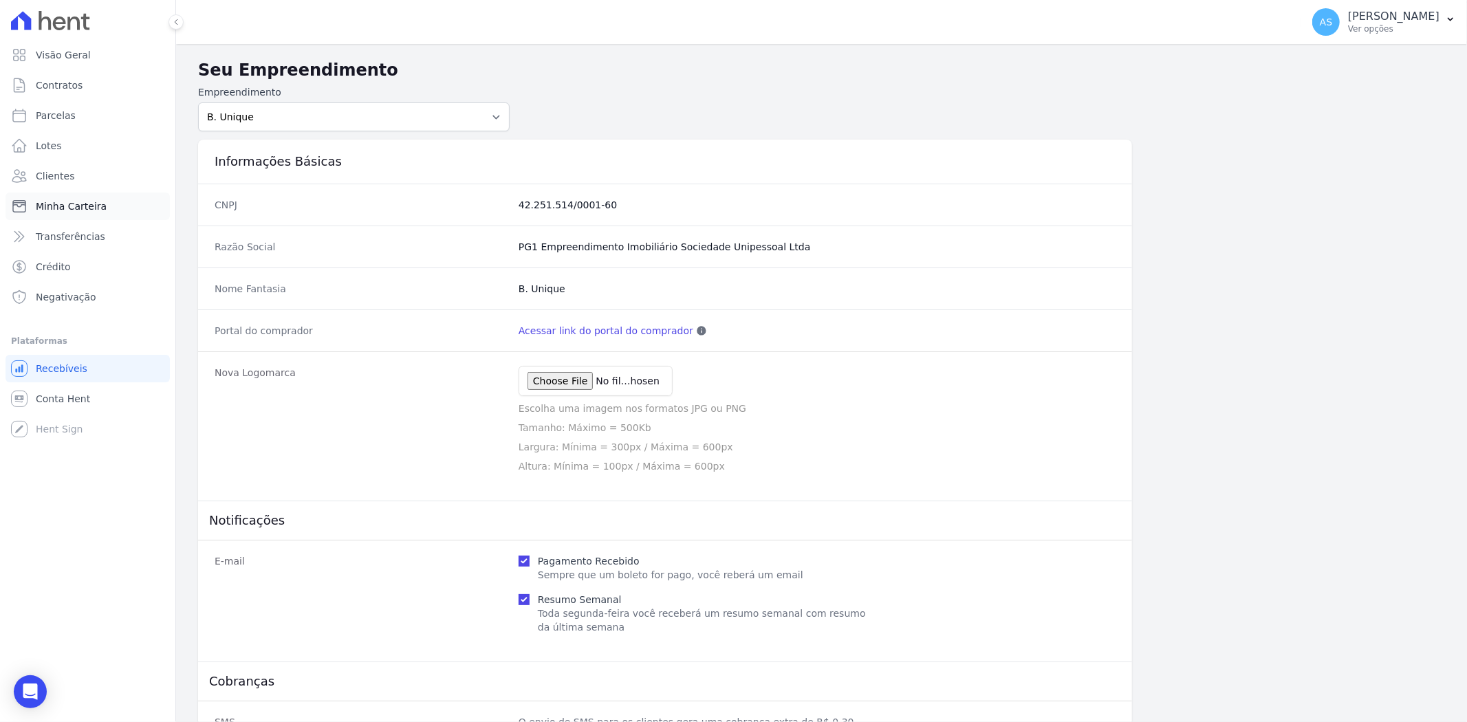
click at [50, 212] on span "Minha Carteira" at bounding box center [71, 207] width 71 height 14
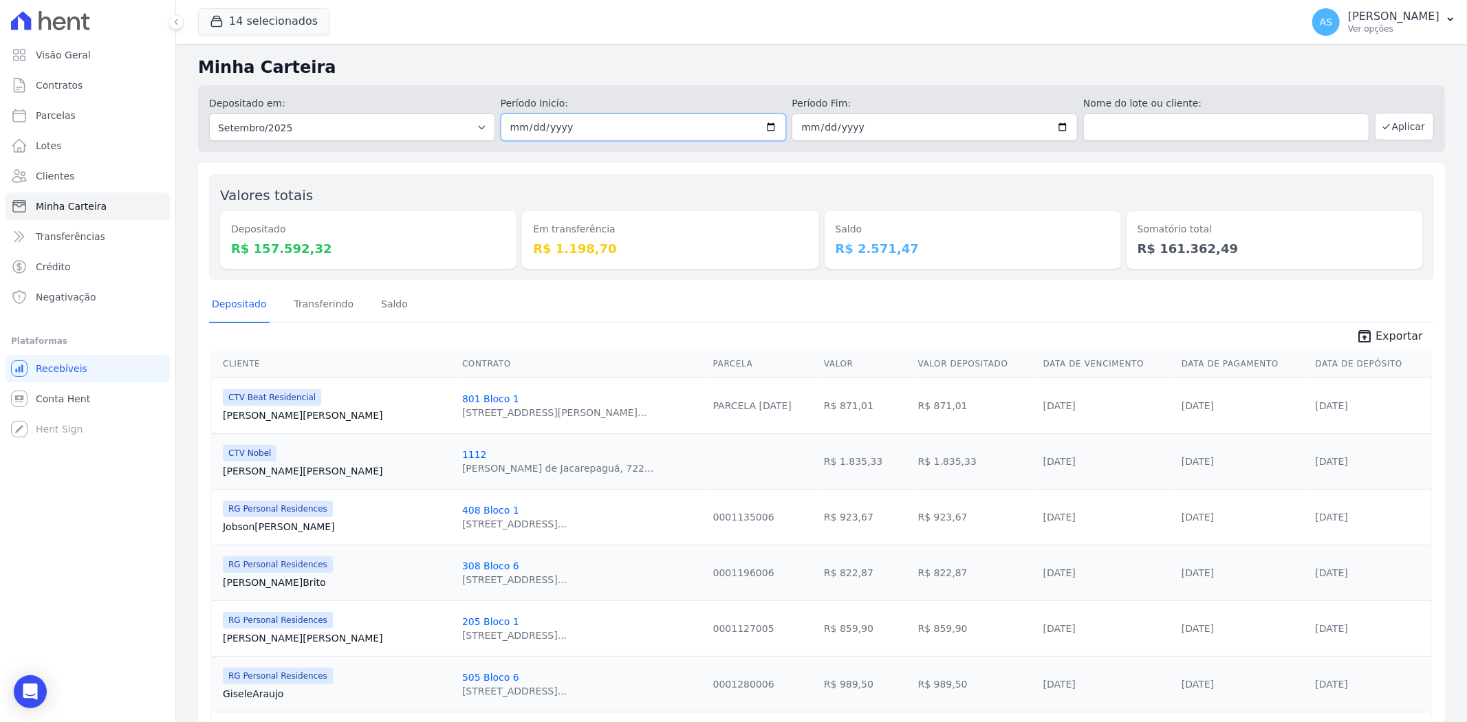
click at [761, 125] on input "2025-09-01" at bounding box center [644, 128] width 286 height 28
type input "[DATE]"
click at [1057, 125] on input "2025-09-30" at bounding box center [935, 128] width 286 height 28
type input "[DATE]"
click at [1397, 133] on button "Aplicar" at bounding box center [1404, 127] width 59 height 28
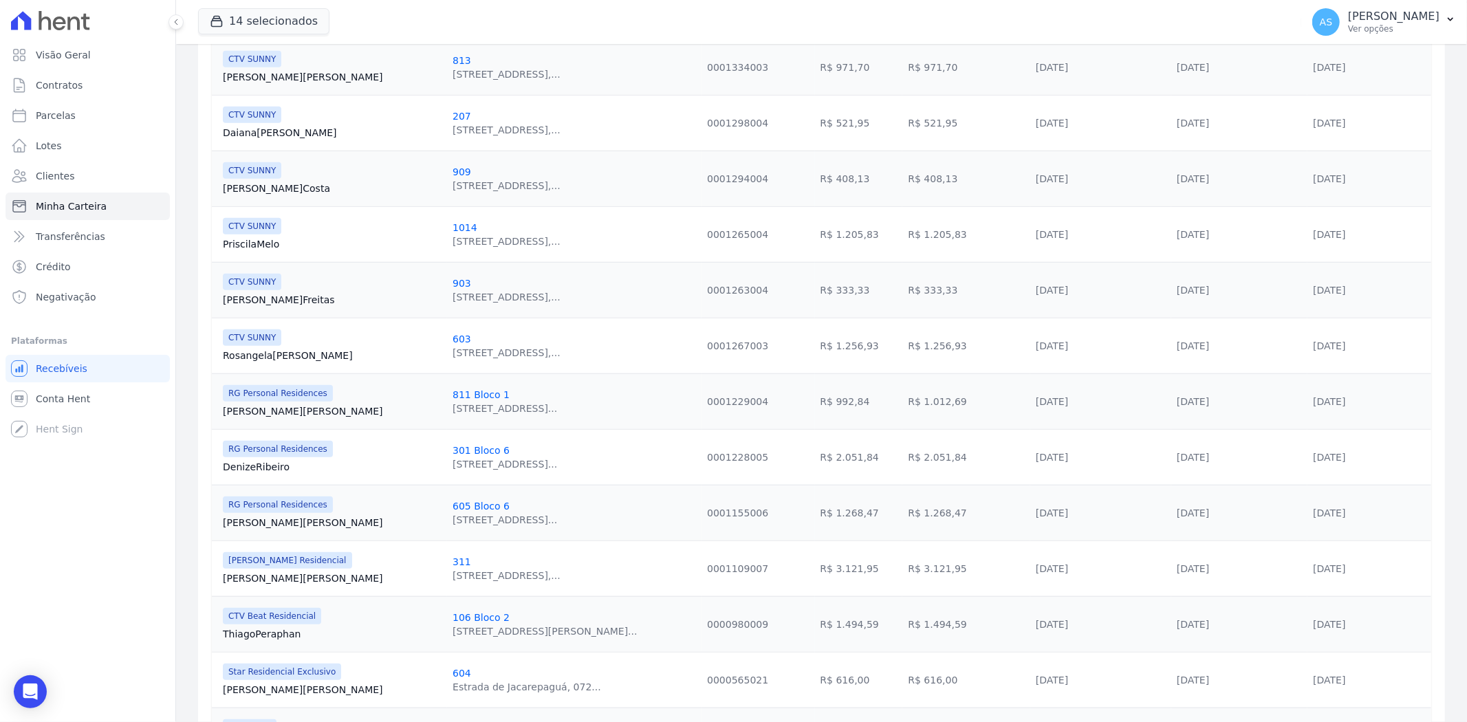
scroll to position [841, 0]
click at [251, 689] on link "[PERSON_NAME] [PERSON_NAME]" at bounding box center [332, 689] width 219 height 14
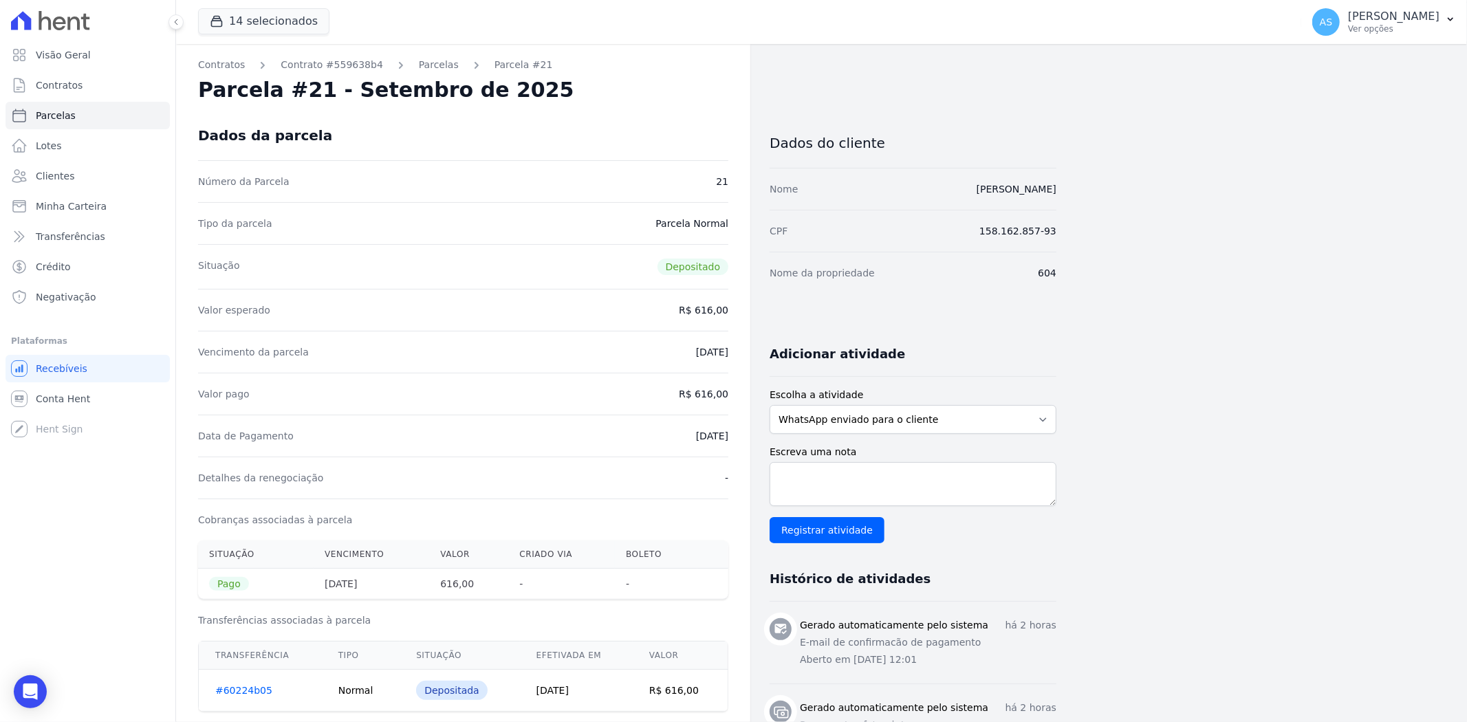
scroll to position [76, 0]
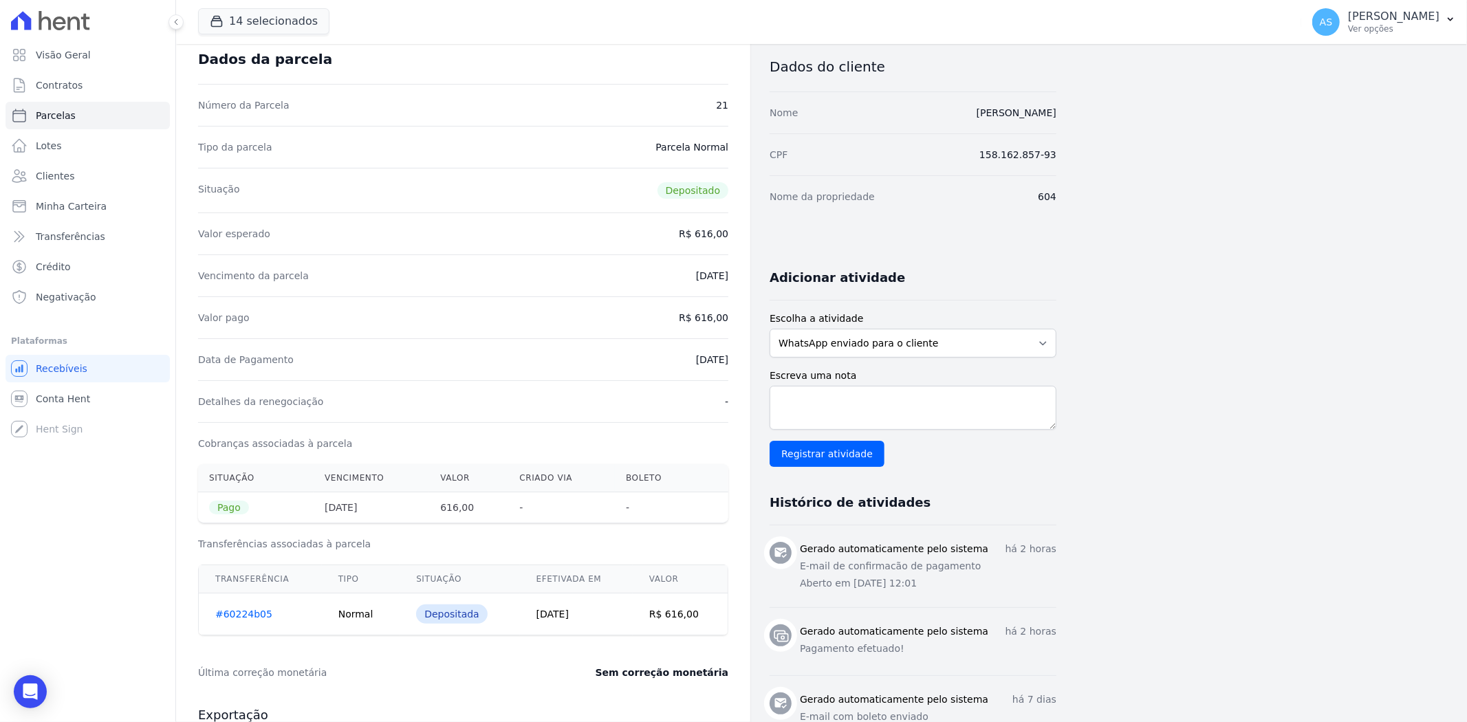
click at [244, 618] on link "#60224b05" at bounding box center [243, 614] width 57 height 11
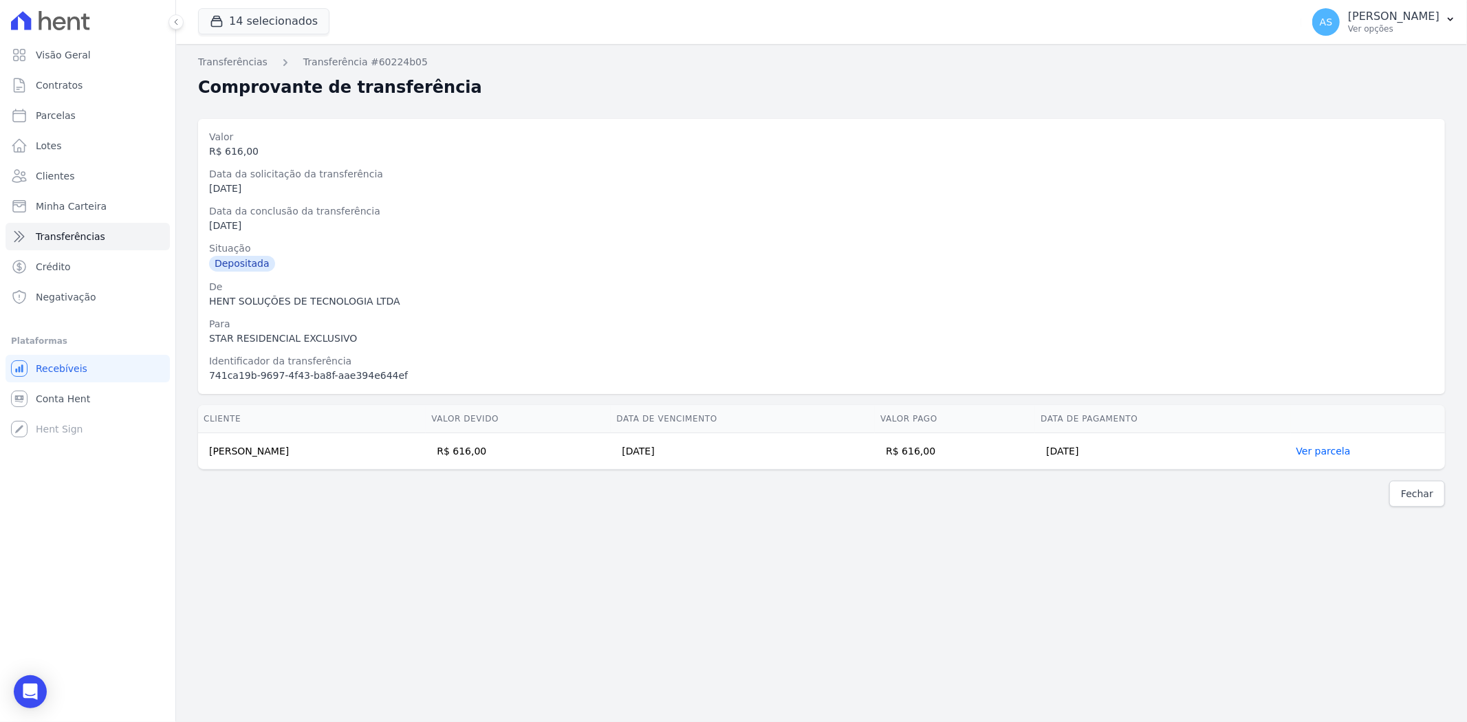
drag, startPoint x: 345, startPoint y: 453, endPoint x: 173, endPoint y: 458, distance: 172.8
click at [173, 458] on div "Visão Geral Contratos [GEOGRAPHIC_DATA] Lotes Clientes Minha Carteira Transferê…" at bounding box center [733, 361] width 1467 height 722
click at [258, 452] on td "[PERSON_NAME]" at bounding box center [312, 451] width 228 height 36
drag, startPoint x: 344, startPoint y: 447, endPoint x: 211, endPoint y: 454, distance: 133.6
click at [211, 454] on td "[PERSON_NAME]" at bounding box center [312, 451] width 228 height 36
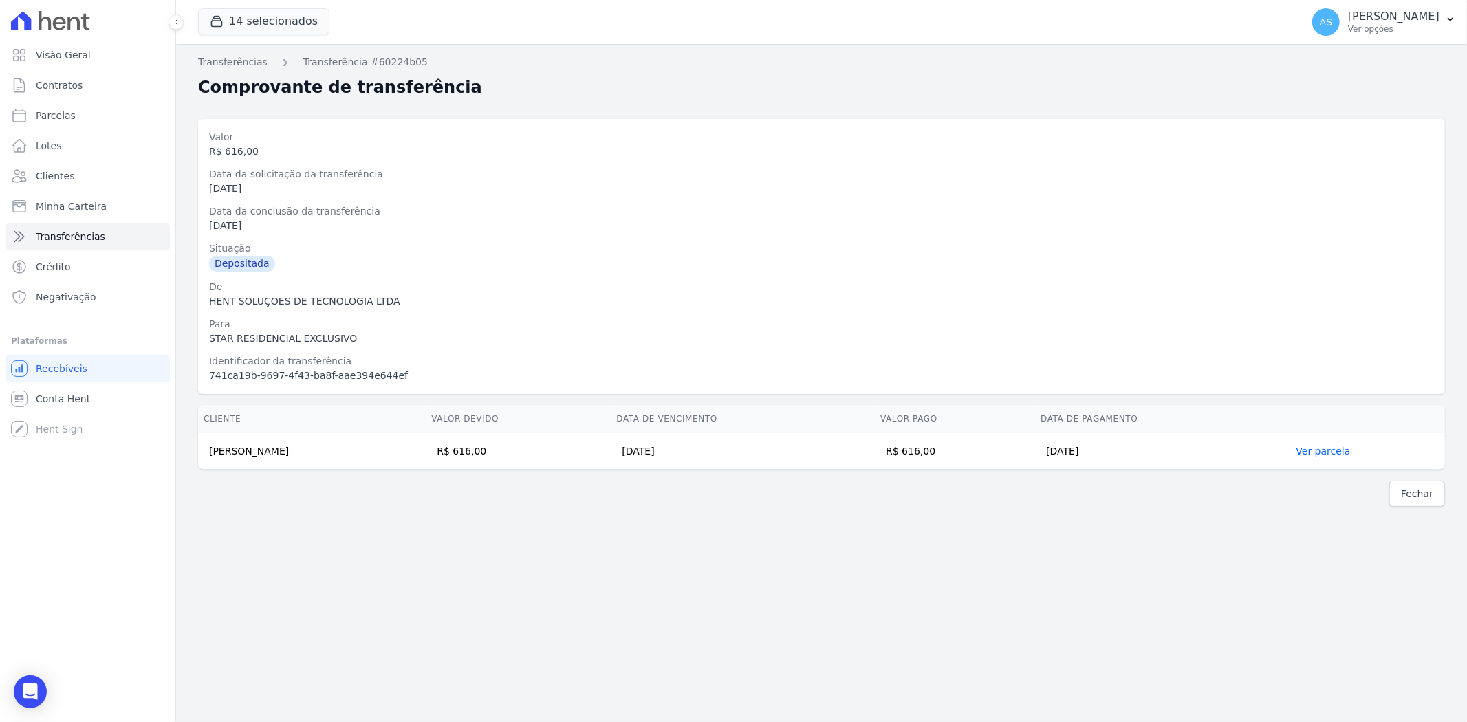
copy td "[PERSON_NAME]"
